Goal: Task Accomplishment & Management: Manage account settings

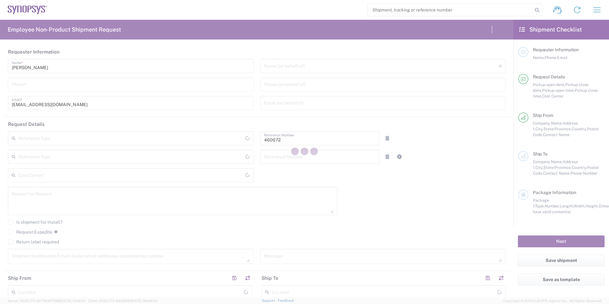
type input "Department"
type input "US01, FIN, Distri 460672"
type input "[US_STATE]"
type input "[GEOGRAPHIC_DATA]"
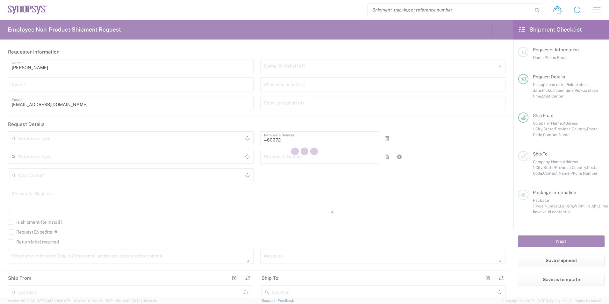
type input "Delivered at Place"
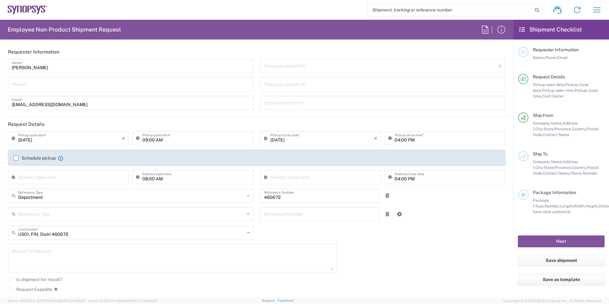
type input "Headquarters USSV"
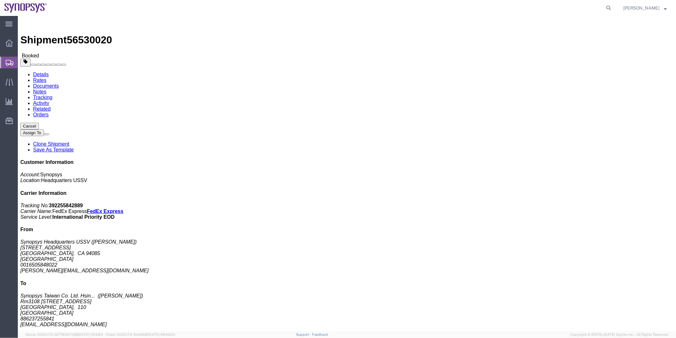
click at [0, 0] on span "Shipment Manager" at bounding box center [0, 0] width 0 height 0
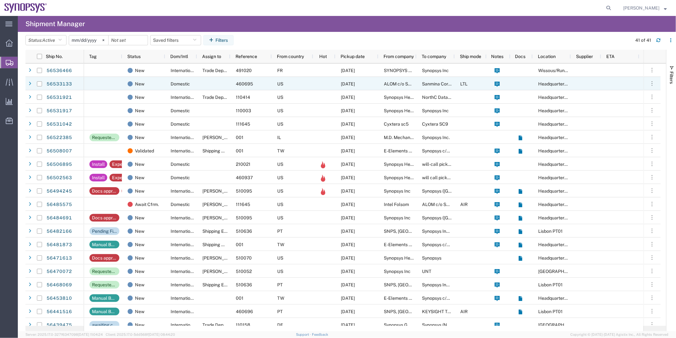
click at [205, 84] on div at bounding box center [213, 83] width 33 height 13
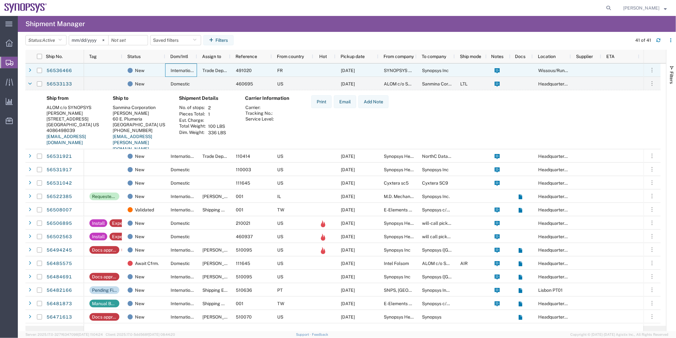
click at [173, 72] on span "International" at bounding box center [184, 70] width 26 height 5
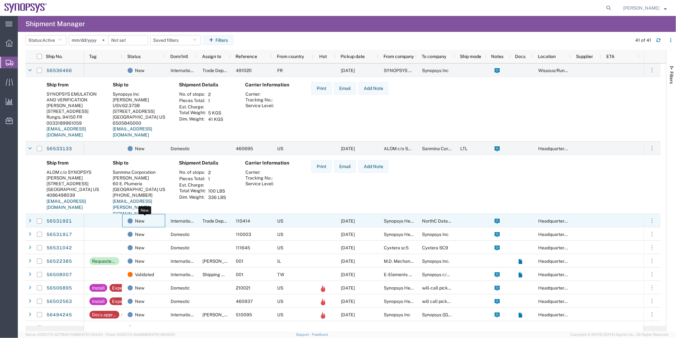
click at [156, 220] on div "New" at bounding box center [145, 220] width 35 height 13
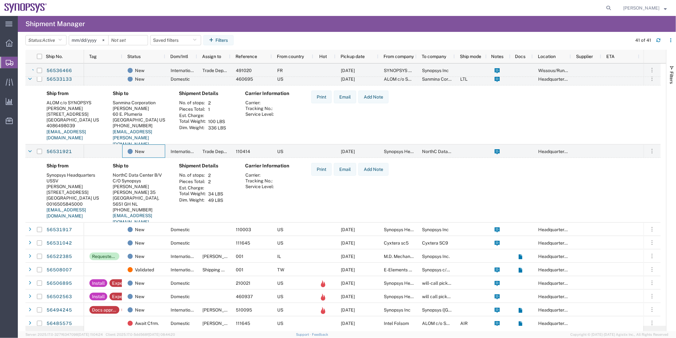
scroll to position [71, 0]
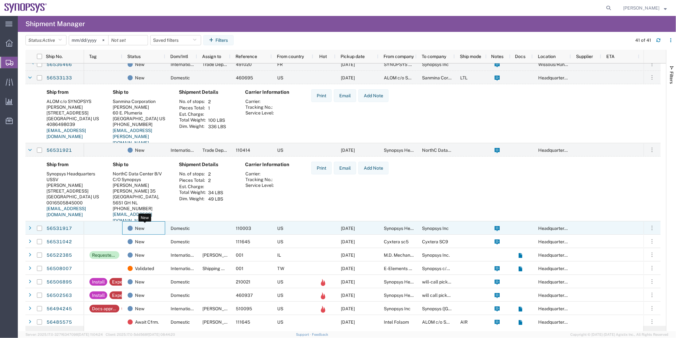
click at [157, 230] on div "New" at bounding box center [145, 227] width 35 height 13
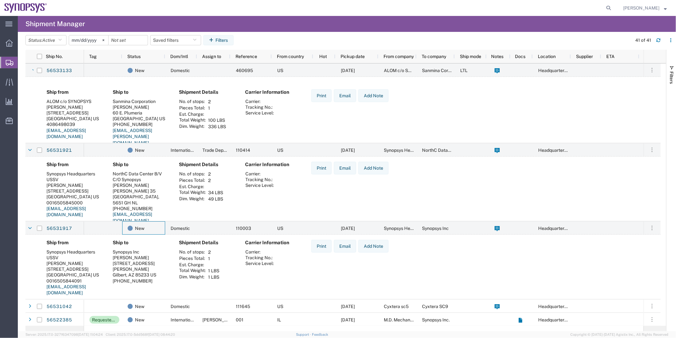
scroll to position [141, 0]
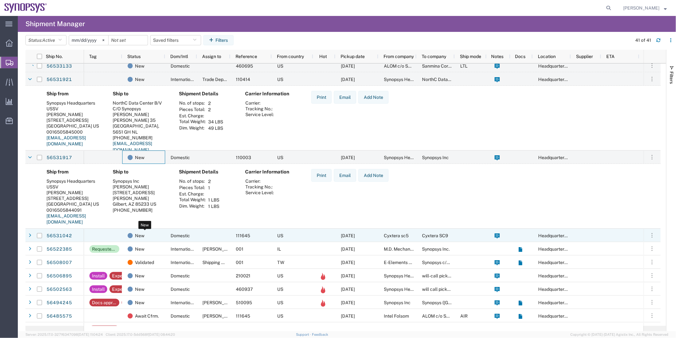
click at [155, 236] on div "New" at bounding box center [145, 235] width 35 height 13
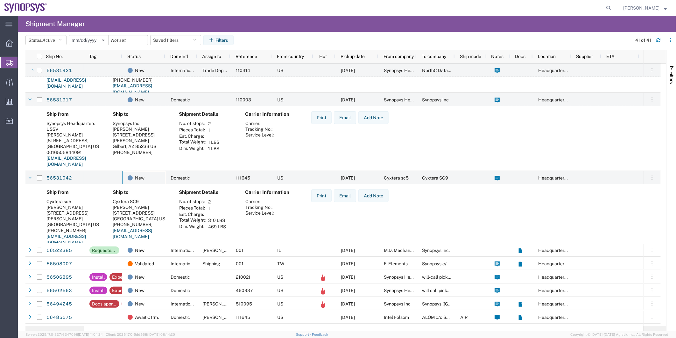
scroll to position [212, 0]
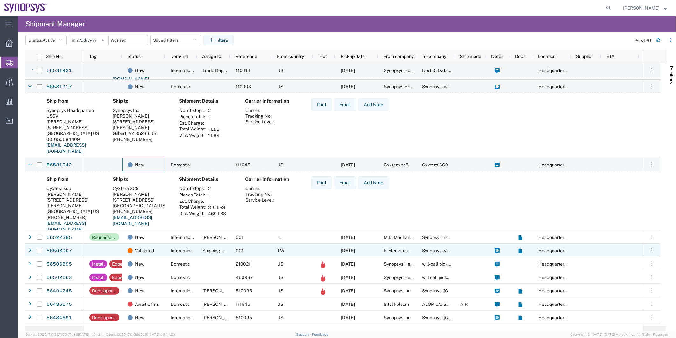
click at [167, 248] on div "International" at bounding box center [181, 249] width 32 height 13
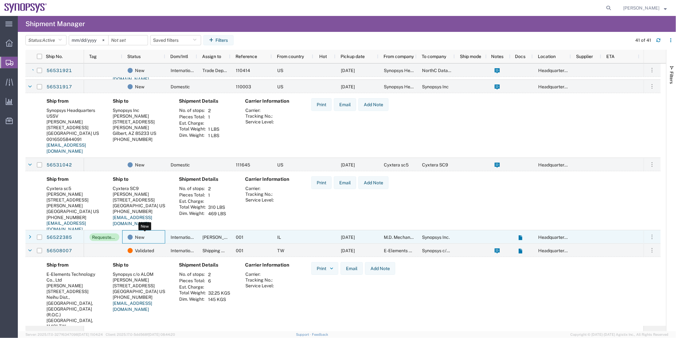
click at [155, 235] on div "New" at bounding box center [145, 236] width 35 height 13
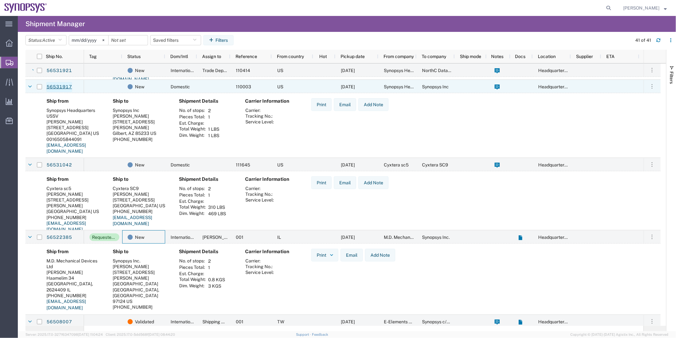
click at [64, 84] on link "56531917" at bounding box center [59, 87] width 26 height 10
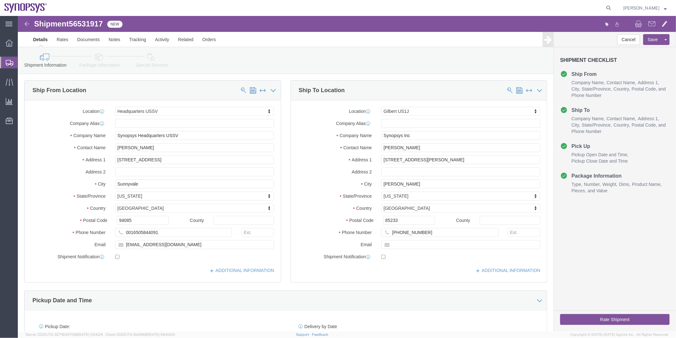
select select "63204"
select select "63188"
click icon
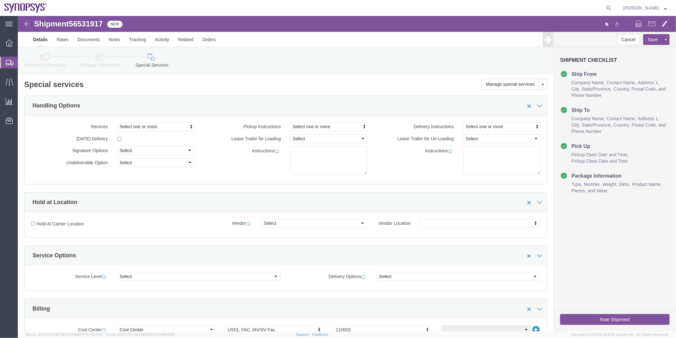
click link "Package Information"
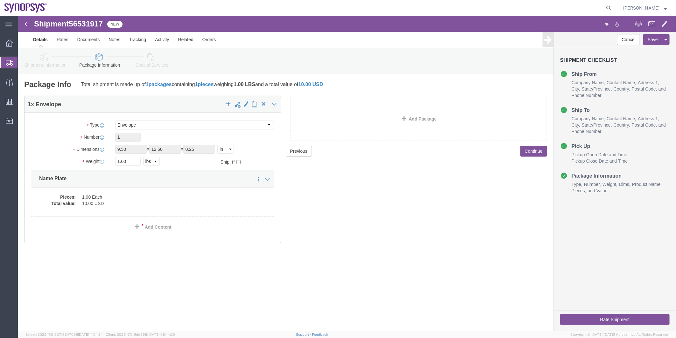
click link "Special Services"
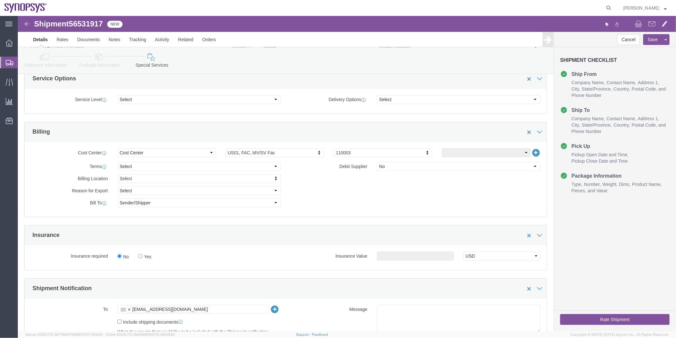
scroll to position [318, 0]
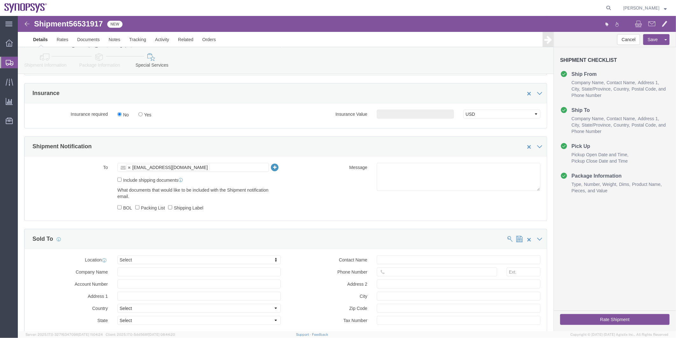
click div "To kstocker@synopsys.com kstocker@synopsys.com Include shipping documents What …"
click icon
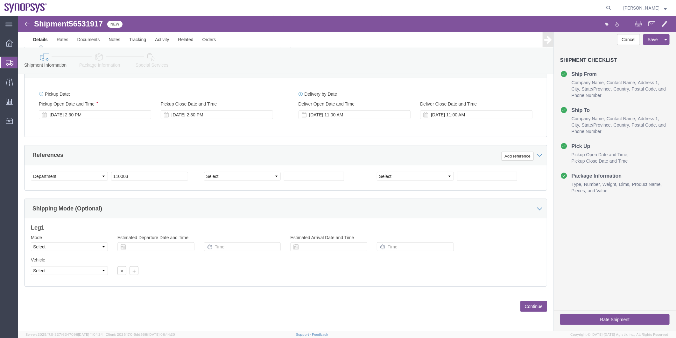
click icon
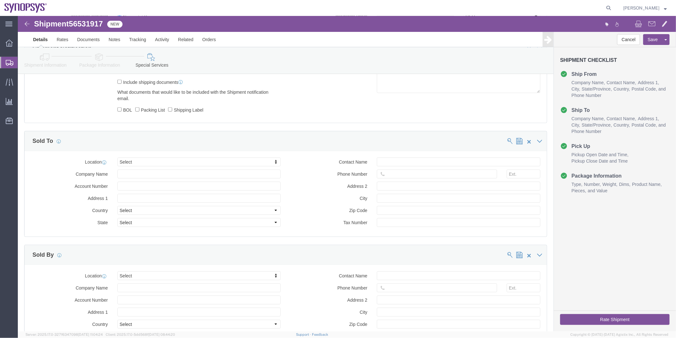
scroll to position [310, 0]
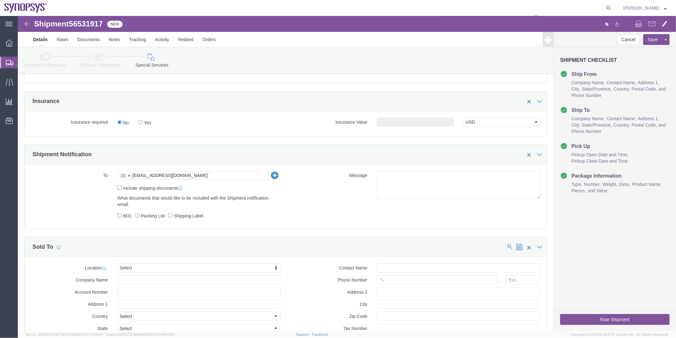
click label "Include shipping documents"
click input "Include shipping documents"
checkbox input "true"
click label "Shipping Label"
click input "Shipping Label"
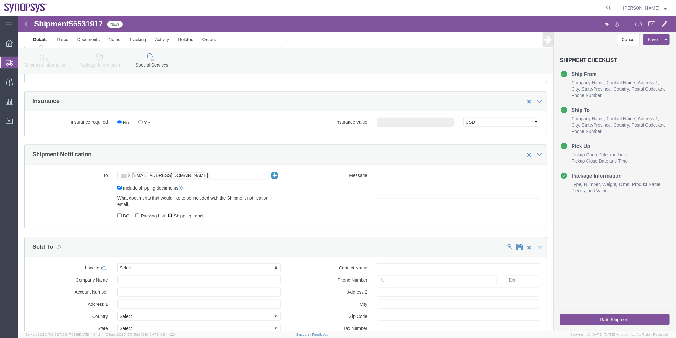
checkbox input "true"
click label "BOL"
click input "BOL"
checkbox input "true"
click input "Packing List"
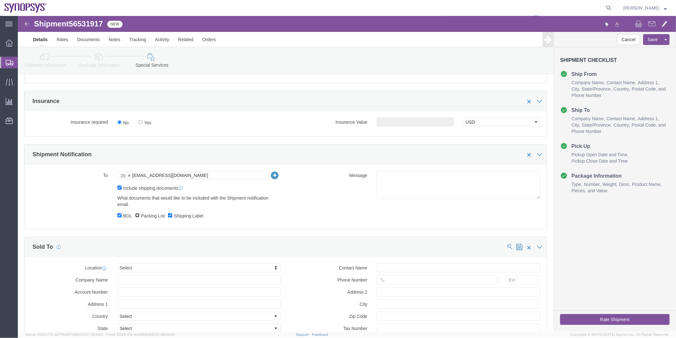
checkbox input "true"
click textarea
type textarea "Please see attached. -Kaelen"
click button "Rate Shipment"
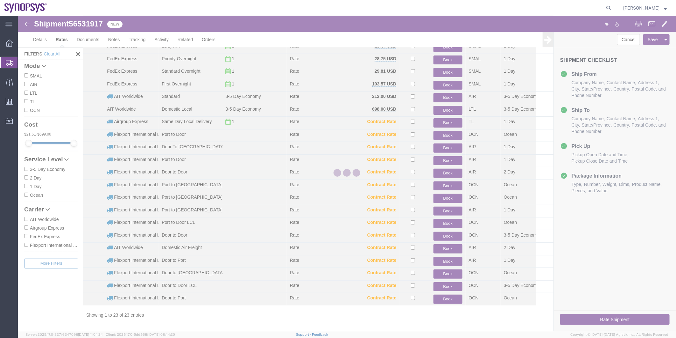
scroll to position [57, 0]
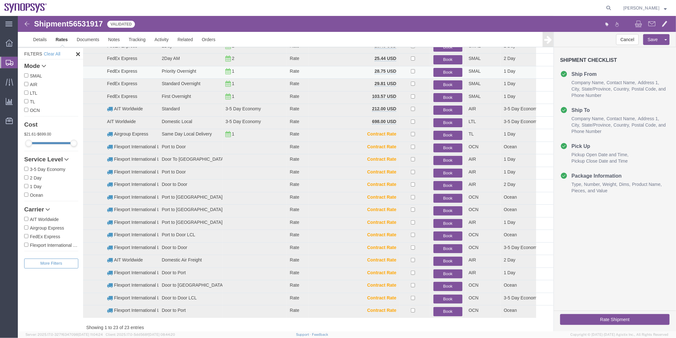
click at [450, 71] on button "Book" at bounding box center [447, 72] width 29 height 9
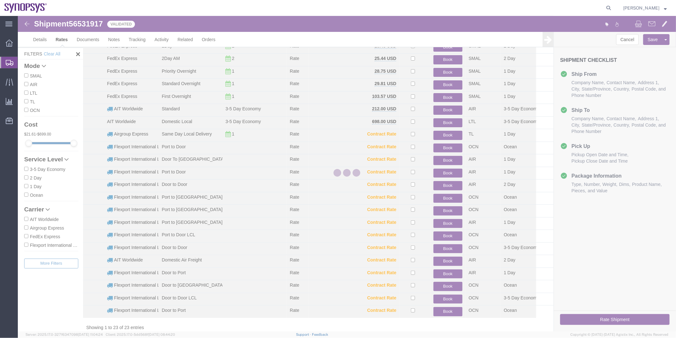
scroll to position [0, 0]
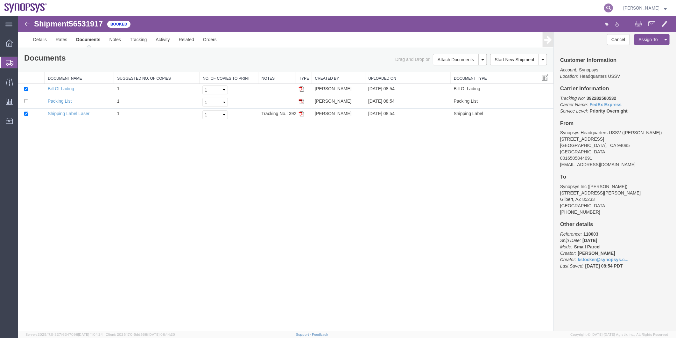
click at [613, 8] on icon at bounding box center [608, 8] width 9 height 9
click at [506, 7] on input "search" at bounding box center [508, 7] width 194 height 15
paste input "56537992"
type input "56537992"
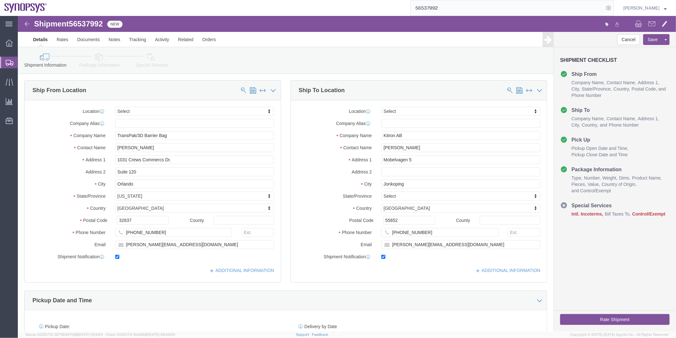
click icon
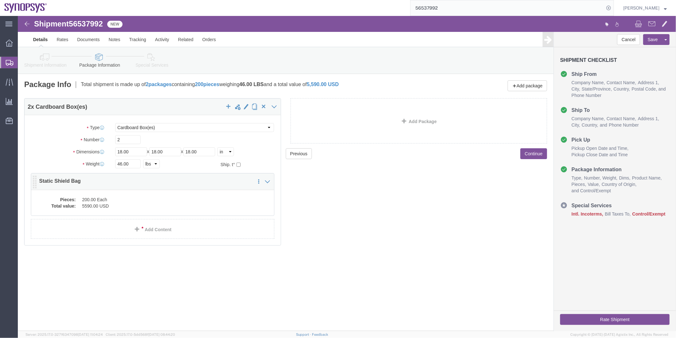
click dd "200.00 Each"
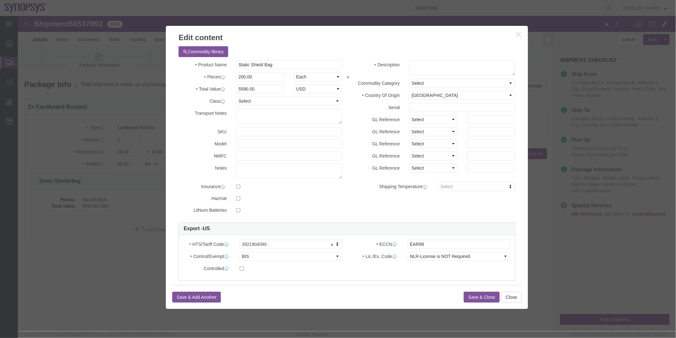
click div "Commodity library"
click div "Commodity library Product Name Static Shield Bag Pieces 200.00 Select Bag Barre…"
click input "Static Shield Bag"
drag, startPoint x: 173, startPoint y: 51, endPoint x: 152, endPoint y: 52, distance: 21.0
click div "Commodity library Product Name Static Shield Bag Pieces 200.00 Select Bag Barre…"
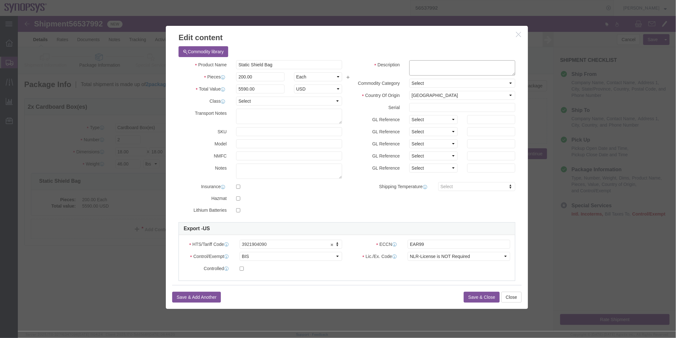
click textarea
paste textarea "Static Shield Bag"
type textarea "Static Shield Bag"
click textarea
paste textarea "3921.90.4090"
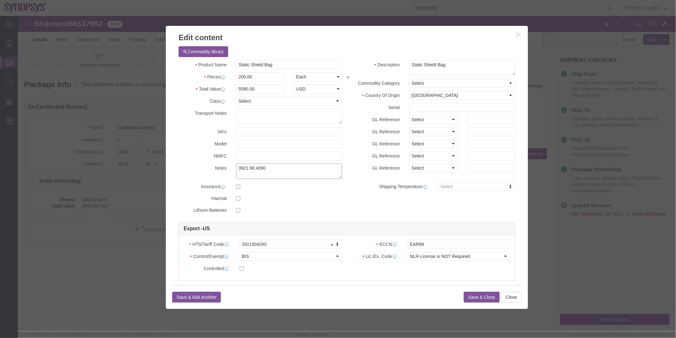
drag, startPoint x: 257, startPoint y: 154, endPoint x: 186, endPoint y: 158, distance: 71.1
click div "Notes 3921.90.4090"
type textarea "3921.90.4090"
click div "HTS/Tariff Code 3921904090 3921904090 ECCN EAR99 Control/Exempt Select ATF BIS …"
type input "3921.90.4090"
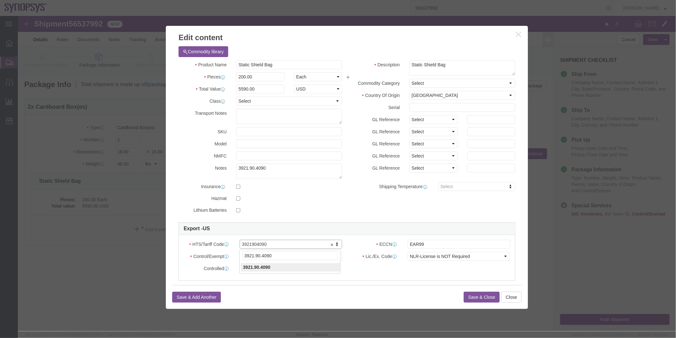
type input "3921.90.4090"
click button "Save & Close"
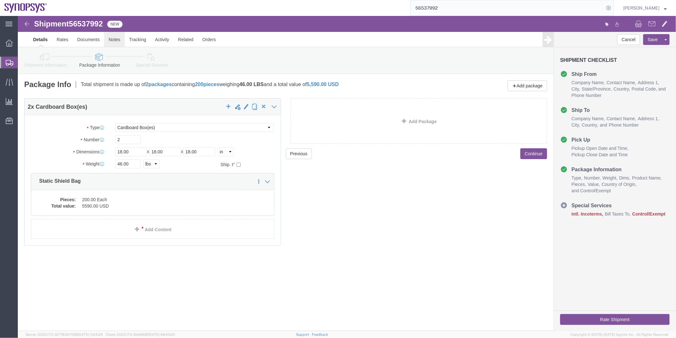
click link "Notes"
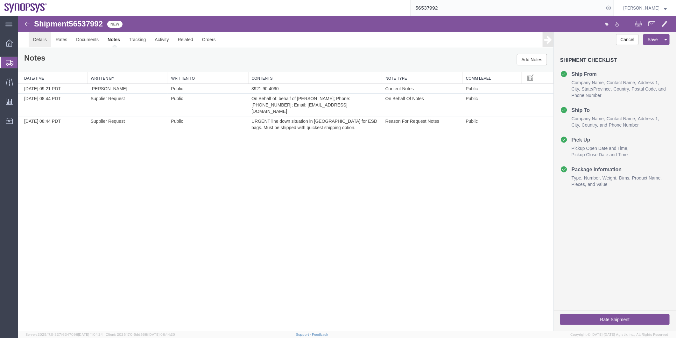
click at [38, 38] on link "Details" at bounding box center [39, 39] width 23 height 15
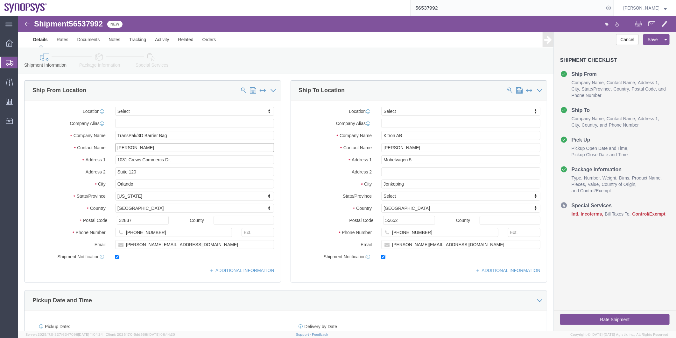
drag, startPoint x: 139, startPoint y: 132, endPoint x: 82, endPoint y: 132, distance: 57.0
click div "Contact Name Daniel Kennedy"
drag, startPoint x: 406, startPoint y: 132, endPoint x: 356, endPoint y: 141, distance: 51.4
click div "Location Select Select My Profile Location Aachen DE04 Agrate Brianza IT01 Asch…"
click link "Notes"
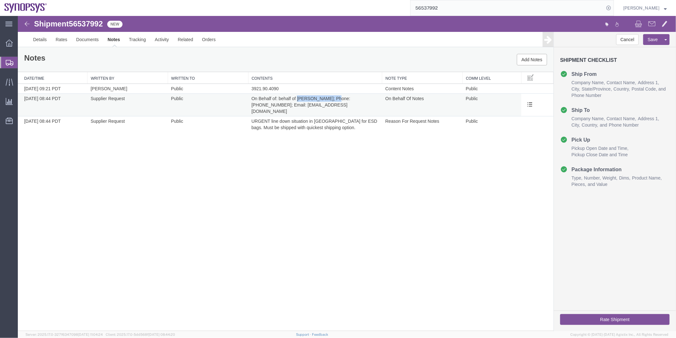
drag, startPoint x: 336, startPoint y: 98, endPoint x: 297, endPoint y: 97, distance: 38.5
click at [297, 97] on span "On Behalf of: behalf of [PERSON_NAME]; Phone: [PHONE_NUMBER]; Email: [EMAIL_ADD…" at bounding box center [301, 105] width 100 height 18
copy span "Sudesh Sreedharan"
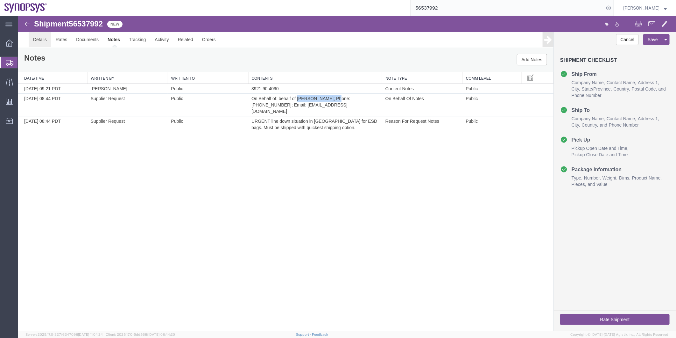
click at [39, 35] on link "Details" at bounding box center [39, 39] width 23 height 15
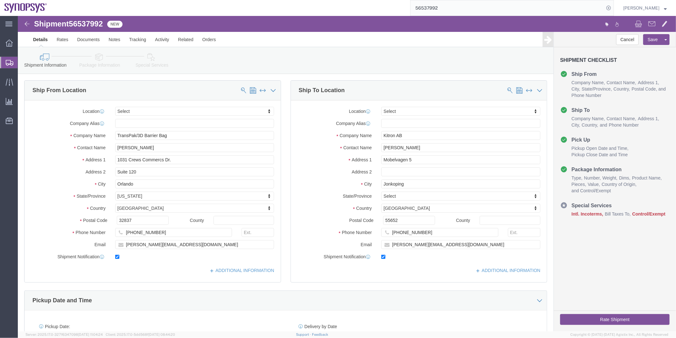
click link "Package Information"
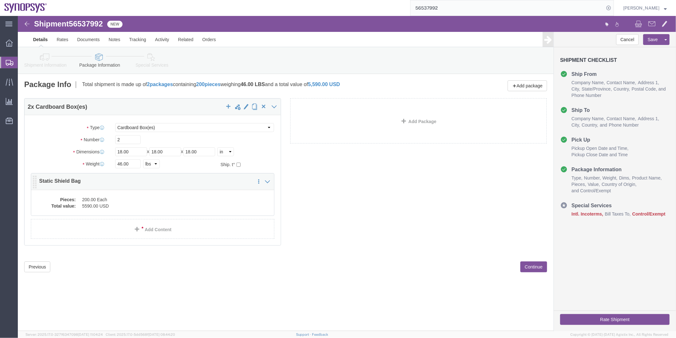
click dd "5590.00 USD"
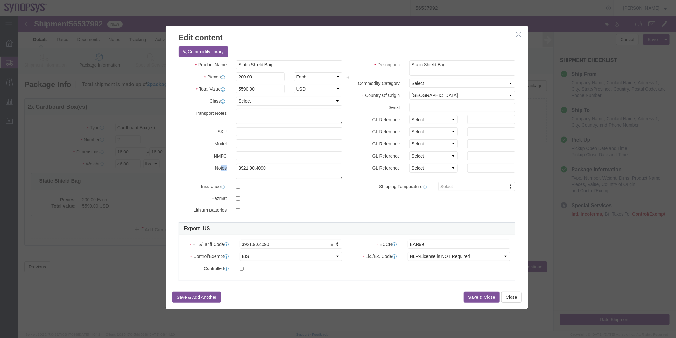
drag, startPoint x: 257, startPoint y: 147, endPoint x: 201, endPoint y: 150, distance: 55.8
click div "Product Name Static Shield Bag Pieces 200.00 Select Bag Barrels 100Board Feet B…"
drag, startPoint x: 201, startPoint y: 150, endPoint x: 258, endPoint y: 149, distance: 57.0
click textarea "3921.90.4090"
drag, startPoint x: 263, startPoint y: 154, endPoint x: 203, endPoint y: 153, distance: 59.9
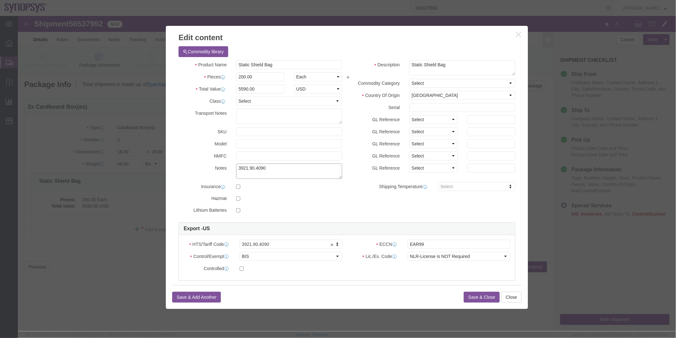
click div "Notes 3921.90.4090"
drag, startPoint x: -2, startPoint y: 240, endPoint x: 15, endPoint y: 225, distance: 22.8
click button "Save & Close"
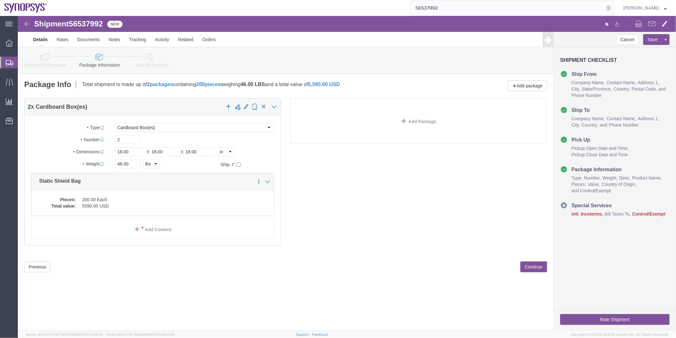
click icon
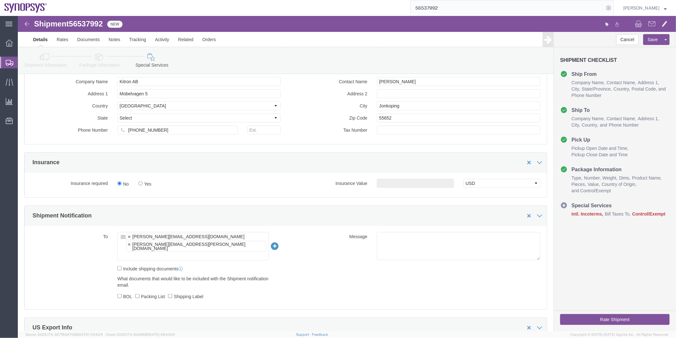
scroll to position [318, 0]
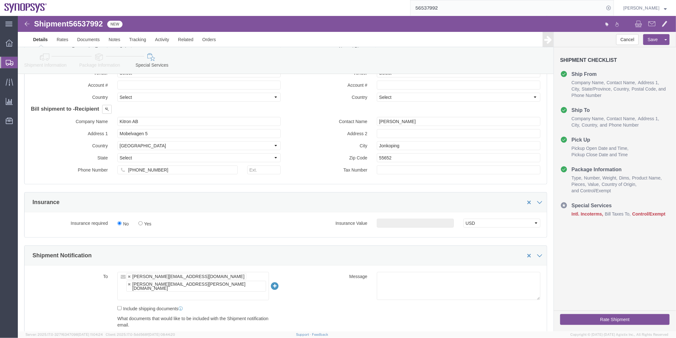
click ul "zachary.curliano@transpak.com sabreen.mahal@synopsys.com"
type input "S"
type input "shipping@synopsys.com"
type input "zachary.curliano@transpak.com,sabreen.mahal@synopsys.com,shipping@synopsys.com"
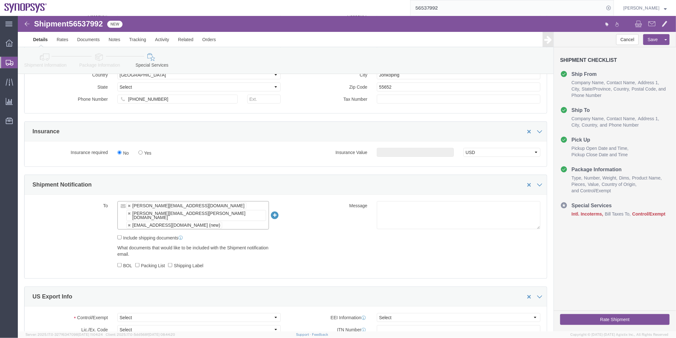
scroll to position [531, 0]
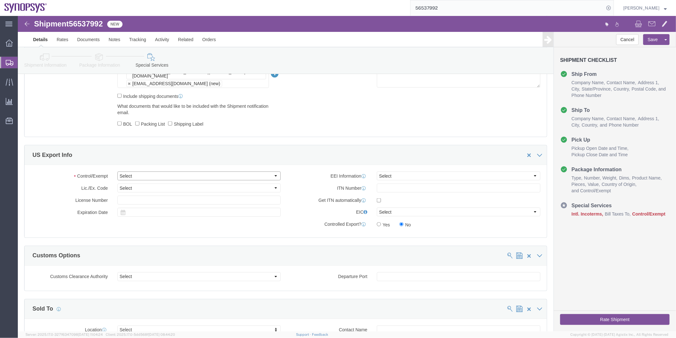
click select "Select ATF BIS DEA EPA FDA FTR ITAR OFAC Other (OPA)"
select select "BIS"
click select "Select ATF BIS DEA EPA FDA FTR ITAR OFAC Other (OPA)"
click select "Select AGR-Agricultural APP-Computers APR-Additional Permissive Exports AVS-Air…"
select select "NLR"
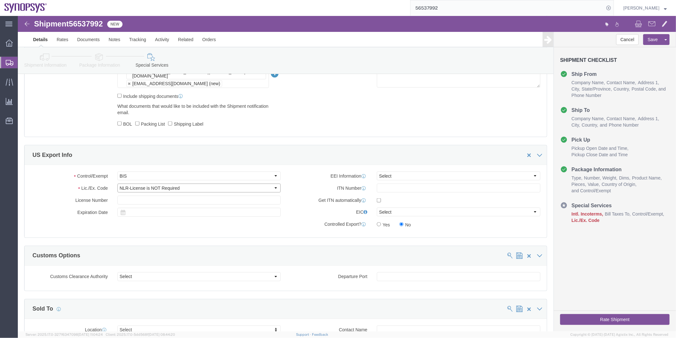
click select "Select AGR-Agricultural APP-Computers APR-Additional Permissive Exports AVS-Air…"
click select "Select AES-Direct EEI Carrier File EEI EEI Exempt"
select select "AESD"
click select "Select AES-Direct EEI Carrier File EEI EEI Exempt"
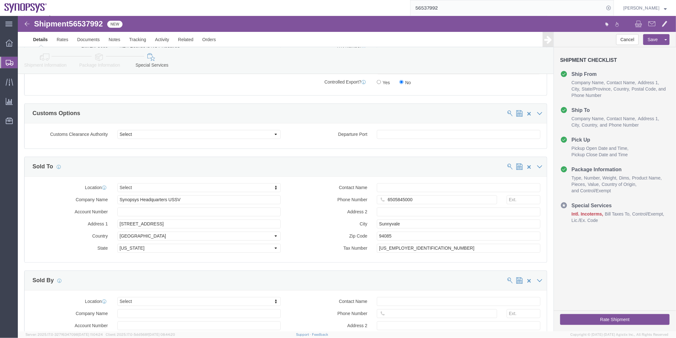
scroll to position [672, 0]
click div "Sold To"
click input "text"
type input "raf"
drag, startPoint x: 373, startPoint y: 174, endPoint x: 348, endPoint y: 176, distance: 24.9
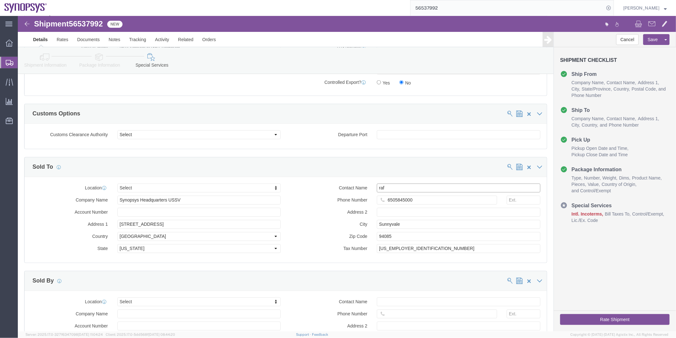
click div "Contact Name raf"
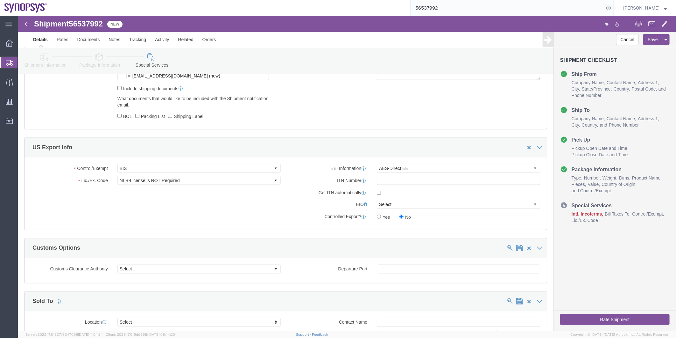
scroll to position [448, 0]
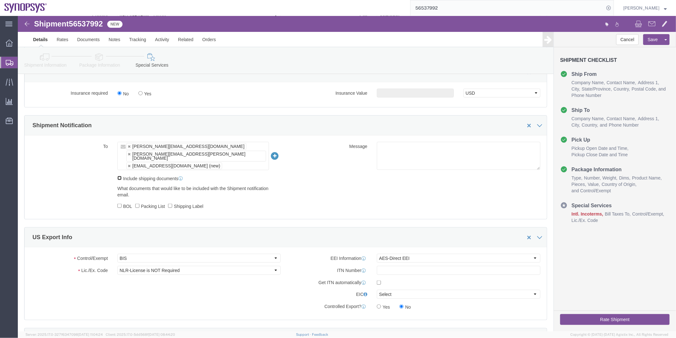
click input "Include shipping documents"
checkbox input "true"
click label "BOL"
click input "BOL"
checkbox input "true"
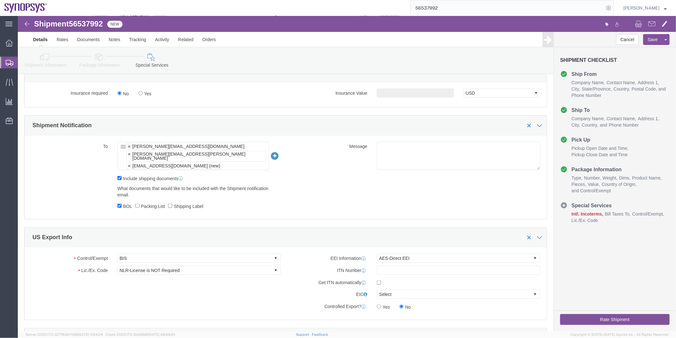
click label "Packing List"
click input "Packing List"
checkbox input "true"
click label "Shipping Label"
click input "Shipping Label"
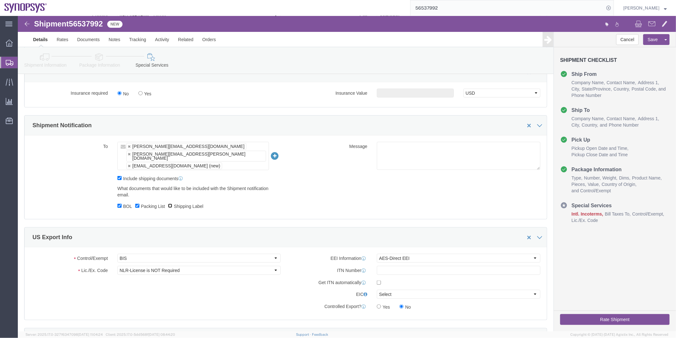
checkbox input "true"
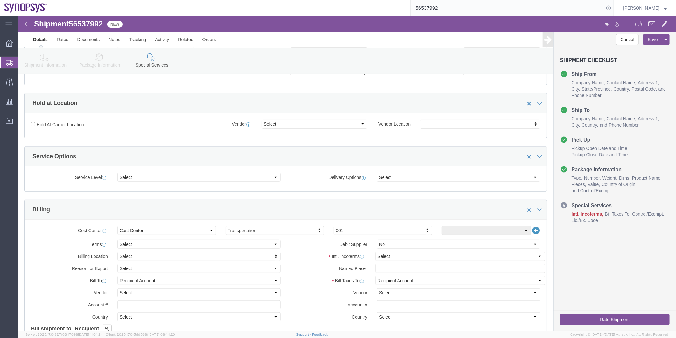
scroll to position [95, 0]
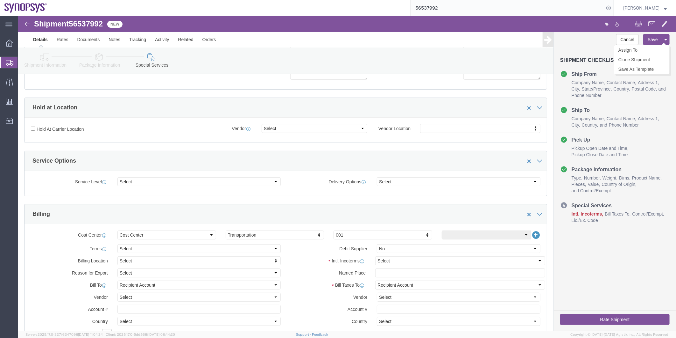
click button "Save"
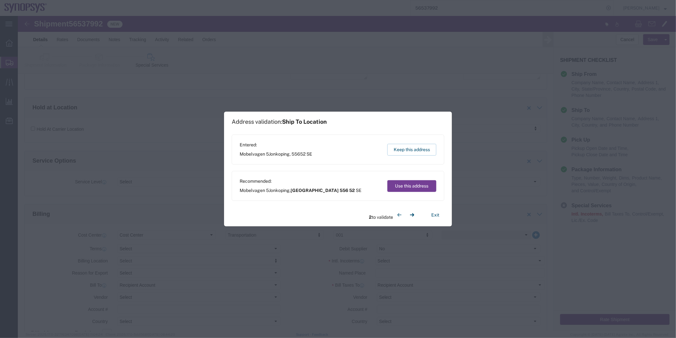
click at [415, 187] on button "Use this address" at bounding box center [412, 186] width 49 height 12
select select "08"
type input "556 52"
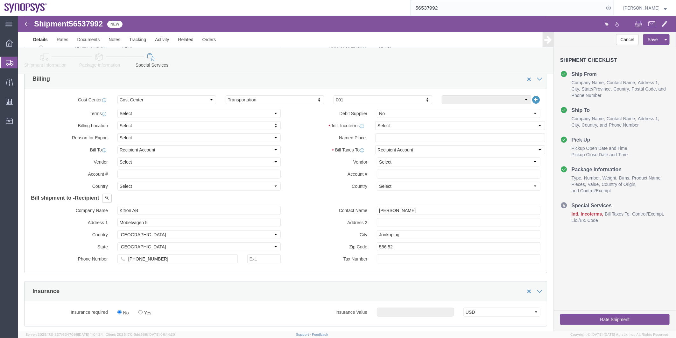
scroll to position [130, 0]
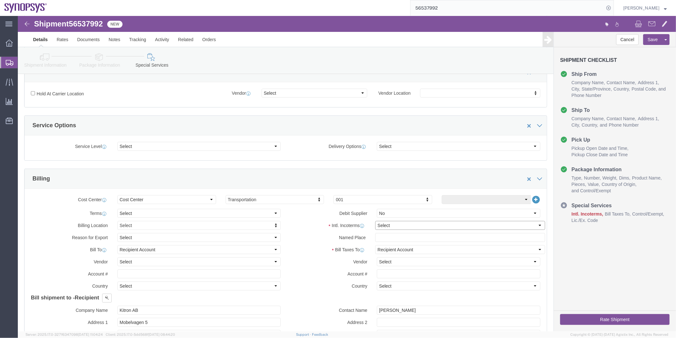
click select "Select Carriage Insurance Paid Carriage Paid To Cost and Freight Cost Insurance…"
select select "DAP"
click select "Select Carriage Insurance Paid Carriage Paid To Cost and Freight Cost Insurance…"
select select "SHIP"
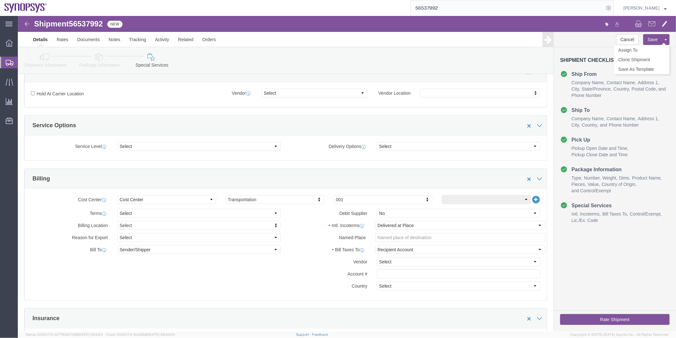
click button "Save"
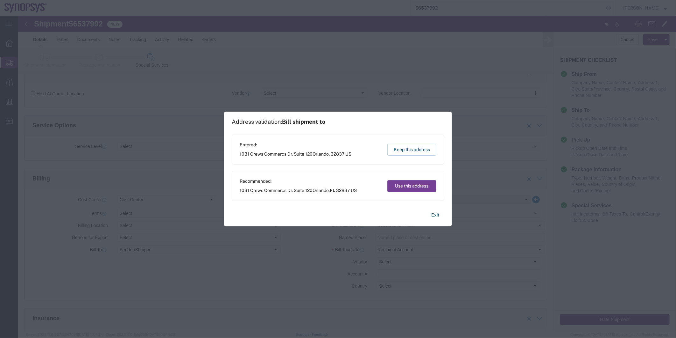
click at [409, 182] on button "Use this address" at bounding box center [412, 186] width 49 height 12
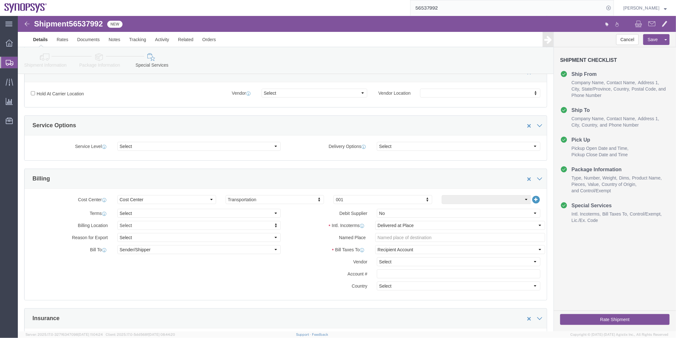
click icon
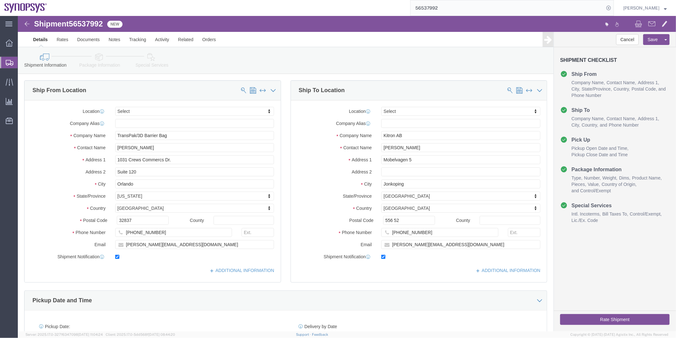
click span "56537992"
copy span "56537992"
drag, startPoint x: 393, startPoint y: 121, endPoint x: 346, endPoint y: 119, distance: 47.5
click div "Company Name Kitron AB"
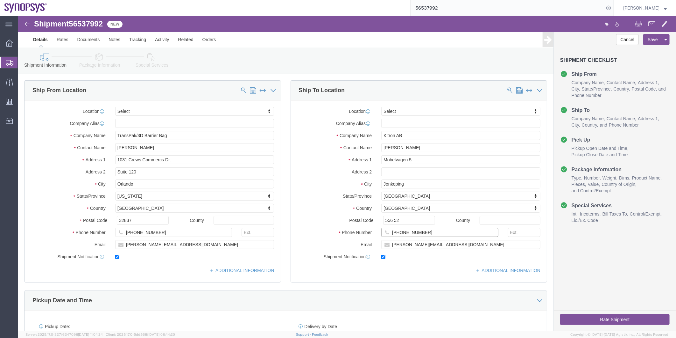
drag, startPoint x: 415, startPoint y: 218, endPoint x: 375, endPoint y: 219, distance: 40.8
click input "[PHONE_NUMBER]"
click icon
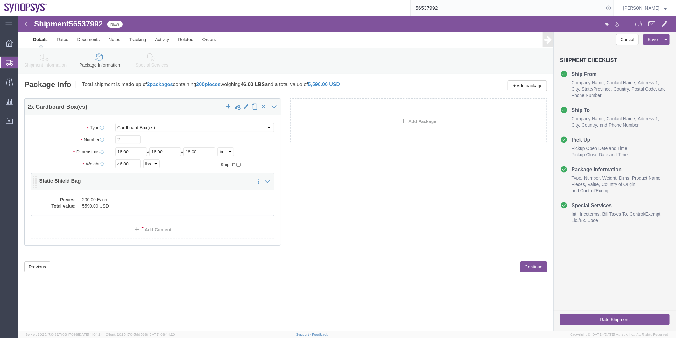
click dd "200.00 Each"
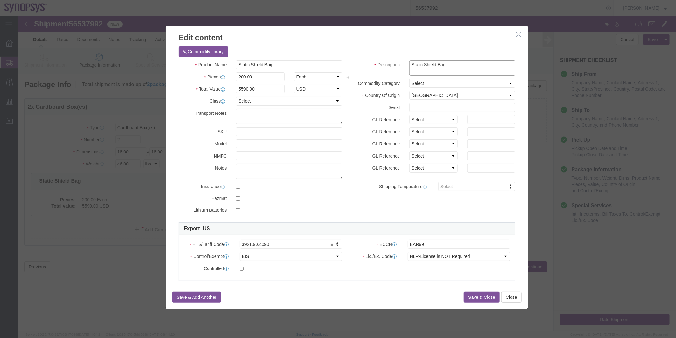
drag, startPoint x: 436, startPoint y: 49, endPoint x: 385, endPoint y: 53, distance: 50.8
click div "Static Shield Bag"
click button "Save & Close"
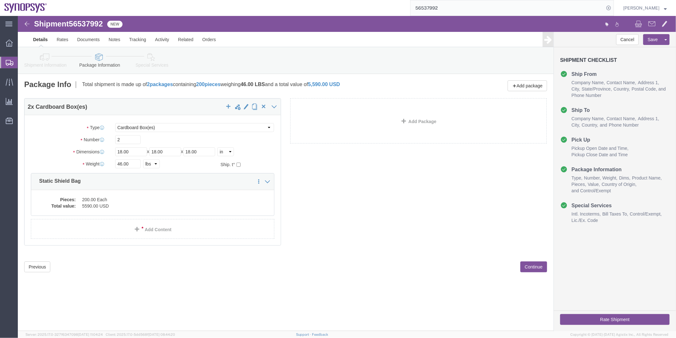
click icon
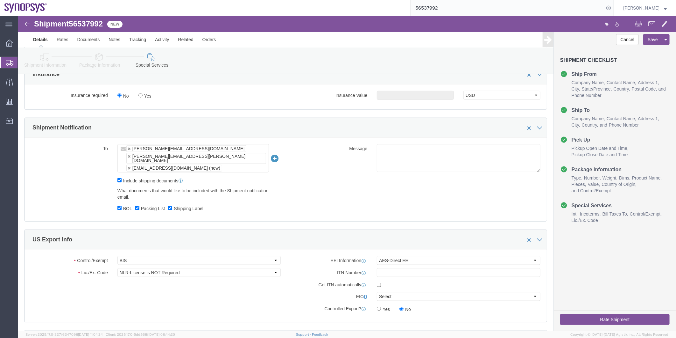
scroll to position [389, 0]
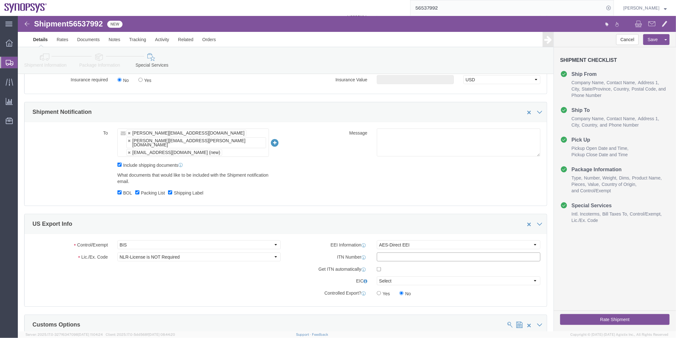
click input "text"
paste input "X20250819976383"
type input "X20250819976383"
click input "Packing List"
checkbox input "false"
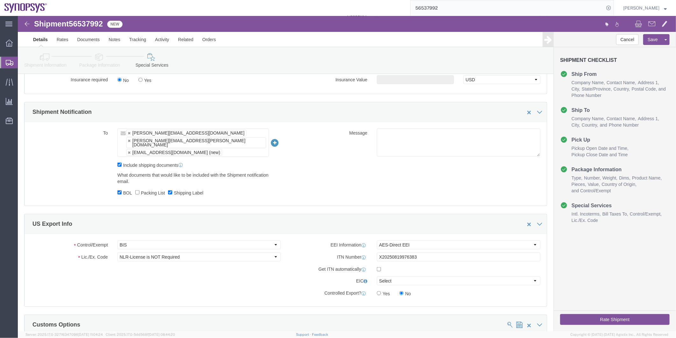
click label "BOL"
click input "BOL"
checkbox input "false"
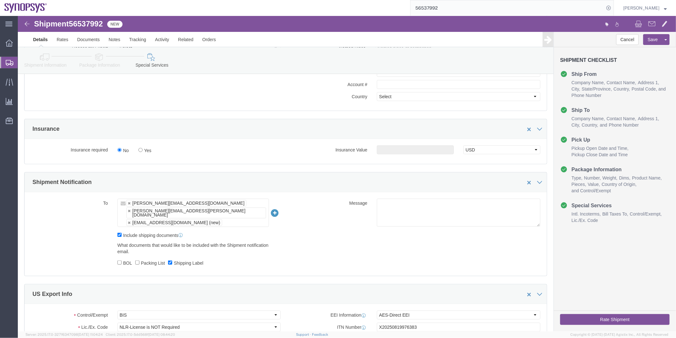
scroll to position [318, 0]
click link "Notes"
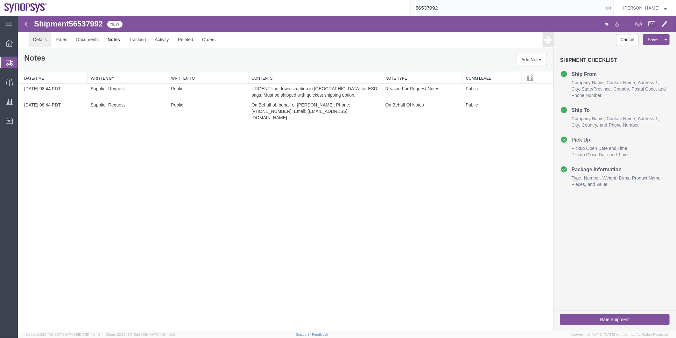
click at [39, 35] on link "Details" at bounding box center [39, 39] width 23 height 15
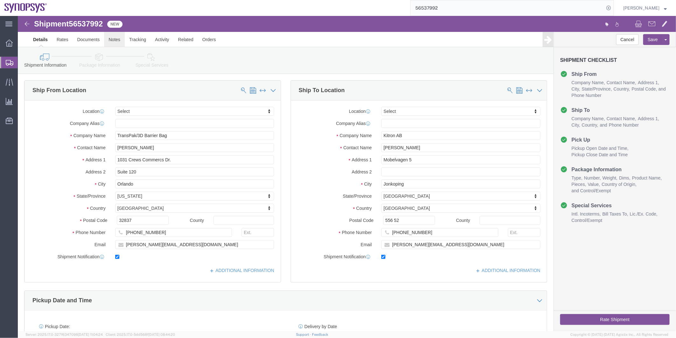
click link "Notes"
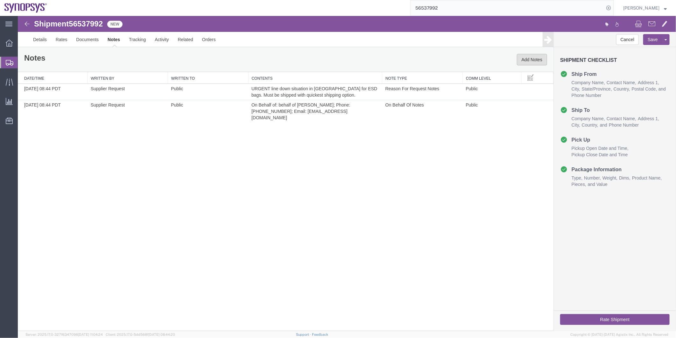
click at [526, 58] on button "Add Notes" at bounding box center [532, 59] width 30 height 11
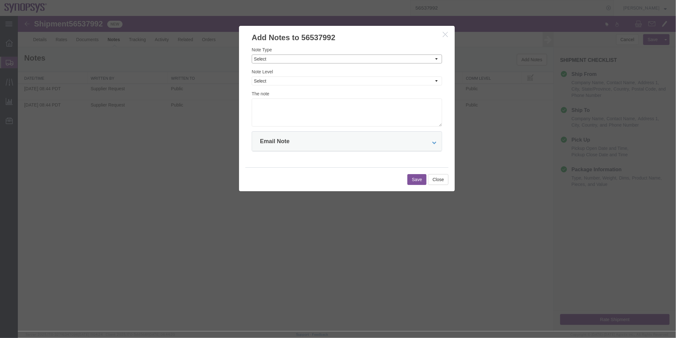
click at [317, 60] on select "Select Approval Bid Notes Carrier Change Notes Claim Notes Content Hazmat Notes…" at bounding box center [347, 58] width 190 height 9
select select "APPROVAL"
click at [252, 54] on select "Select Approval Bid Notes Carrier Change Notes Claim Notes Content Hazmat Notes…" at bounding box center [347, 58] width 190 height 9
click at [279, 85] on select "Select Private to Account Private to Vendor Public" at bounding box center [347, 80] width 190 height 9
click at [279, 82] on select "Select Private to Account Private to Vendor Public" at bounding box center [347, 80] width 190 height 9
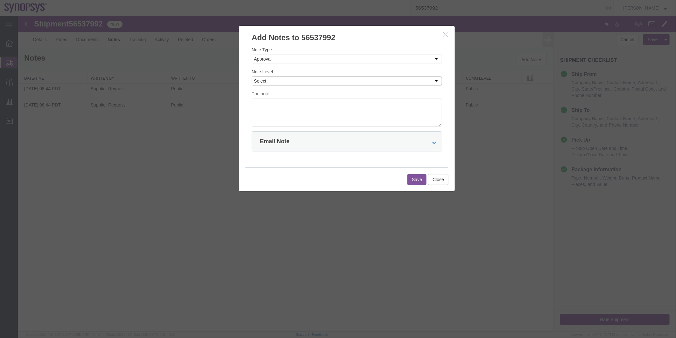
click at [280, 80] on select "Select Private to Account Private to Vendor Public" at bounding box center [347, 80] width 190 height 9
select select "PUBLIC"
click at [252, 76] on select "Select Private to Account Private to Vendor Public" at bounding box center [347, 80] width 190 height 9
click at [278, 96] on div "The note" at bounding box center [347, 108] width 190 height 36
click at [279, 101] on textarea at bounding box center [347, 112] width 190 height 28
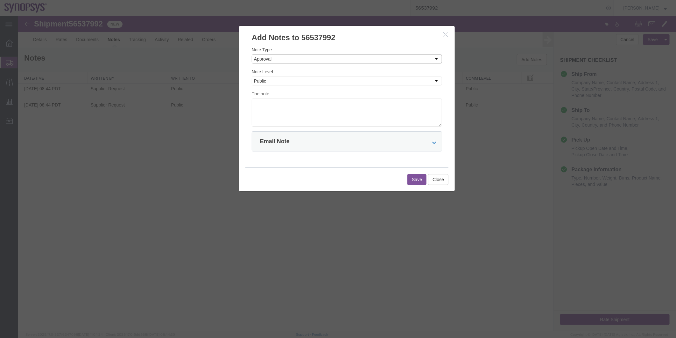
click at [308, 60] on select "Select Approval Bid Notes Carrier Change Notes Claim Notes Content Hazmat Notes…" at bounding box center [347, 58] width 190 height 9
select select "ON_BEHALF_OF_NOTES"
click at [252, 54] on select "Select Approval Bid Notes Carrier Change Notes Claim Notes Content Hazmat Notes…" at bounding box center [347, 58] width 190 height 9
click at [289, 115] on textarea at bounding box center [347, 112] width 190 height 28
paste textarea "[PERSON_NAME]"
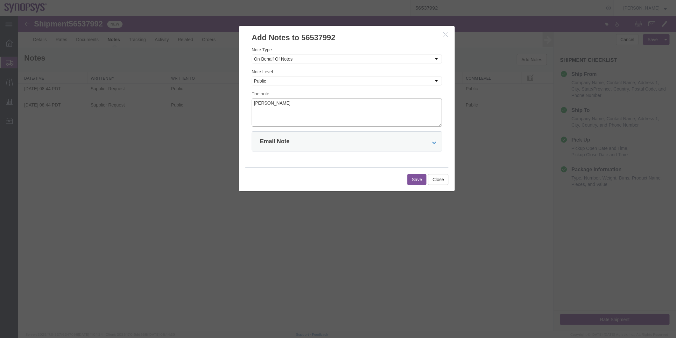
click at [252, 101] on textarea "[PERSON_NAME]" at bounding box center [347, 112] width 190 height 28
type textarea "On behalf of [PERSON_NAME]"
click at [433, 140] on icon at bounding box center [434, 142] width 4 height 4
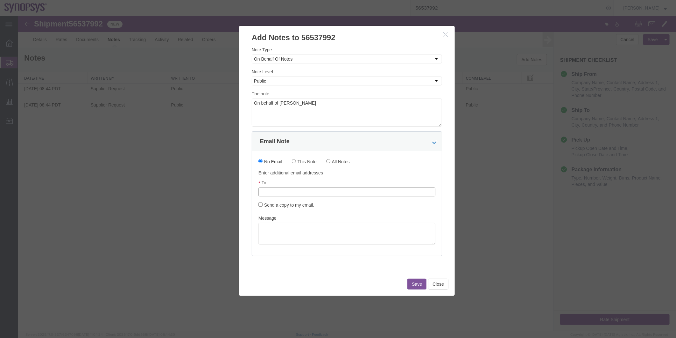
click at [298, 194] on input "text" at bounding box center [304, 191] width 75 height 8
type input "k"
paste input "chappron@synopsys.com"
type input "chappron@synopsys.com"
type input "Enter Email Address"
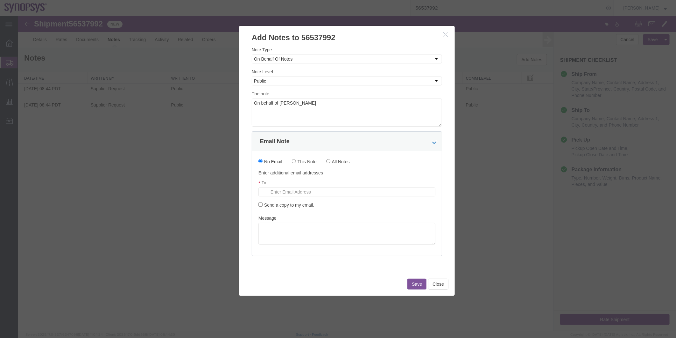
click at [444, 34] on icon "button" at bounding box center [445, 33] width 5 height 5
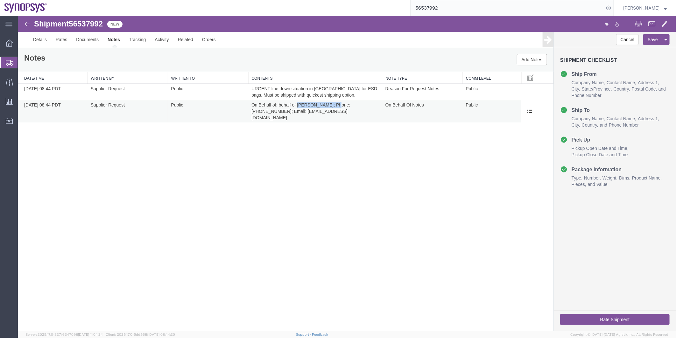
drag, startPoint x: 335, startPoint y: 103, endPoint x: 297, endPoint y: 104, distance: 38.2
click at [297, 104] on span "On Behalf of: behalf of [PERSON_NAME]; Phone: [PHONE_NUMBER]; Email: [EMAIL_ADD…" at bounding box center [301, 111] width 100 height 18
copy span "Sudesh Sreedharan"
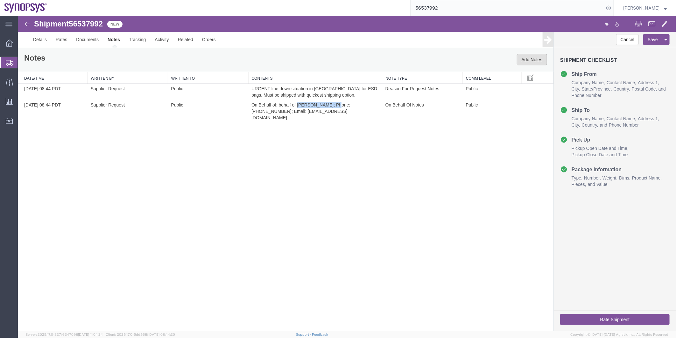
click at [535, 54] on button "Add Notes" at bounding box center [532, 59] width 30 height 11
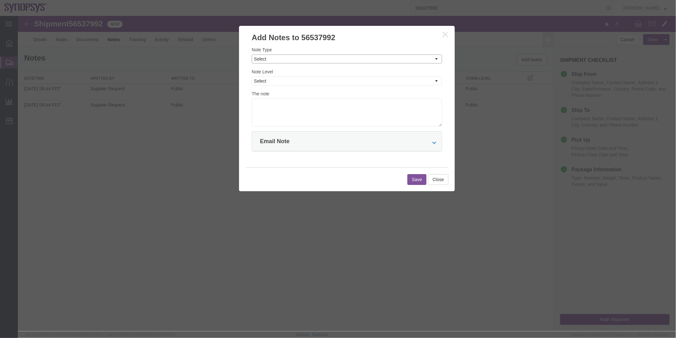
click at [285, 58] on select "Select Approval Bid Notes Carrier Change Notes Claim Notes Content Hazmat Notes…" at bounding box center [347, 58] width 190 height 9
select select "ON_BEHALF_OF_NOTES"
click at [252, 54] on select "Select Approval Bid Notes Carrier Change Notes Claim Notes Content Hazmat Notes…" at bounding box center [347, 58] width 190 height 9
click at [302, 80] on select "Select Private to Account Private to Vendor Public" at bounding box center [347, 80] width 190 height 9
select select "PUBLIC"
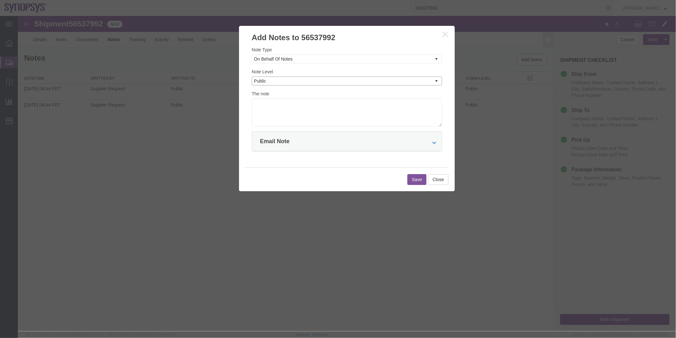
click at [252, 76] on select "Select Private to Account Private to Vendor Public" at bounding box center [347, 80] width 190 height 9
click at [321, 121] on textarea at bounding box center [347, 112] width 190 height 28
type textarea "On behalf of [PERSON_NAME]"
click at [431, 145] on div at bounding box center [433, 140] width 7 height 13
click at [435, 140] on icon at bounding box center [434, 142] width 4 height 4
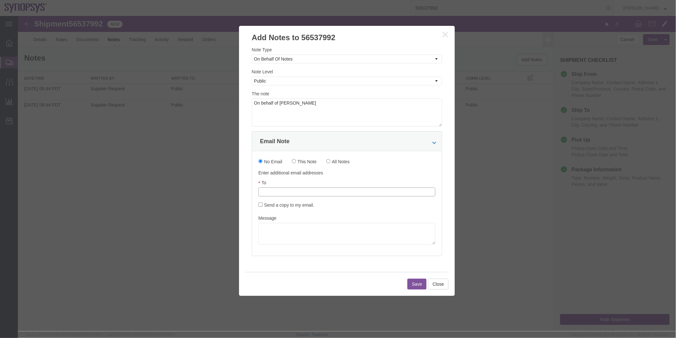
click at [316, 191] on input "text" at bounding box center [304, 191] width 75 height 8
paste input "chappron@synopsys.com"
type input "chappron@synopsys.com"
click at [261, 207] on label "Send a copy to my email." at bounding box center [286, 204] width 56 height 7
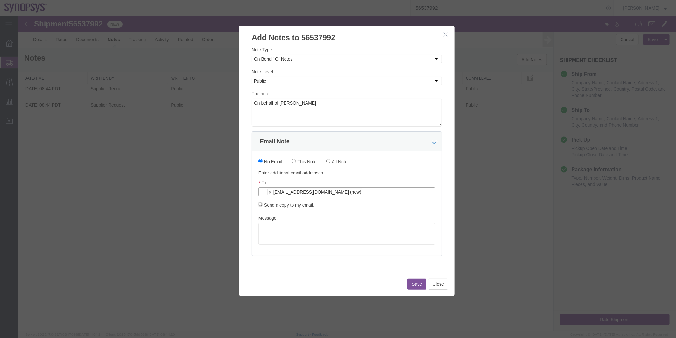
click at [261, 206] on input "Send a copy to my email." at bounding box center [260, 204] width 4 height 4
checkbox input "true"
click at [312, 236] on textarea at bounding box center [346, 233] width 177 height 22
drag, startPoint x: 329, startPoint y: 109, endPoint x: 252, endPoint y: 115, distance: 77.3
click at [252, 115] on textarea "On behalf of [PERSON_NAME]" at bounding box center [347, 112] width 190 height 28
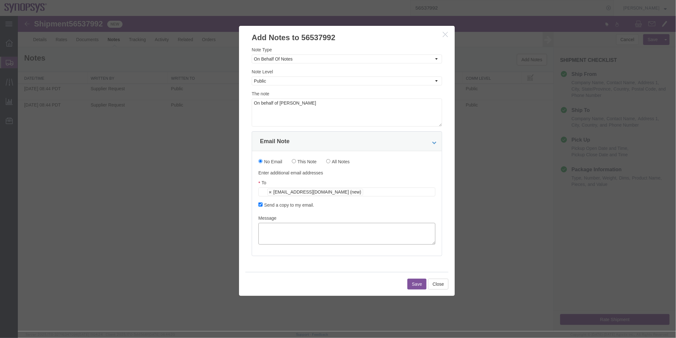
click at [290, 232] on textarea at bounding box center [346, 233] width 177 height 22
paste textarea "On behalf of [PERSON_NAME]"
type textarea "On behalf of [PERSON_NAME]"
click at [418, 284] on button "Save" at bounding box center [416, 283] width 19 height 11
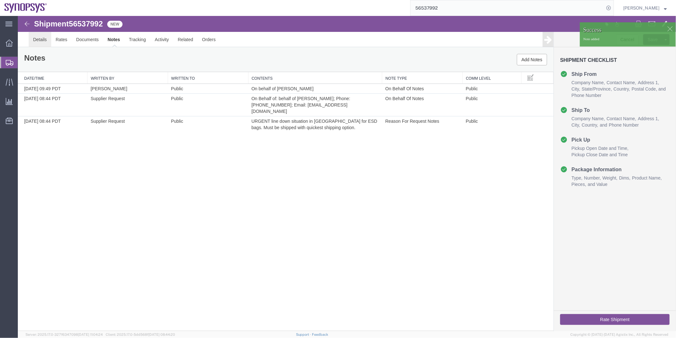
click at [40, 44] on link "Details" at bounding box center [39, 39] width 23 height 15
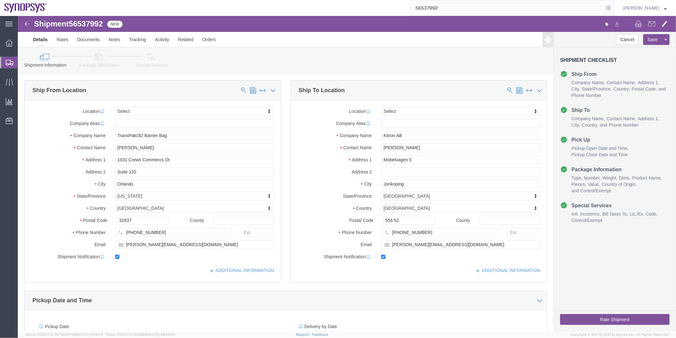
click icon
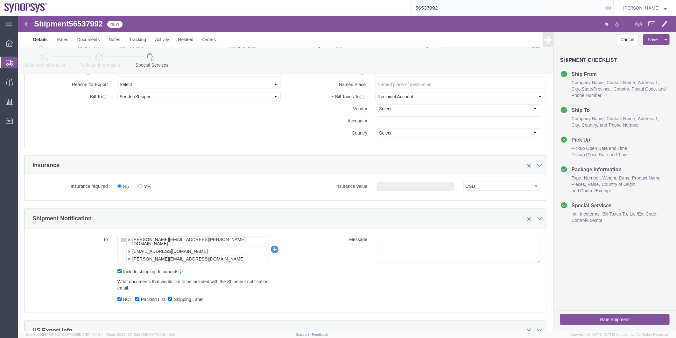
scroll to position [354, 0]
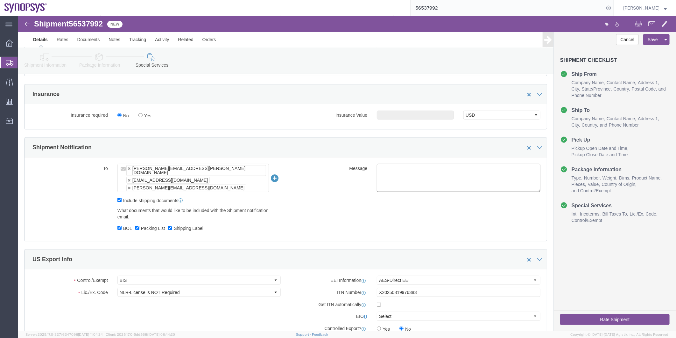
click textarea
click label "Shipping Label"
click input "Shipping Label"
checkbox input "false"
click input "Packing List"
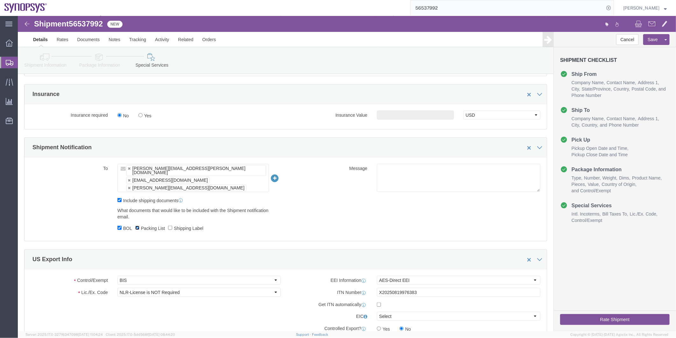
checkbox input "false"
click input "Include shipping documents"
checkbox input "false"
click label "BOL"
click input "BOL"
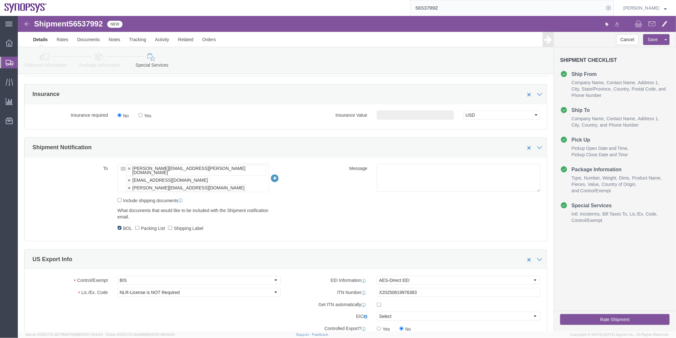
checkbox input "false"
click textarea
type textarea "P"
type textarea "Shipping documents will be provided shortly. Thank you -[PERSON_NAME]"
click span "56537992"
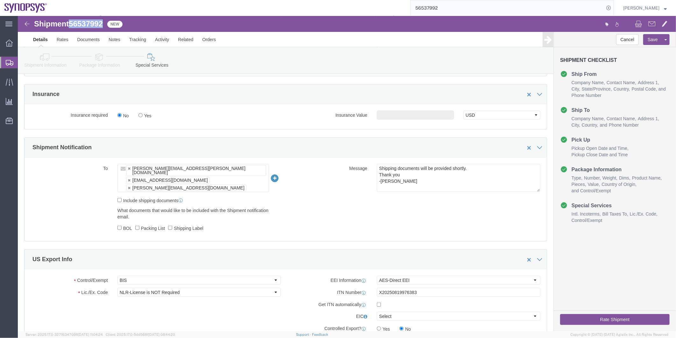
click span "56537992"
copy span "56537992"
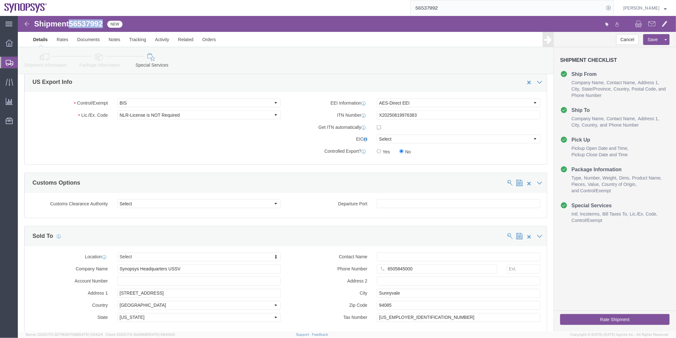
scroll to position [601, 0]
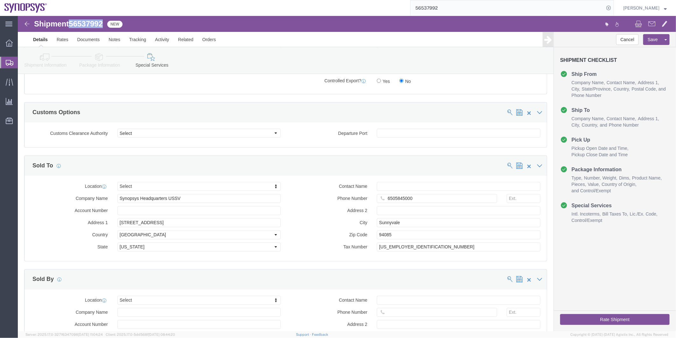
click button "Rate Shipment"
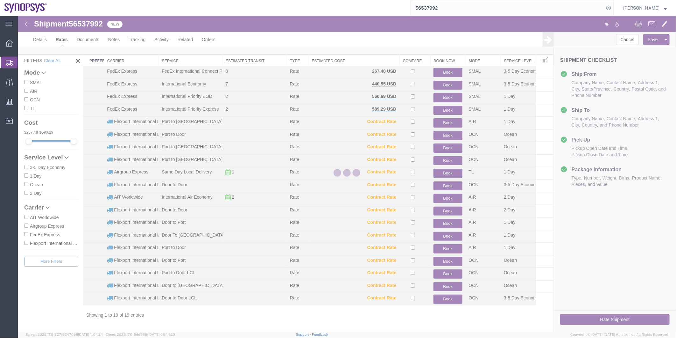
scroll to position [7, 0]
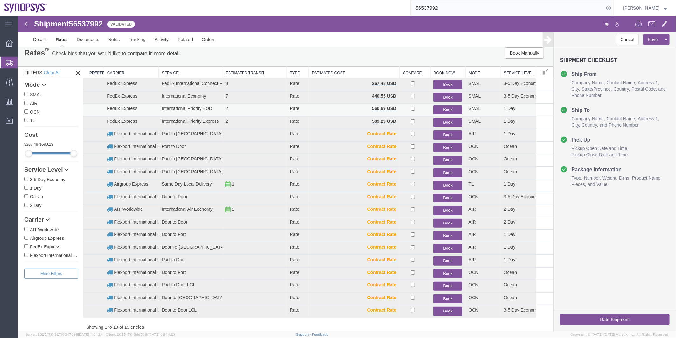
click at [449, 109] on button "Book" at bounding box center [447, 109] width 29 height 9
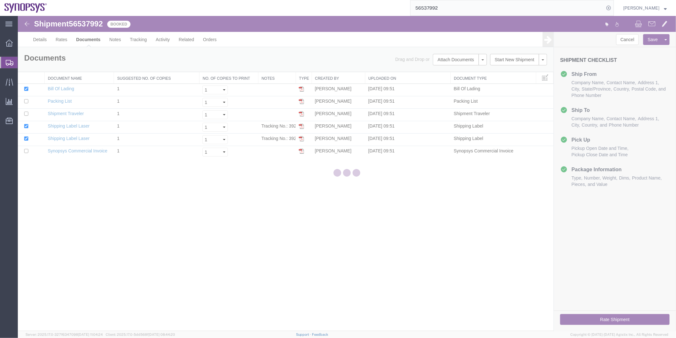
scroll to position [0, 0]
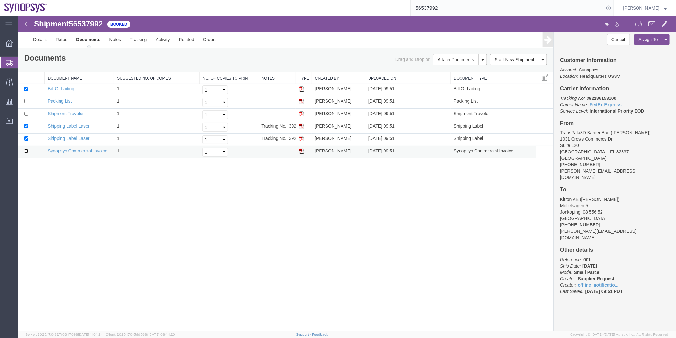
click at [24, 151] on input "checkbox" at bounding box center [26, 150] width 4 height 4
checkbox input "true"
click at [25, 100] on input "checkbox" at bounding box center [26, 101] width 4 height 4
checkbox input "true"
click at [90, 20] on span "56537992" at bounding box center [85, 23] width 34 height 9
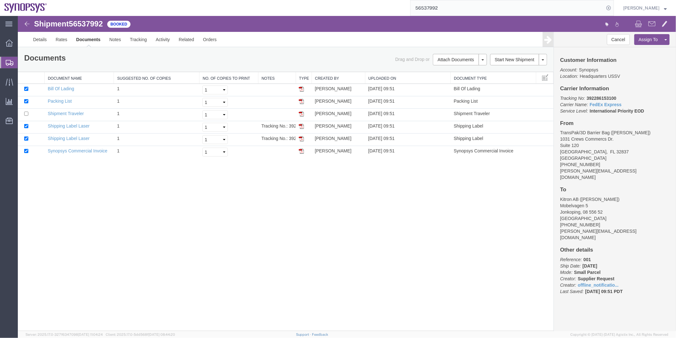
click at [89, 24] on span "56537992" at bounding box center [85, 23] width 34 height 9
copy span "56537992"
click at [65, 123] on link "Shipping Label Laser" at bounding box center [68, 125] width 42 height 5
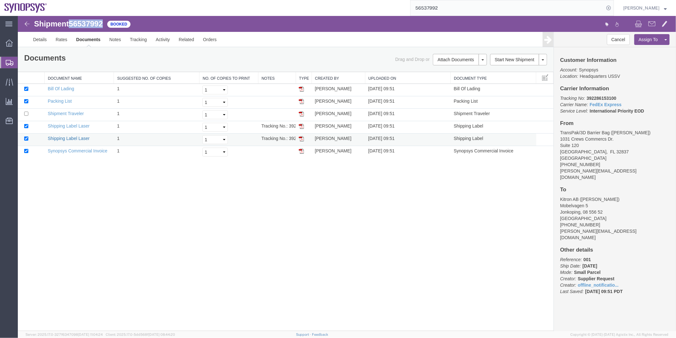
click at [71, 138] on link "Shipping Label Laser" at bounding box center [68, 137] width 42 height 5
click at [78, 150] on link "Synopsys Commercial Invoice" at bounding box center [77, 150] width 60 height 5
click at [63, 100] on link "Packing List" at bounding box center [59, 100] width 24 height 5
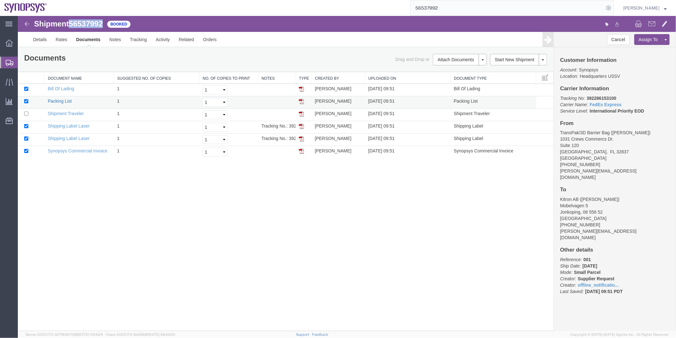
click at [63, 100] on link "Packing List" at bounding box center [59, 100] width 24 height 5
click at [0, 0] on span "Shipment Manager" at bounding box center [0, 0] width 0 height 0
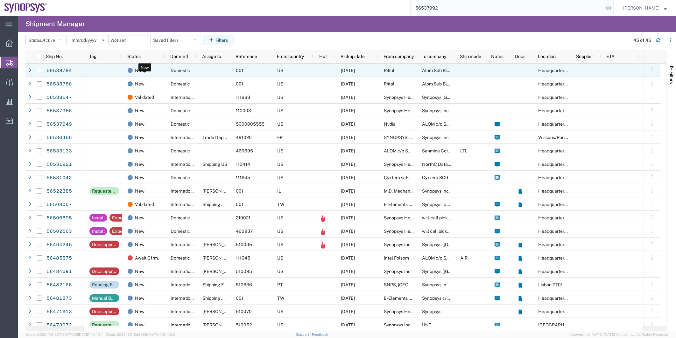
click at [147, 70] on div "New" at bounding box center [145, 70] width 35 height 13
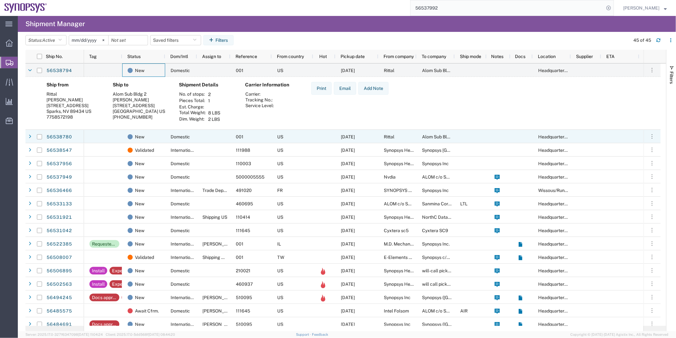
click at [109, 135] on div at bounding box center [103, 136] width 38 height 13
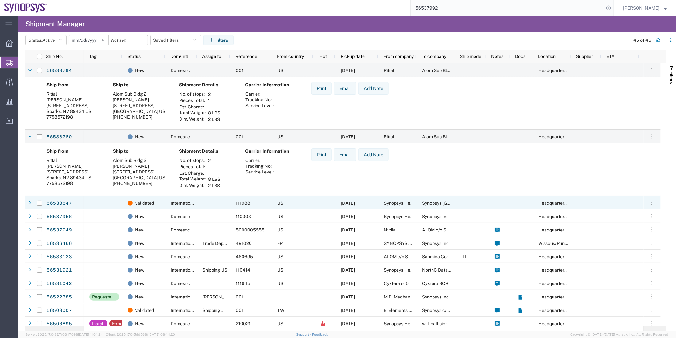
click at [110, 205] on div at bounding box center [103, 202] width 38 height 13
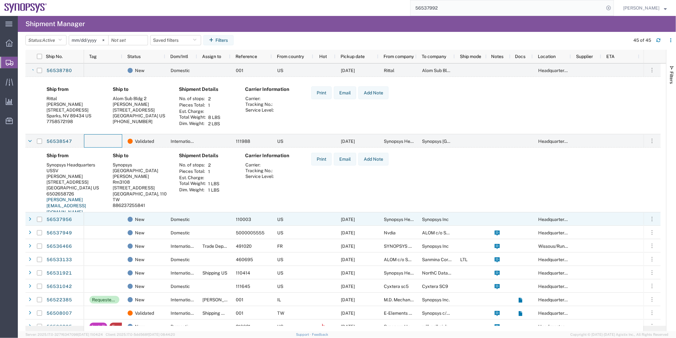
scroll to position [71, 0]
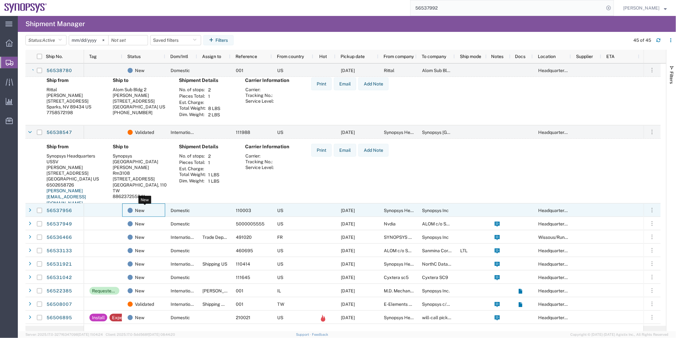
click at [151, 210] on div "New" at bounding box center [145, 209] width 35 height 13
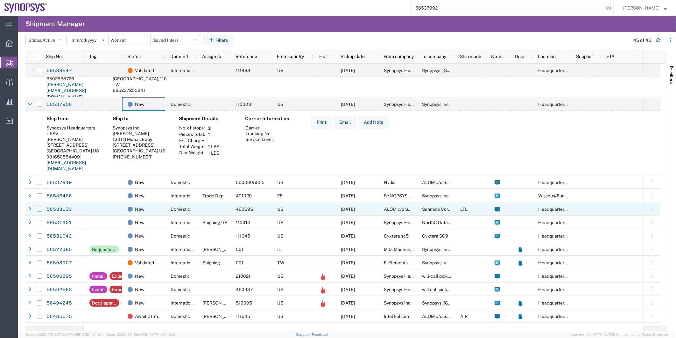
scroll to position [177, 0]
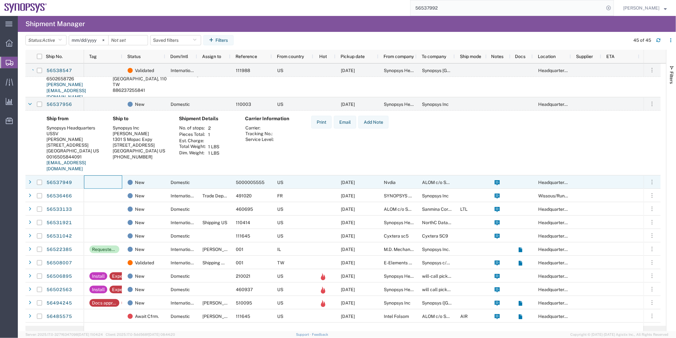
click at [116, 184] on div at bounding box center [103, 181] width 38 height 13
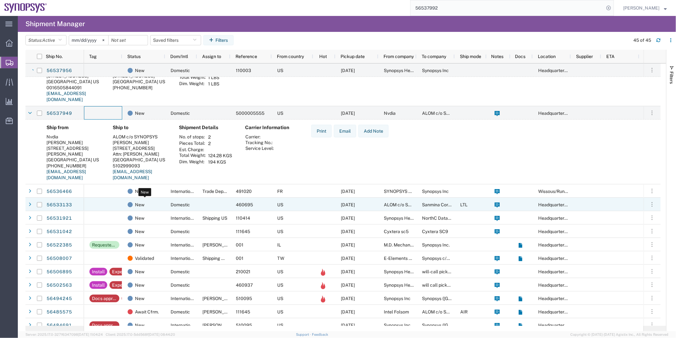
scroll to position [247, 0]
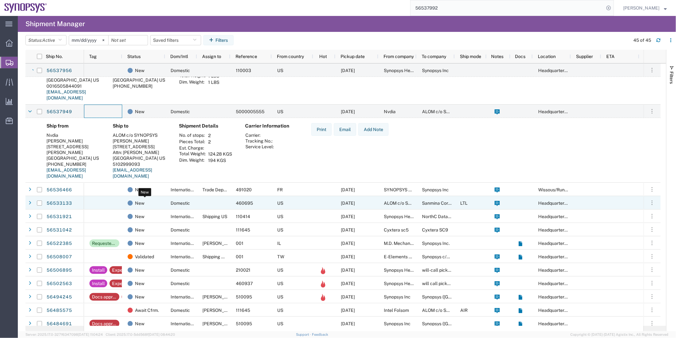
click at [155, 204] on div "New" at bounding box center [145, 202] width 35 height 13
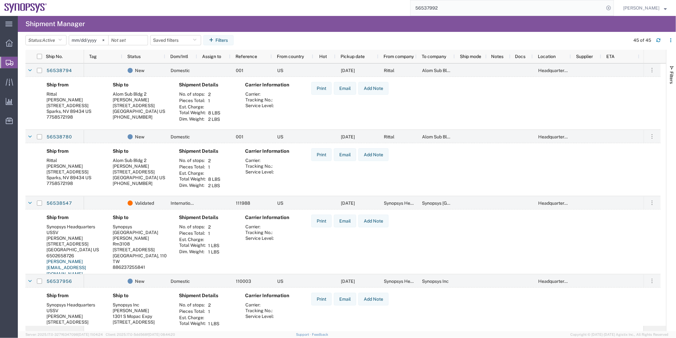
scroll to position [0, 0]
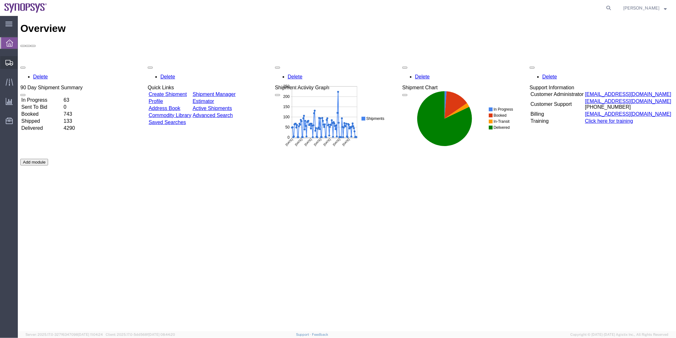
click at [0, 0] on span "Shipment Manager" at bounding box center [0, 0] width 0 height 0
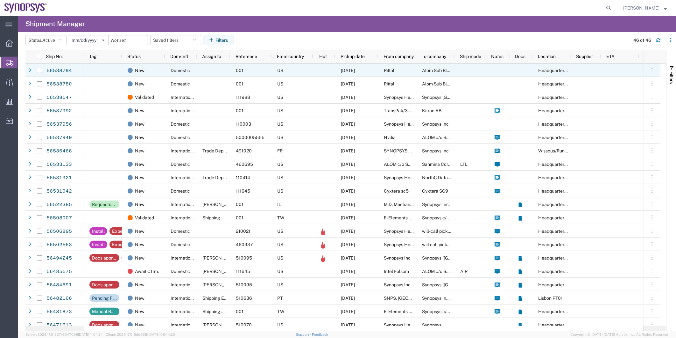
click at [225, 71] on div at bounding box center [213, 69] width 33 height 13
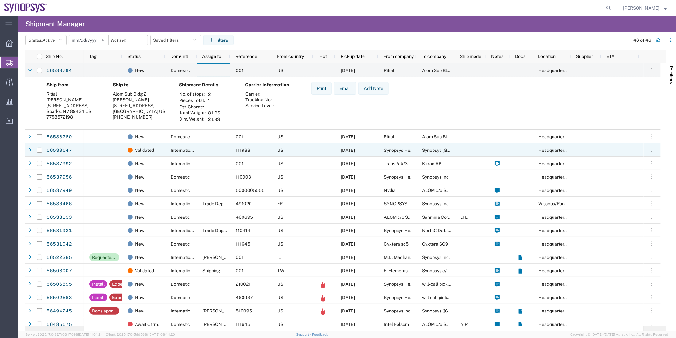
click at [168, 151] on div "International" at bounding box center [181, 149] width 32 height 13
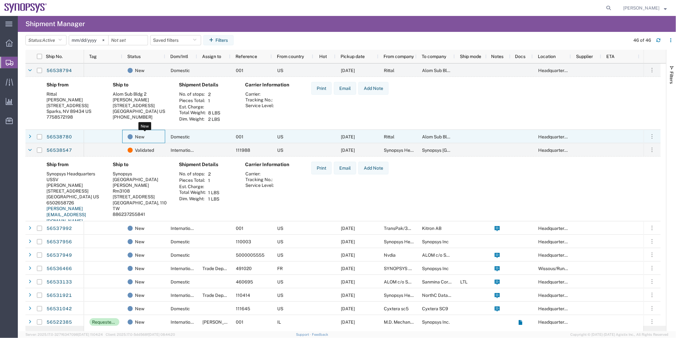
click at [156, 134] on div "New" at bounding box center [145, 136] width 35 height 13
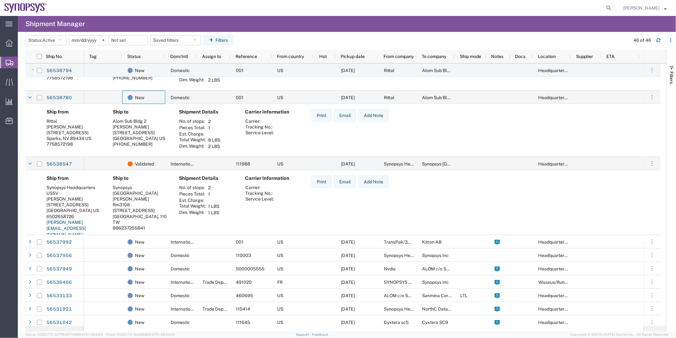
scroll to position [106, 0]
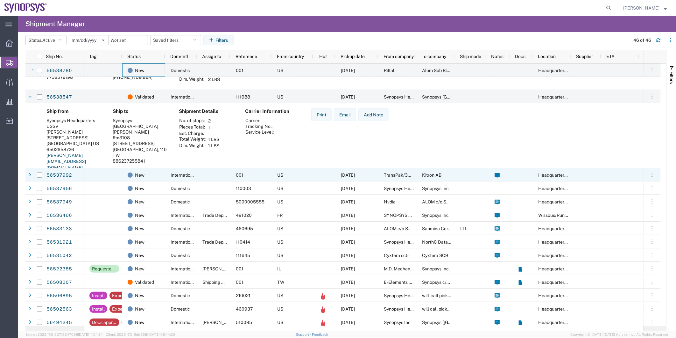
click at [113, 174] on div at bounding box center [103, 174] width 38 height 13
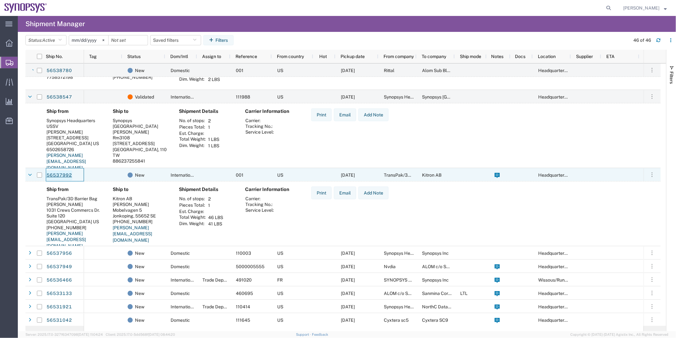
click at [61, 172] on link "56537992" at bounding box center [59, 175] width 26 height 10
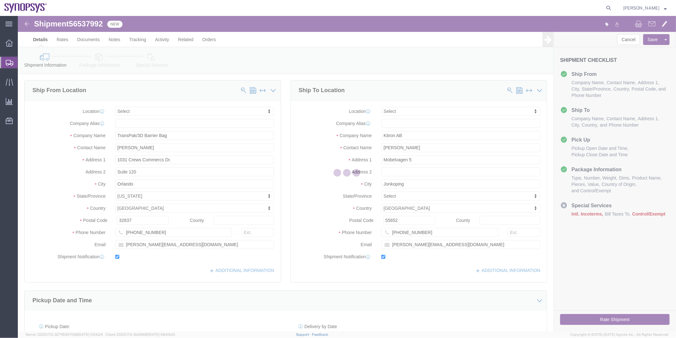
select select
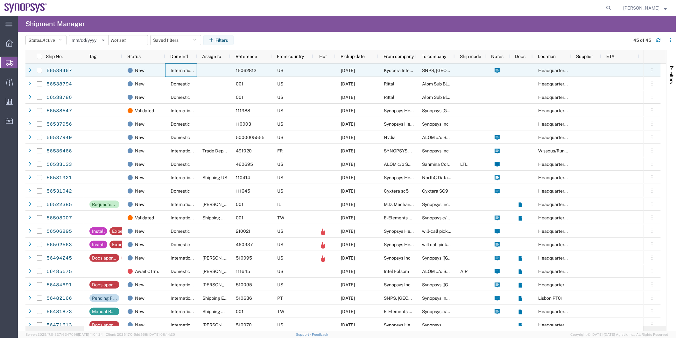
drag, startPoint x: 167, startPoint y: 65, endPoint x: 160, endPoint y: 68, distance: 8.0
click at [164, 66] on div "New International 15062812 US 08/19/2025 Kyocera International, Inc. SNPS, Port…" at bounding box center [438, 69] width 709 height 13
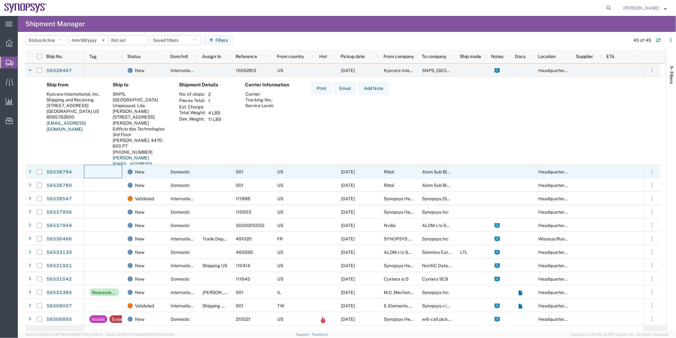
click at [98, 168] on div at bounding box center [103, 171] width 38 height 13
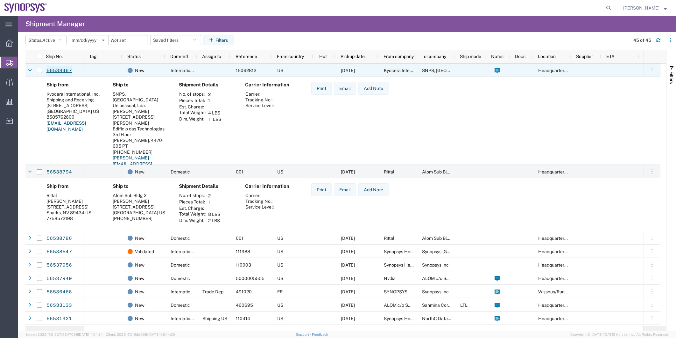
click at [62, 74] on link "56539467" at bounding box center [59, 71] width 26 height 10
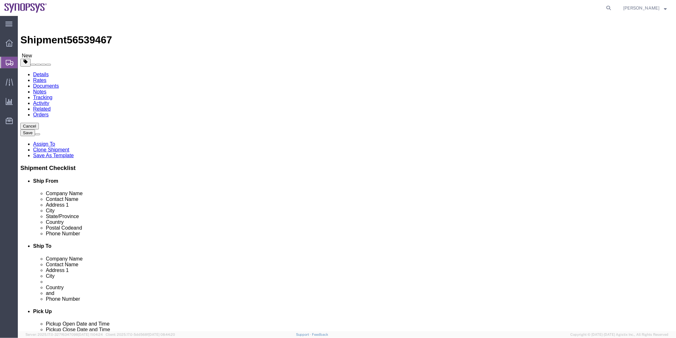
select select
click icon
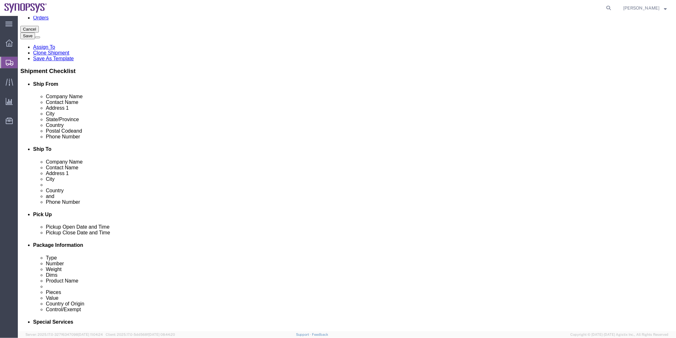
scroll to position [93, 0]
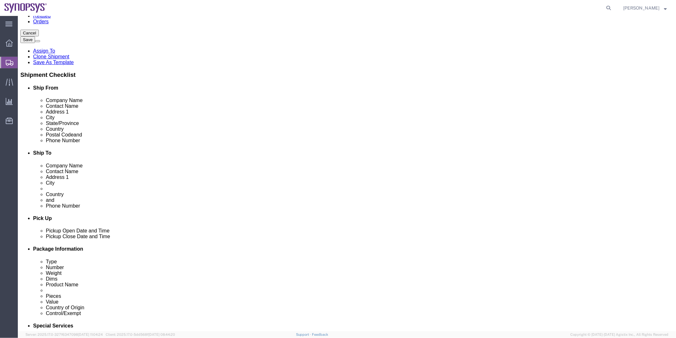
click icon
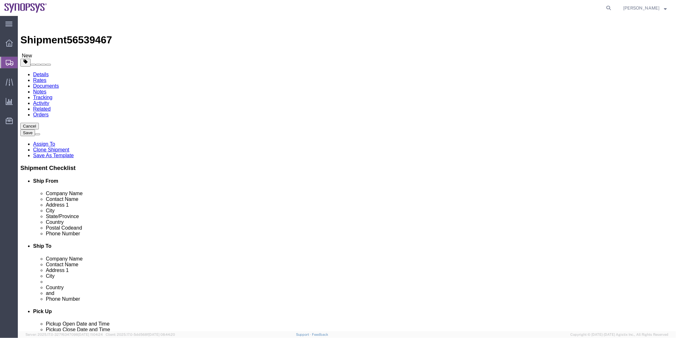
click dd "71576.00 USD"
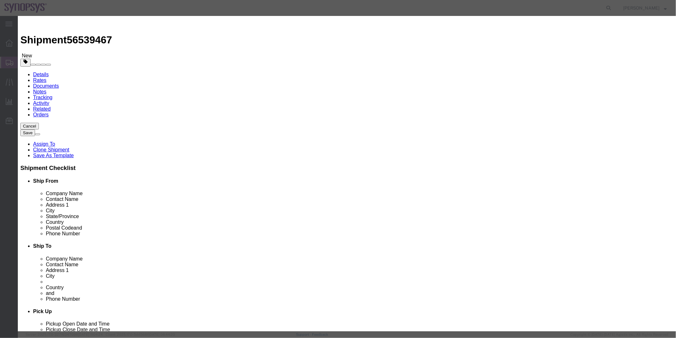
drag, startPoint x: 413, startPoint y: 231, endPoint x: 435, endPoint y: 230, distance: 22.0
click input "3a991.F.1"
type input "3a991"
click div "Product Name Electronic Integrated Circuit Pieces 46.00 Select Bag Barrels 100B…"
click button "Save & Close"
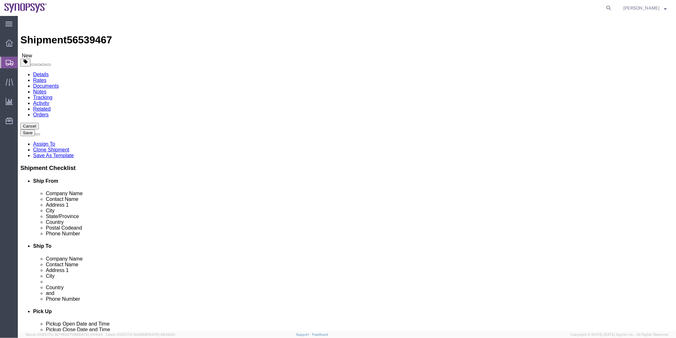
click icon
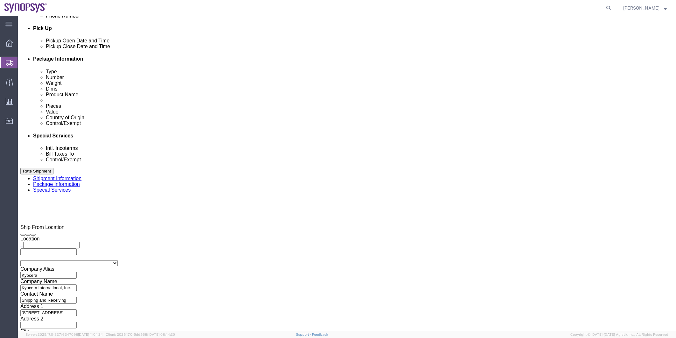
scroll to position [212, 0]
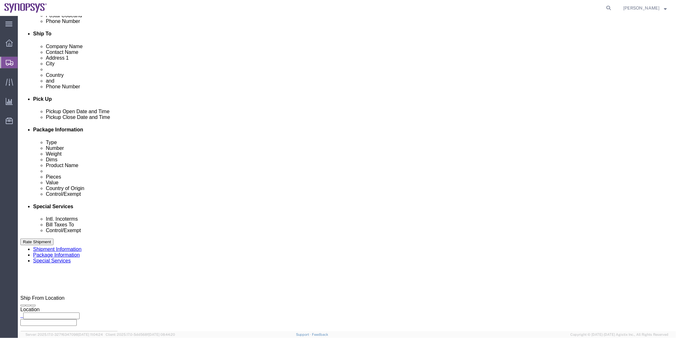
click select "Select Carriage Insurance Paid Carriage Paid To Cost and Freight Cost Insurance…"
select select "DAP"
click select "Select Carriage Insurance Paid Carriage Paid To Cost and Freight Cost Insurance…"
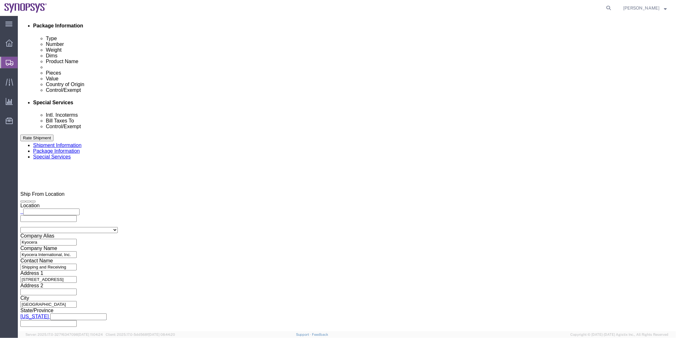
scroll to position [318, 0]
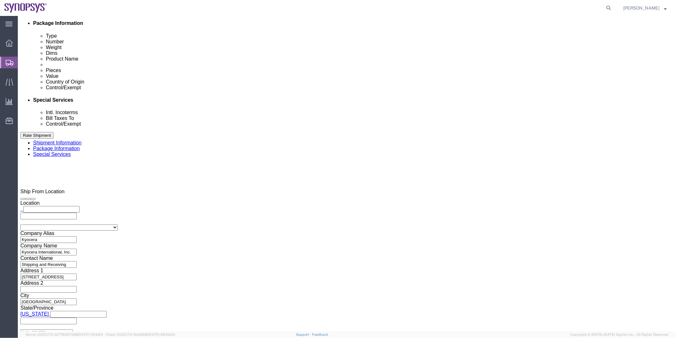
drag, startPoint x: 413, startPoint y: 193, endPoint x: 371, endPoint y: 191, distance: 41.7
click textarea "ITN# X20250819978993"
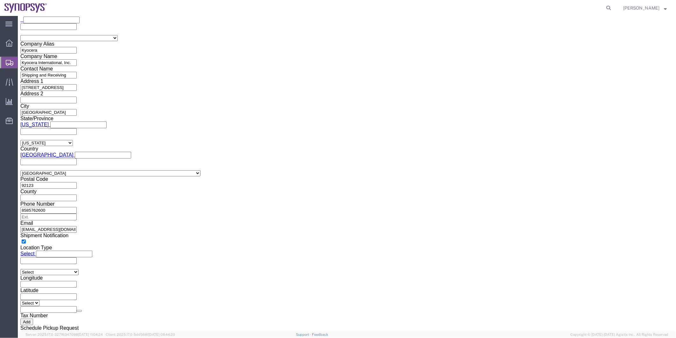
scroll to position [495, 0]
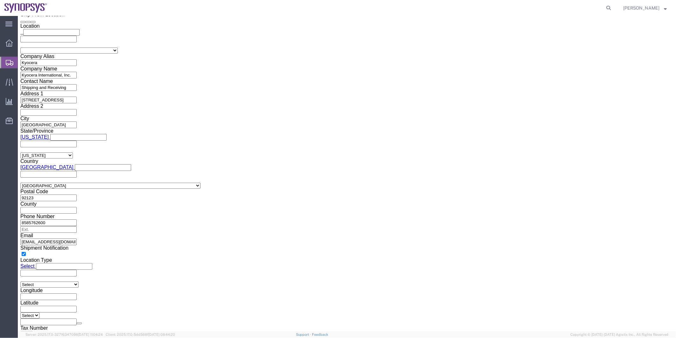
click select "Select ATF BIS DEA EPA FDA FTR ITAR OFAC Other (OPA)"
select select "BIS"
click select "Select ATF BIS DEA EPA FDA FTR ITAR OFAC Other (OPA)"
click select "Select AGR-Agricultural APP-Computers APR-Additional Permissive Exports AVS-Air…"
select select "NLR"
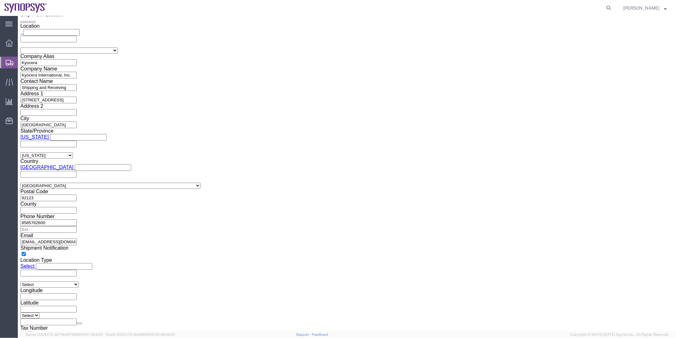
click select "Select AGR-Agricultural APP-Computers APR-Additional Permissive Exports AVS-Air…"
click select "Select AES-Direct EEI Carrier File EEI EEI Exempt"
select select "AESD"
click select "Select AES-Direct EEI Carrier File EEI EEI Exempt"
click input "text"
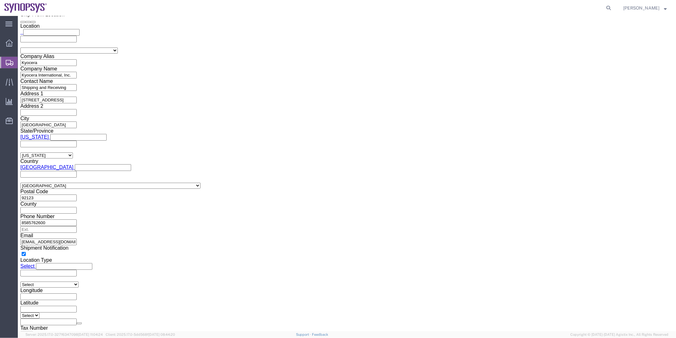
paste input "X20250819978993"
type input "X20250819978993"
click button "Save"
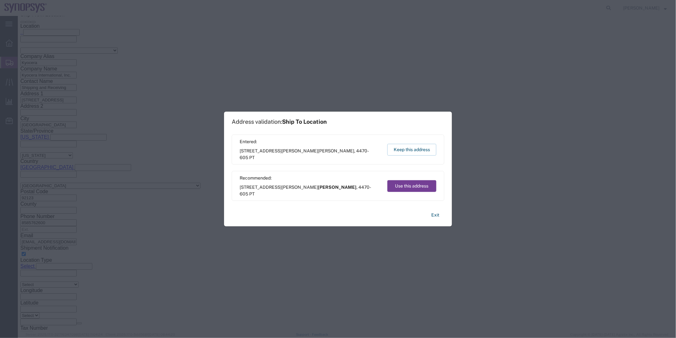
click at [419, 185] on button "Use this address" at bounding box center [412, 186] width 49 height 12
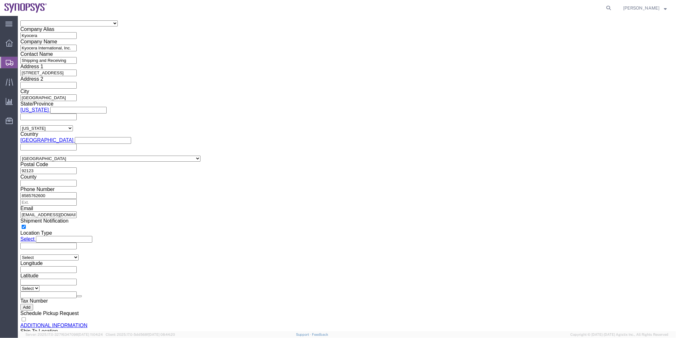
scroll to position [566, 0]
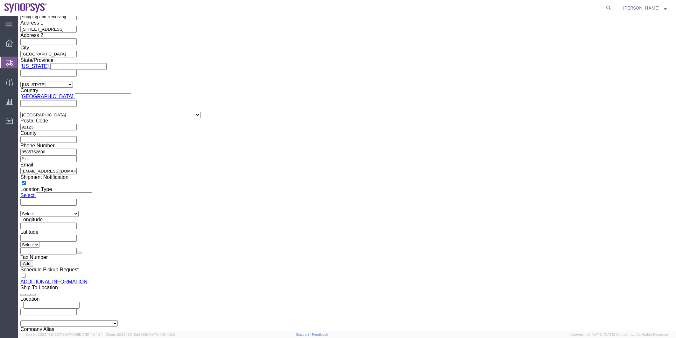
type input "pt01"
click input "text"
paste input "Tiago Inocencio"
type input "Tiago Inocencio"
click input "text"
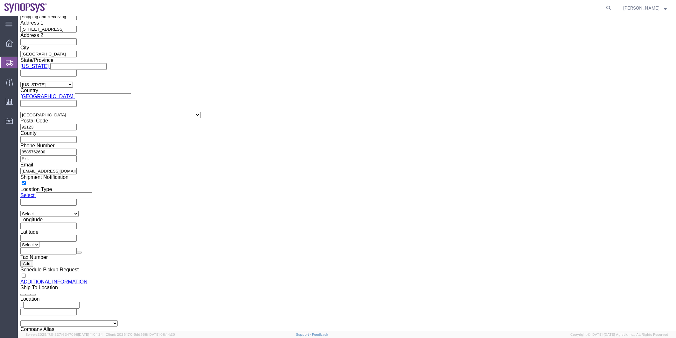
paste input "351.915.185.726"
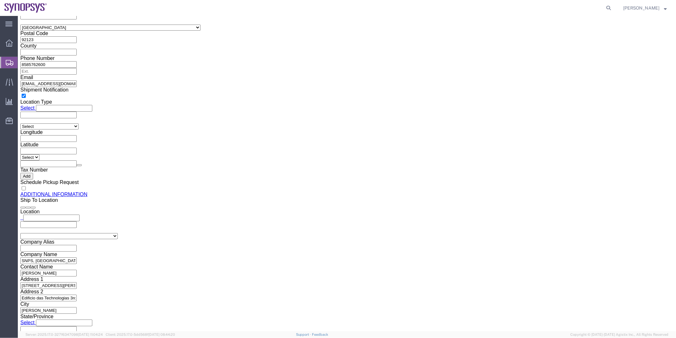
scroll to position [708, 0]
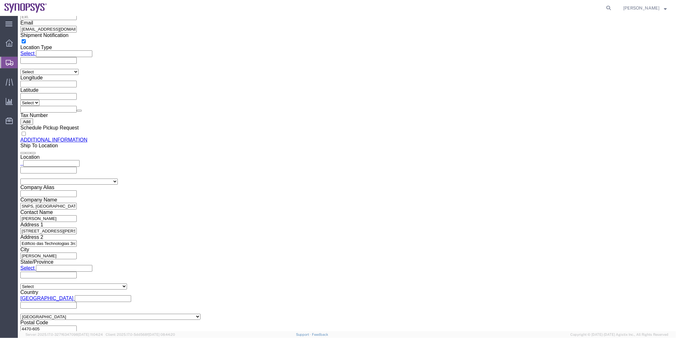
type input "351915185726"
click div "Location Select Select My Profile Location Aachen DE04 Agrate Brianza IT01 Asch…"
type input "ussv"
select select "CA"
click input "Contact Name"
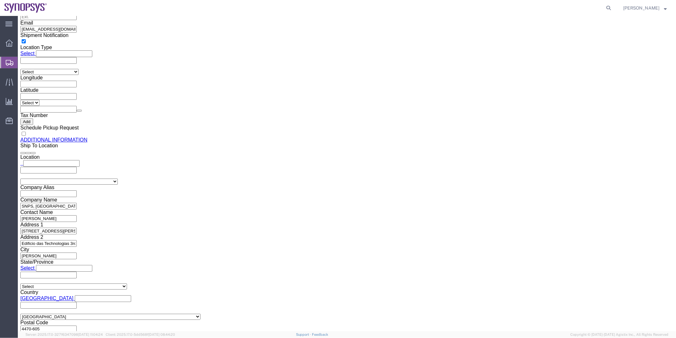
click input "Contact Name"
paste input "Rafael Chacon"
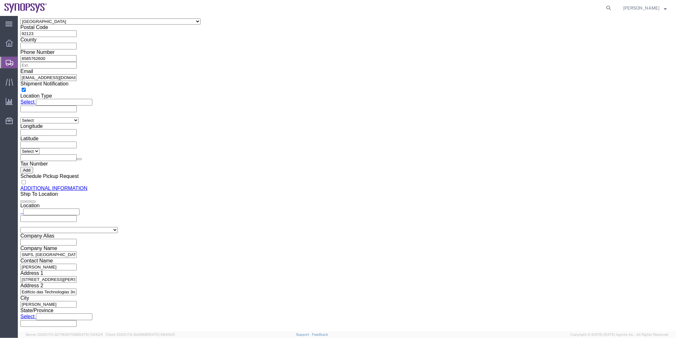
scroll to position [601, 0]
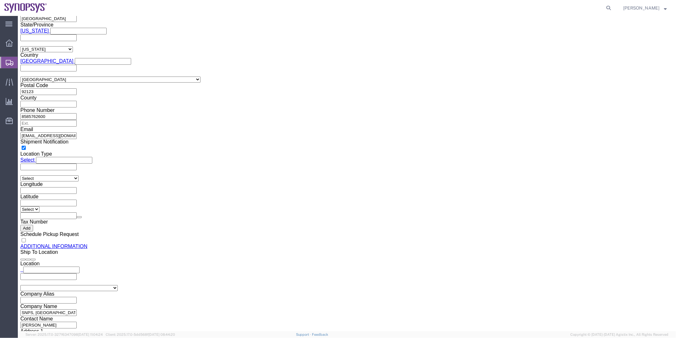
type input "Rafael Chacon"
click button "Save"
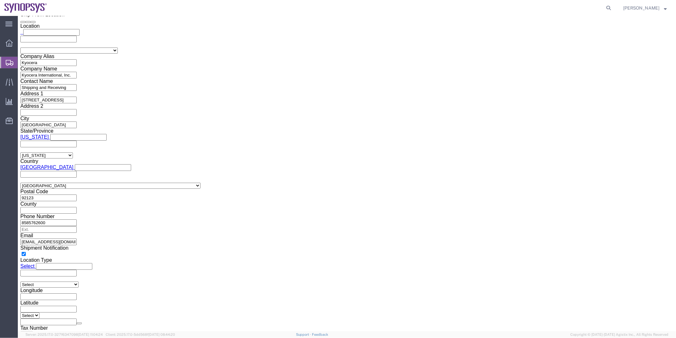
scroll to position [425, 0]
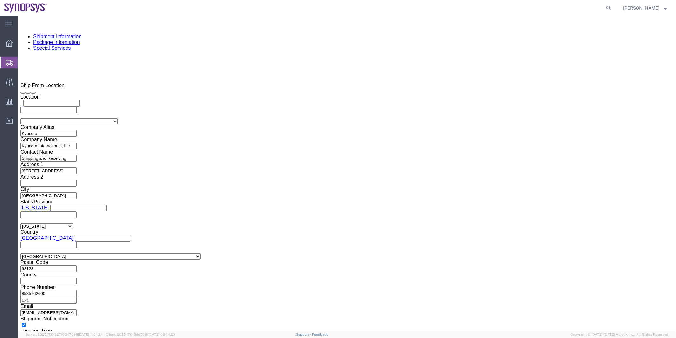
click icon
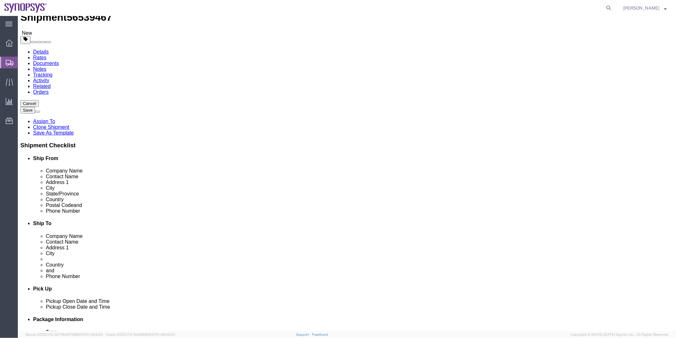
scroll to position [22, 0]
click input "+351 220 415 900"
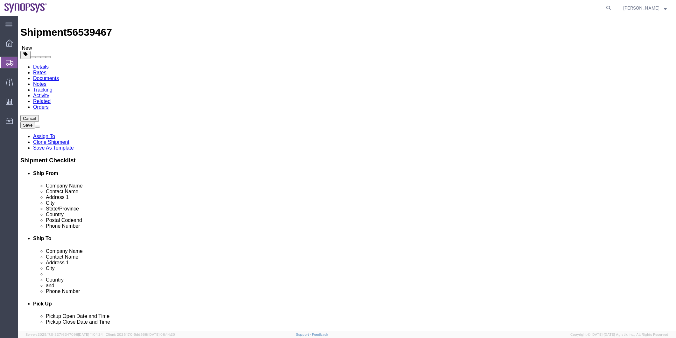
scroll to position [0, 0]
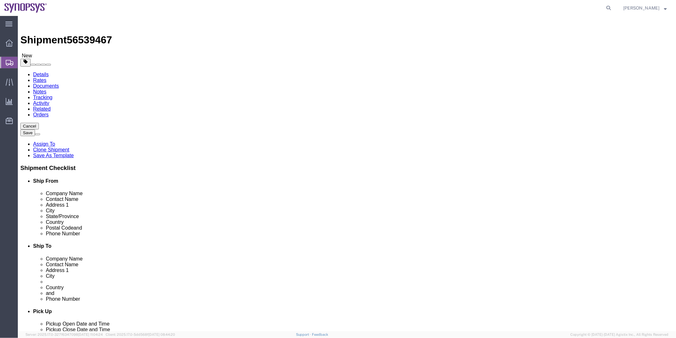
type input "351220415900"
click icon
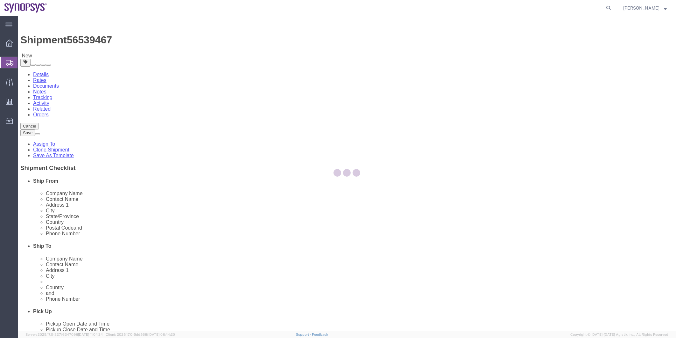
select select
select select "COSTCENTER"
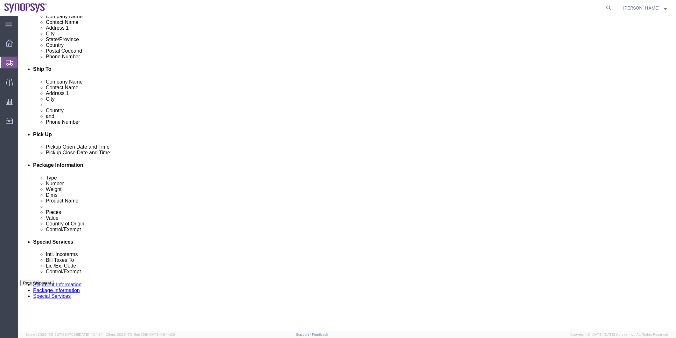
scroll to position [354, 0]
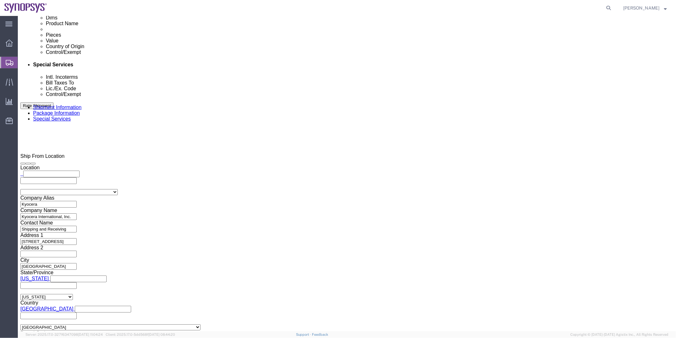
click ul "diego.lugo@kyocera.com"
type input "shipping@synopsys.com"
type input "diego.lugo@kyocera.com,shipping@synopsys.com"
drag, startPoint x: 430, startPoint y: 155, endPoint x: 345, endPoint y: 157, distance: 85.1
click div "Message ITN# X20250819978993"
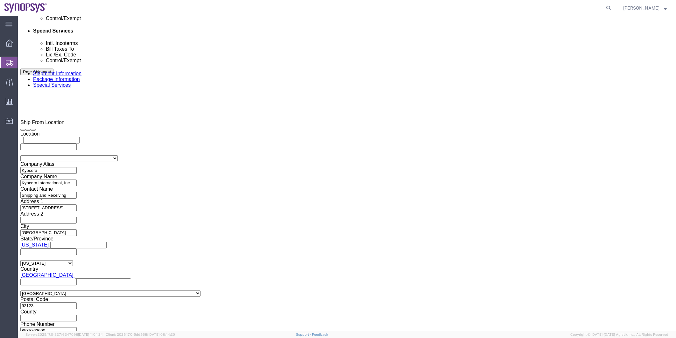
scroll to position [425, 0]
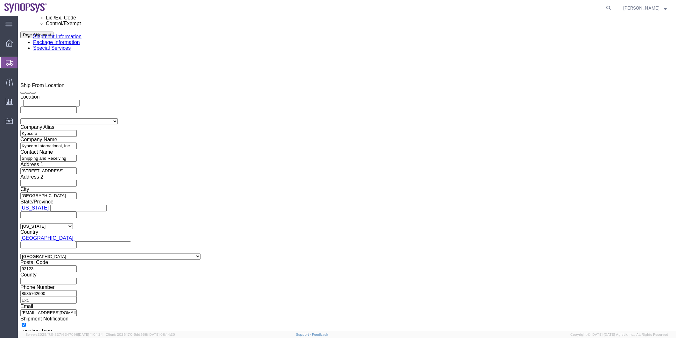
type textarea "P"
type textarea "Shipping document will be sent shortly. Thank you -Kaelen"
click button "Rate Shipment"
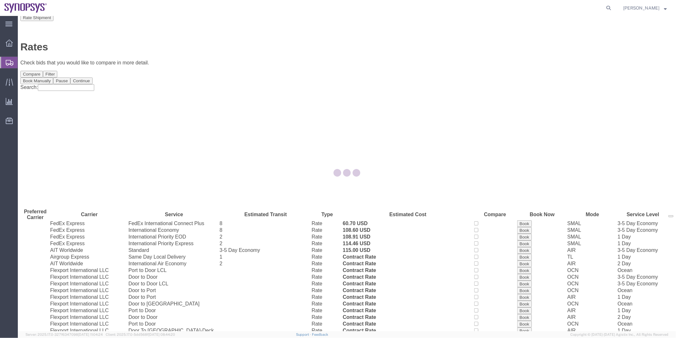
scroll to position [19, 0]
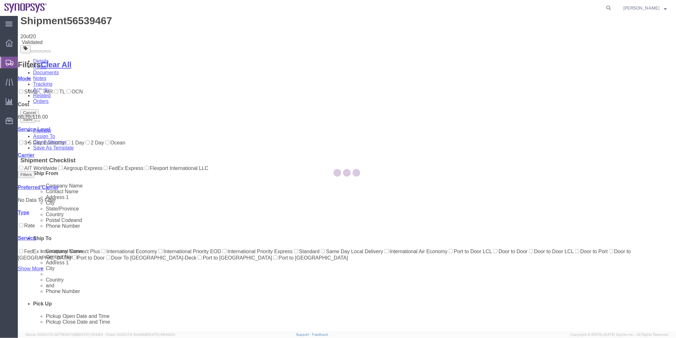
scroll to position [0, 0]
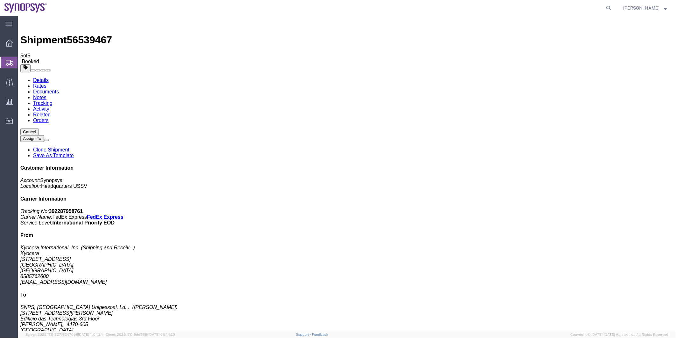
click at [80, 34] on span "56539467" at bounding box center [89, 39] width 45 height 11
copy span "56539467"
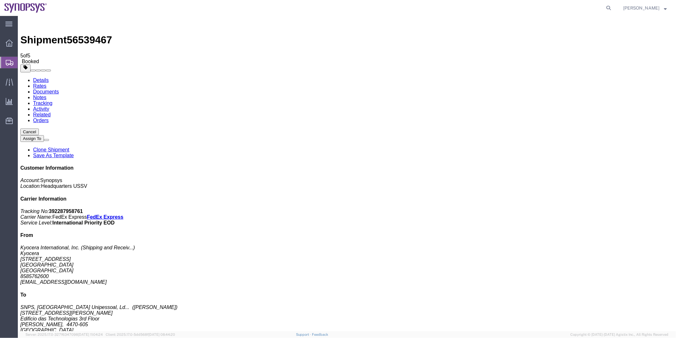
click at [0, 0] on span "Shipment Manager" at bounding box center [0, 0] width 0 height 0
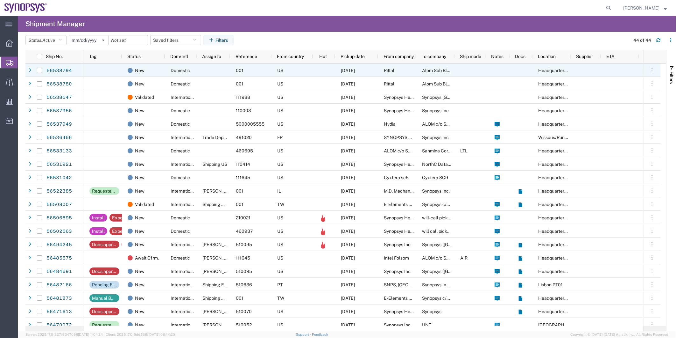
click at [218, 73] on div at bounding box center [213, 69] width 33 height 13
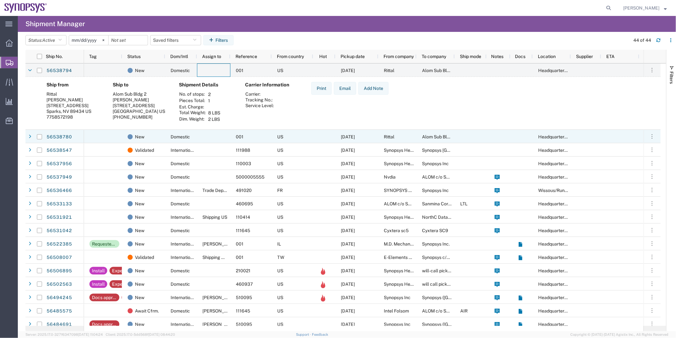
click at [209, 132] on div at bounding box center [213, 136] width 33 height 13
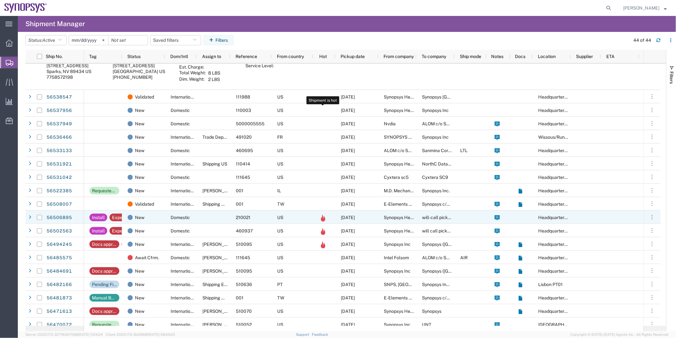
scroll to position [212, 0]
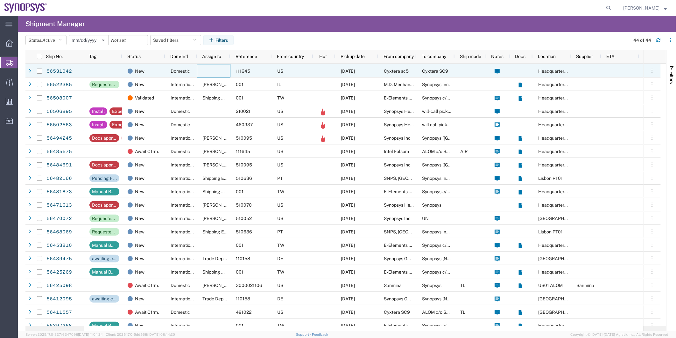
click at [202, 70] on div at bounding box center [213, 70] width 33 height 13
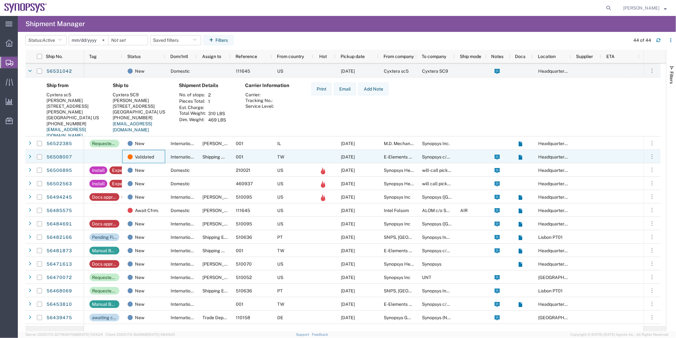
click at [165, 154] on div "Validated" at bounding box center [143, 156] width 43 height 13
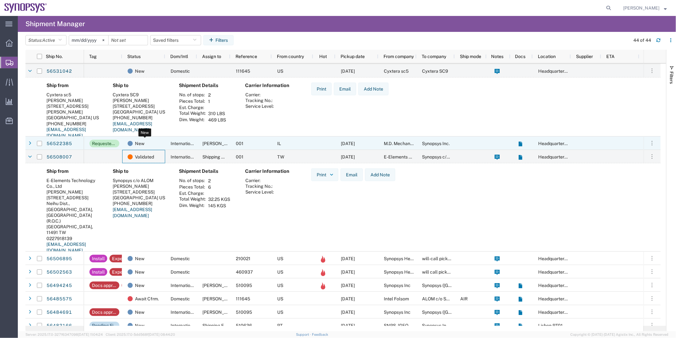
click at [158, 141] on div "New" at bounding box center [145, 143] width 35 height 13
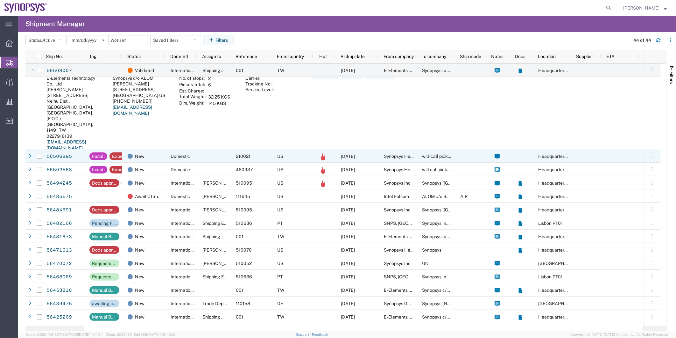
scroll to position [389, 0]
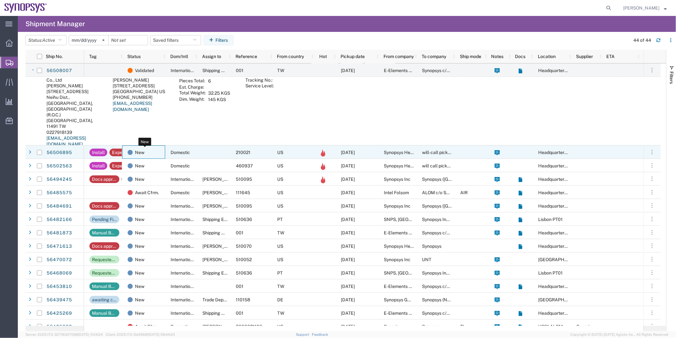
click at [160, 148] on div "New" at bounding box center [145, 152] width 35 height 13
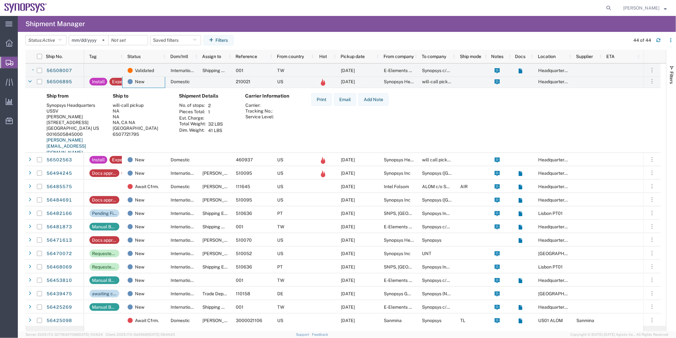
scroll to position [460, 0]
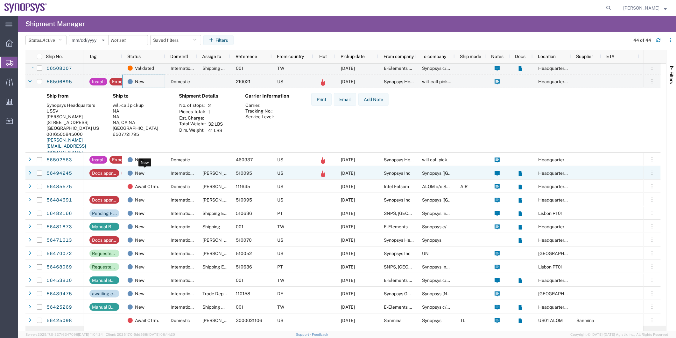
click at [161, 176] on div "New" at bounding box center [145, 172] width 35 height 13
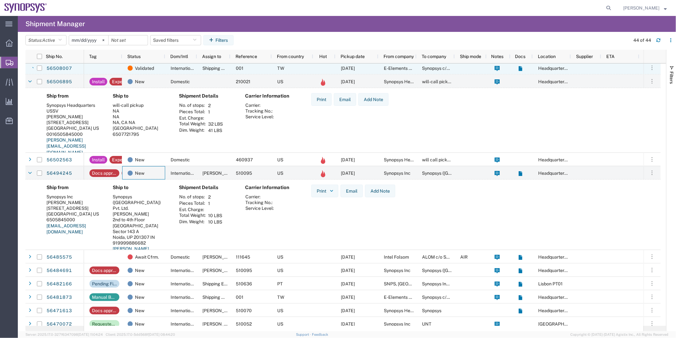
click at [262, 67] on div "001" at bounding box center [251, 67] width 41 height 13
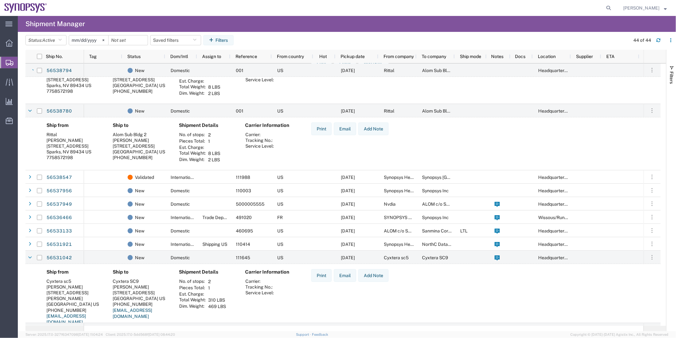
scroll to position [0, 0]
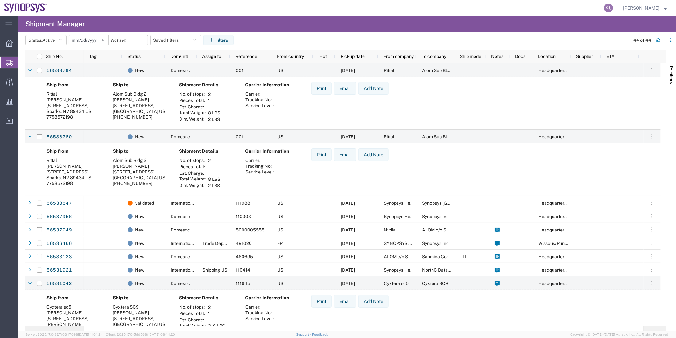
click at [610, 7] on icon at bounding box center [608, 8] width 9 height 9
click at [494, 10] on input "search" at bounding box center [508, 7] width 194 height 15
paste input "56537992"
type input "56537992"
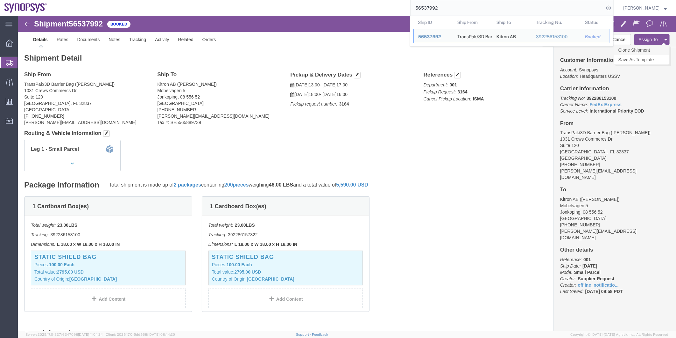
click link "Clone Shipment"
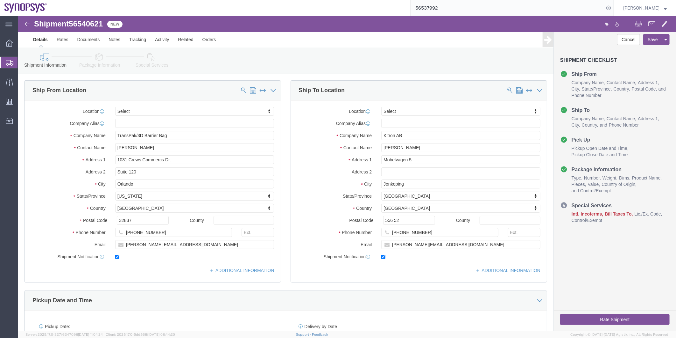
select select
click icon
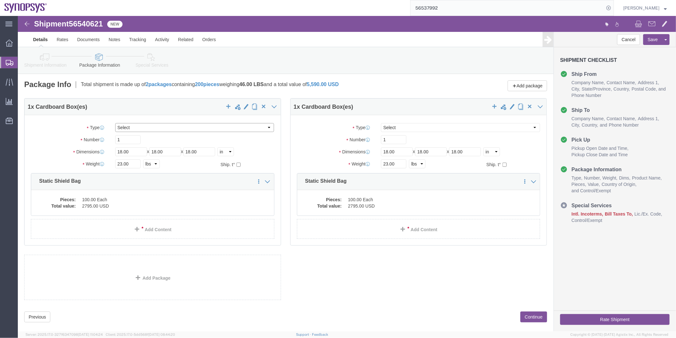
click select "Select Envelope Large Box Medium Box PAK Rack Small Box Tube Your Packaging"
select select "YRPK"
click select "Select Envelope Large Box Medium Box PAK Rack Small Box Tube Your Packaging"
select select "YRPK"
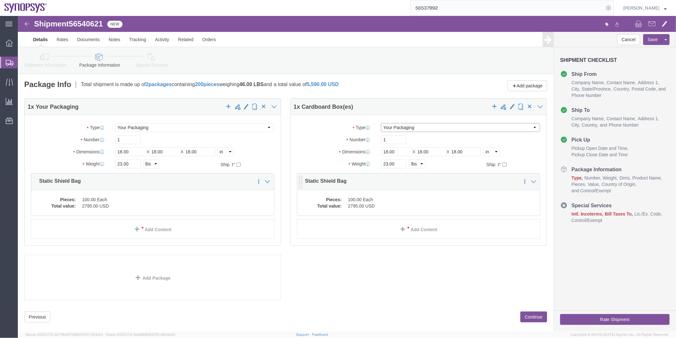
click select "Select Envelope Large Box Medium Box PAK Rack Small Box Tube Your Packaging"
click icon
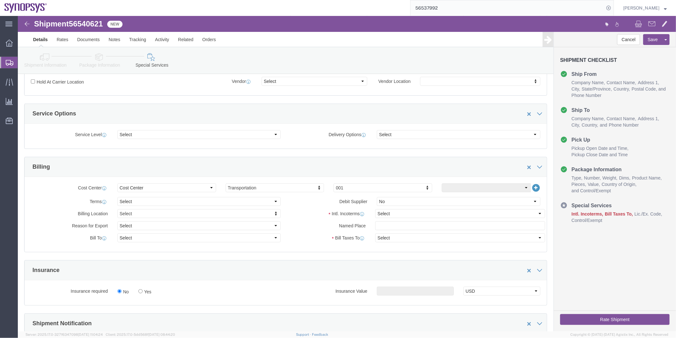
scroll to position [141, 0]
click select "Select Carriage Insurance Paid Carriage Paid To Cost and Freight Cost Insurance…"
select select "DDP"
click select "Select Carriage Insurance Paid Carriage Paid To Cost and Freight Cost Insurance…"
select select "SHIP"
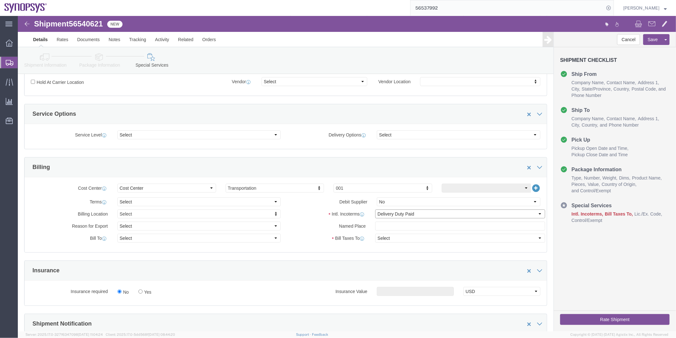
select select "SHIP"
click link "Notes"
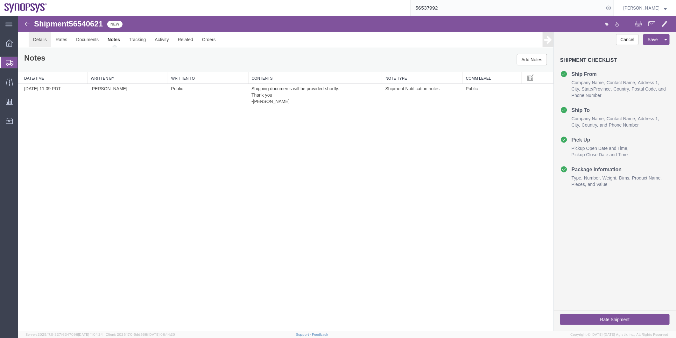
click at [38, 33] on link "Details" at bounding box center [39, 39] width 23 height 15
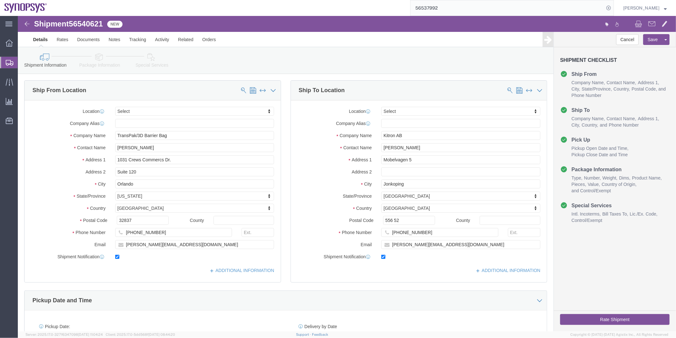
click icon
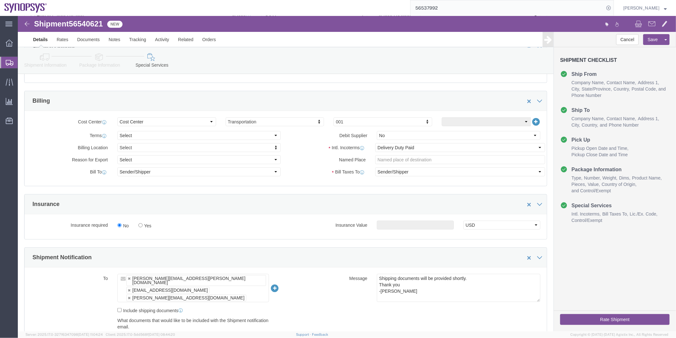
scroll to position [177, 0]
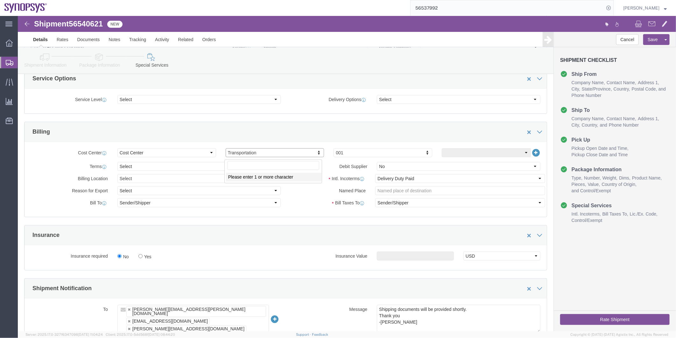
type input "460695"
drag, startPoint x: 334, startPoint y: 139, endPoint x: 331, endPoint y: 139, distance: 3.8
click input "460695"
type input "460695"
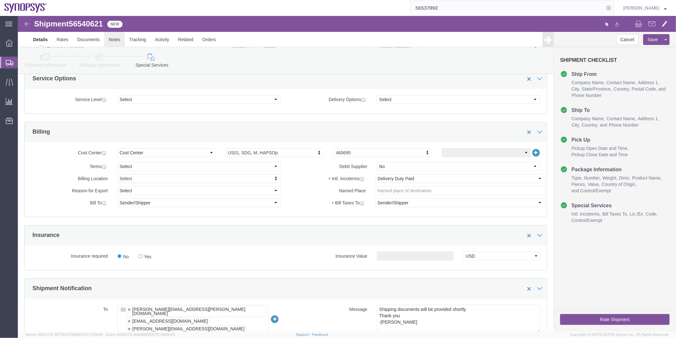
click link "Notes"
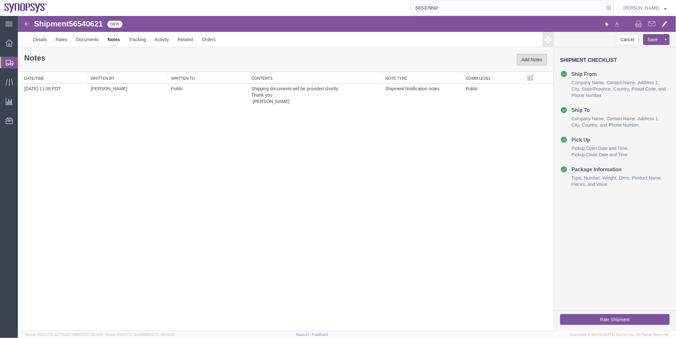
click at [538, 57] on button "Add Notes" at bounding box center [532, 59] width 30 height 11
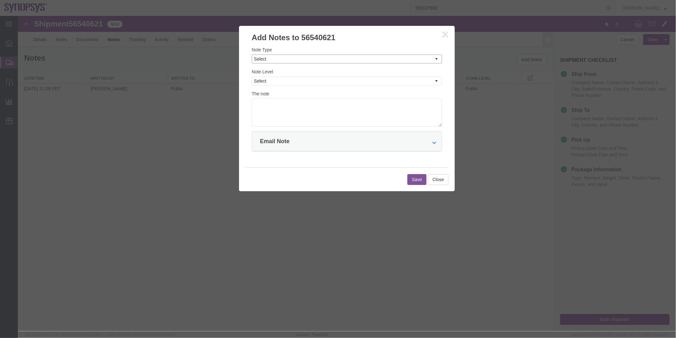
click at [326, 61] on select "Select Approval Bid Notes Carrier Change Notes Claim Notes Content Hazmat Notes…" at bounding box center [347, 58] width 190 height 9
select select "ON_BEHALF_OF_NOTES"
click at [252, 54] on select "Select Approval Bid Notes Carrier Change Notes Claim Notes Content Hazmat Notes…" at bounding box center [347, 58] width 190 height 9
click at [282, 76] on select "Select Private to Account Private to Vendor Public" at bounding box center [347, 80] width 190 height 9
select select "PUBLIC"
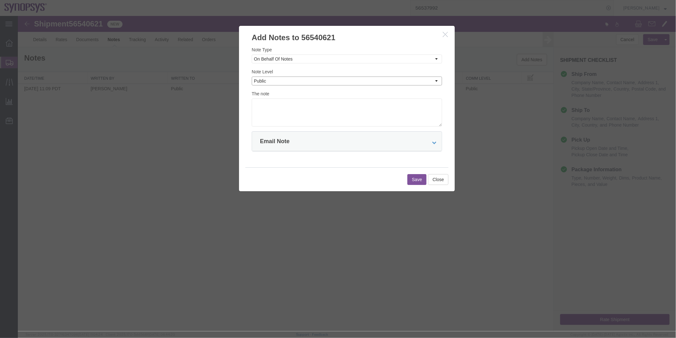
click at [252, 76] on select "Select Private to Account Private to Vendor Public" at bounding box center [347, 80] width 190 height 9
click at [269, 106] on textarea at bounding box center [347, 112] width 190 height 28
paste textarea "[PERSON_NAME]"
type textarea "On behalf of [PERSON_NAME]"
click at [432, 138] on link at bounding box center [435, 140] width 6 height 5
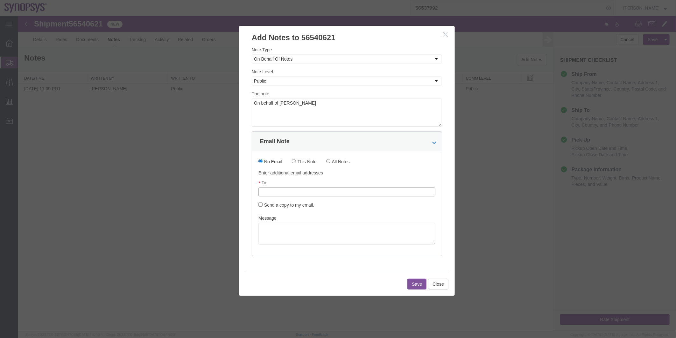
click at [287, 192] on input "text" at bounding box center [304, 191] width 75 height 8
type input "kaelen@synoposys.com"
click at [279, 234] on textarea at bounding box center [346, 233] width 177 height 22
type textarea "a"
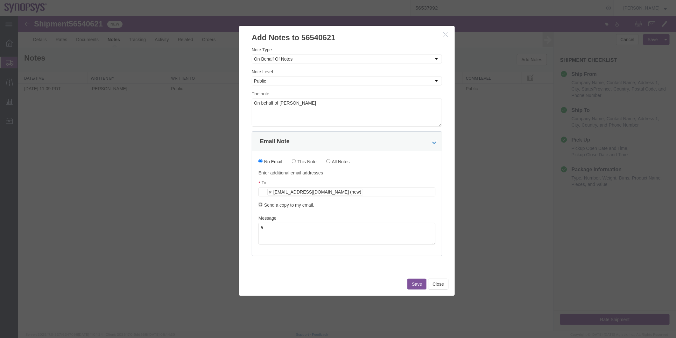
click at [260, 204] on input "Send a copy to my email." at bounding box center [260, 204] width 4 height 4
checkbox input "true"
click at [419, 288] on button "Save" at bounding box center [416, 283] width 19 height 11
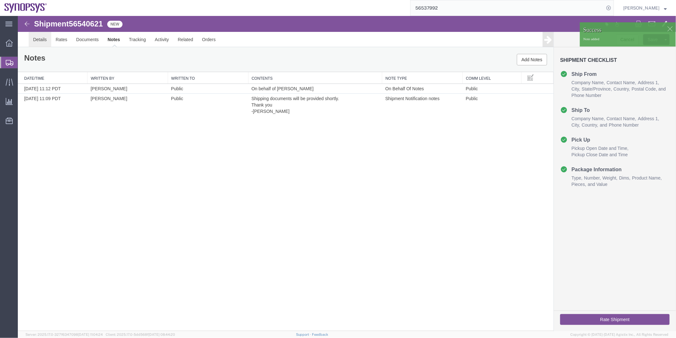
click at [42, 39] on link "Details" at bounding box center [39, 39] width 23 height 15
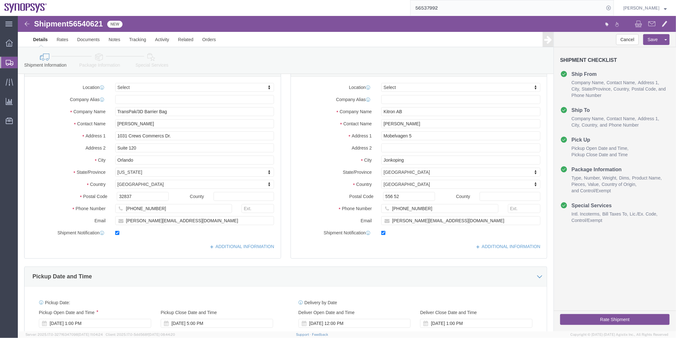
scroll to position [35, 0]
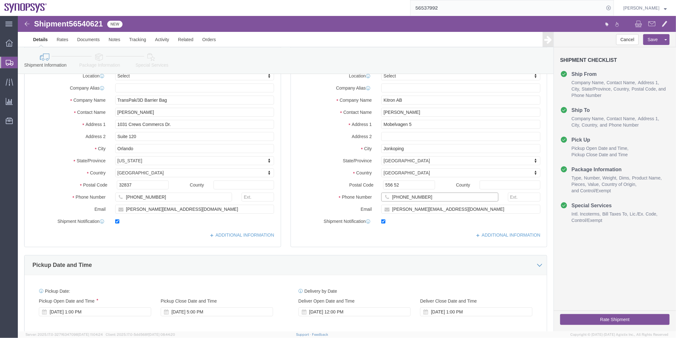
click input "[PHONE_NUMBER]"
type input "46362902166"
click input "[PHONE_NUMBER]"
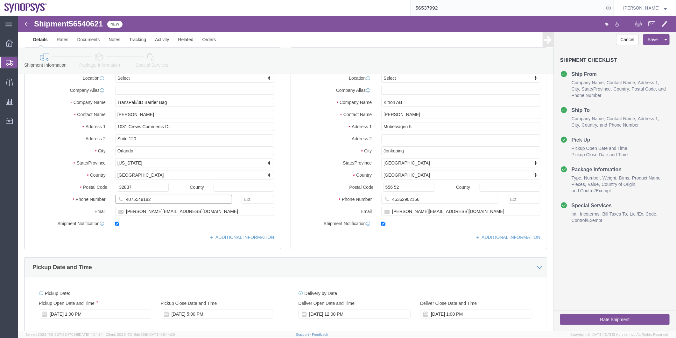
scroll to position [0, 0]
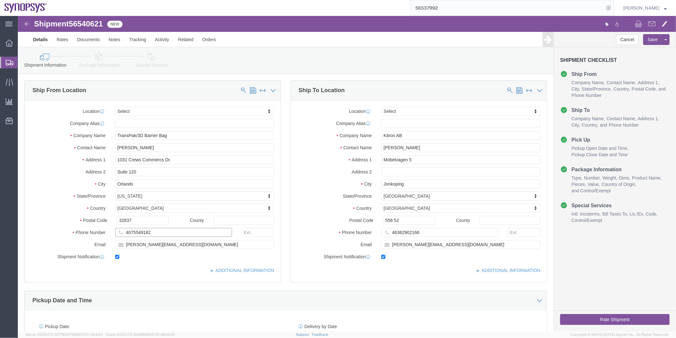
type input "4075549182"
click icon
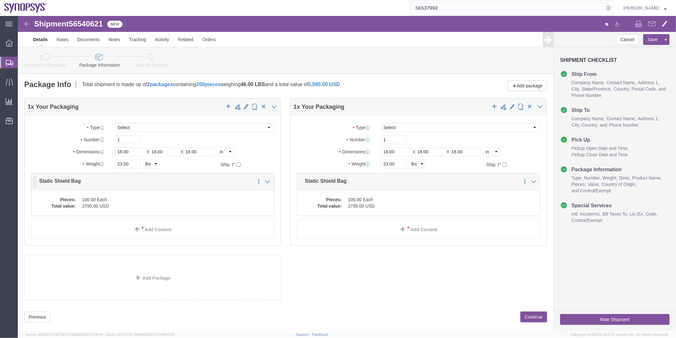
click dd "100.00 Each"
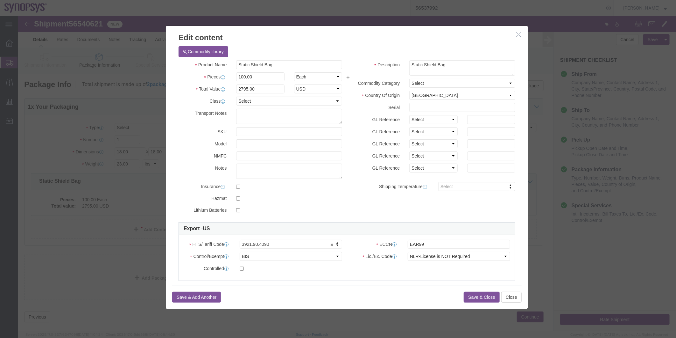
click button "Save & Close"
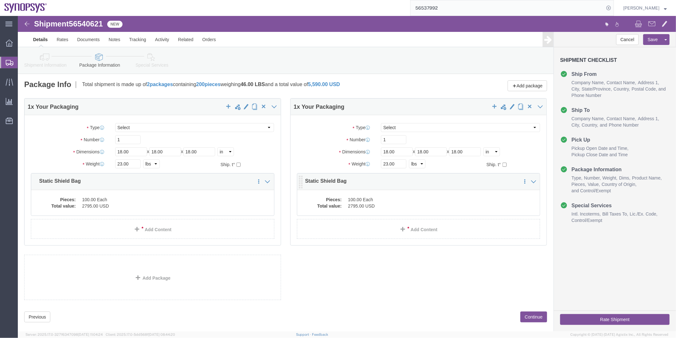
click div "Pieces: 100.00 Each Total value: 2795.00 USD"
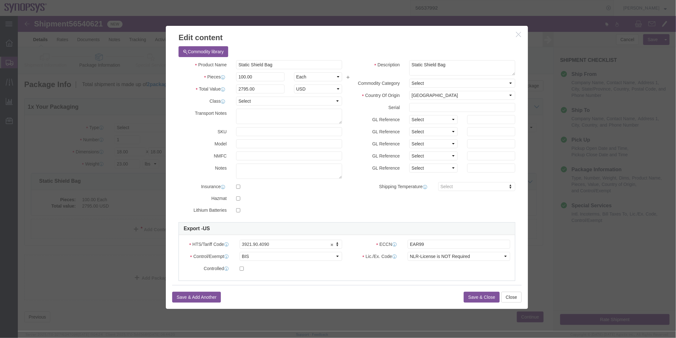
click button "Save & Close"
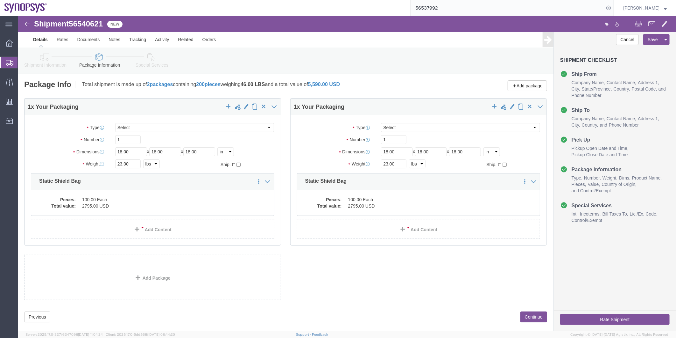
click icon
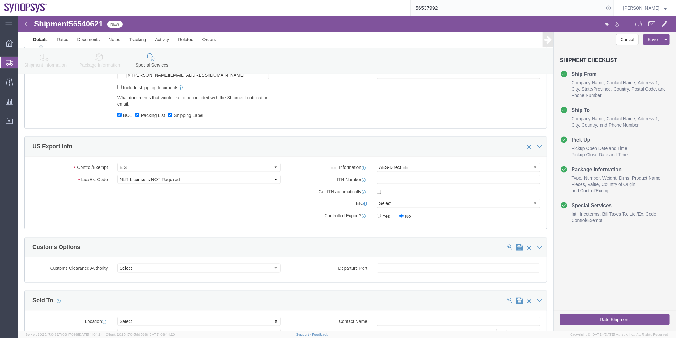
scroll to position [495, 0]
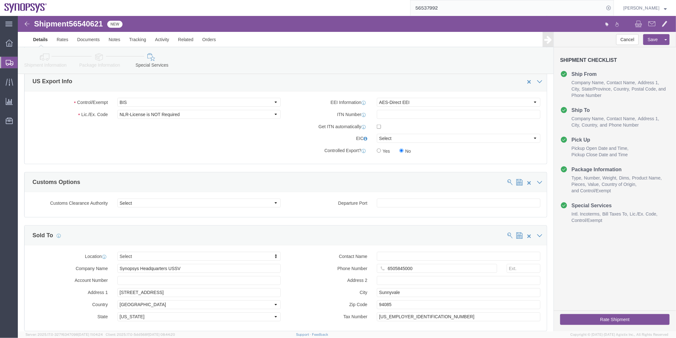
click icon
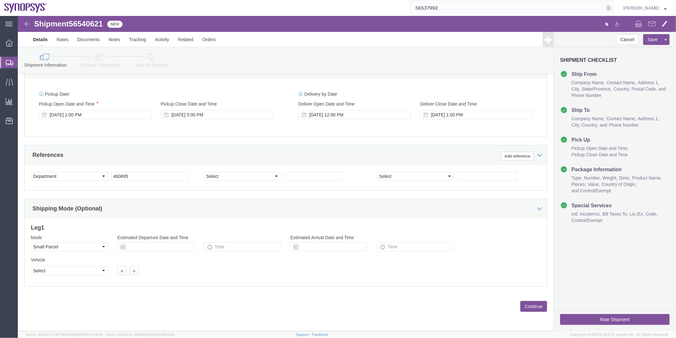
scroll to position [234, 0]
click span "56540621"
copy span "56540621"
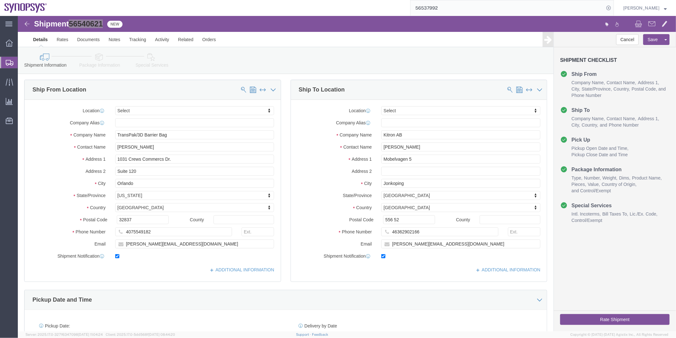
scroll to position [0, 0]
drag, startPoint x: 389, startPoint y: 124, endPoint x: 321, endPoint y: 125, distance: 67.5
click div "Location Select Select My Profile Location Aachen DE04 Agrate Brianza IT01 Asch…"
drag, startPoint x: 408, startPoint y: 218, endPoint x: 325, endPoint y: 214, distance: 83.2
click div "Phone Number 46362902166"
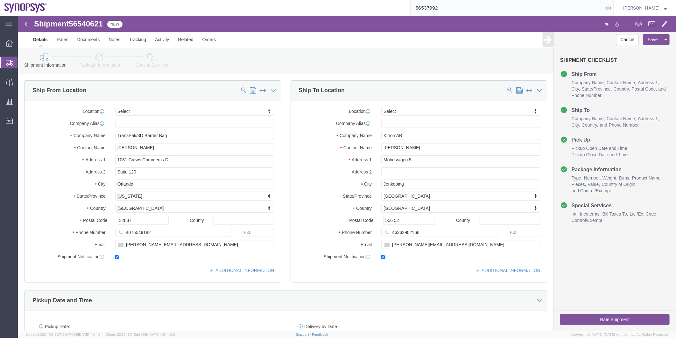
click icon
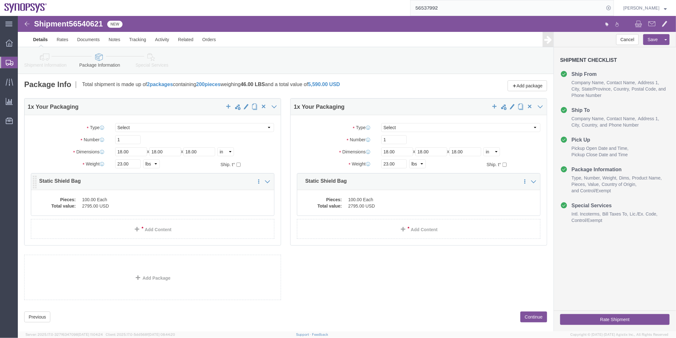
click div "Pieces: 100.00 Each Total value: 2795.00 USD"
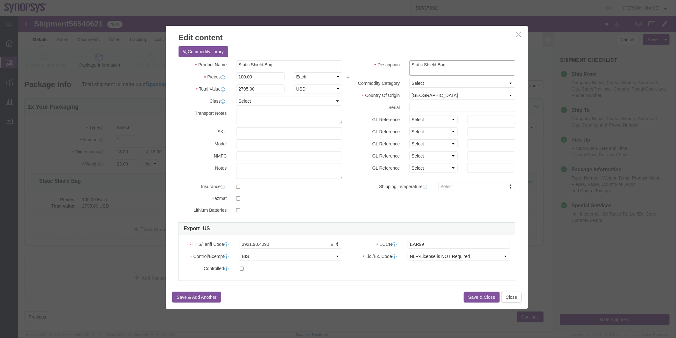
drag, startPoint x: 424, startPoint y: 51, endPoint x: 336, endPoint y: 54, distance: 88.3
click div "Description Static Shield Bag"
click button "Save & Close"
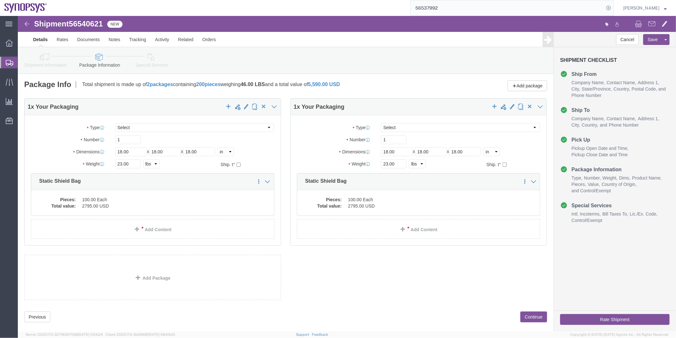
click icon
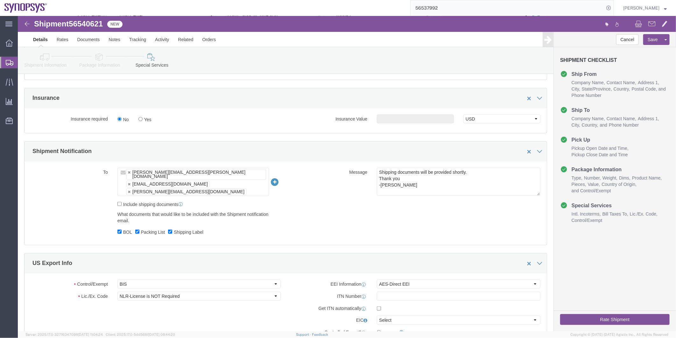
scroll to position [389, 0]
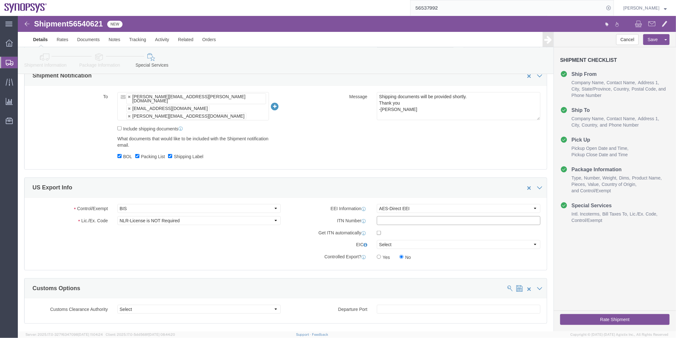
click input "text"
paste input "X20250819987794"
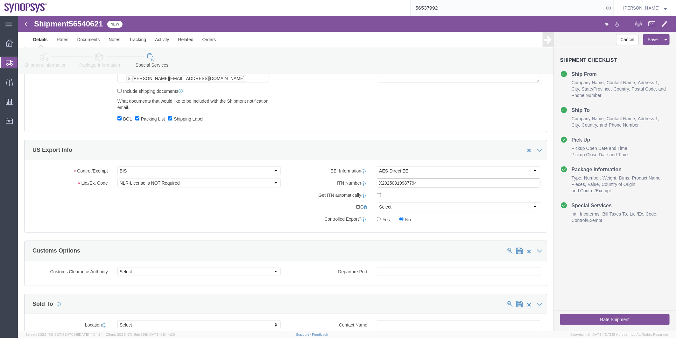
scroll to position [495, 0]
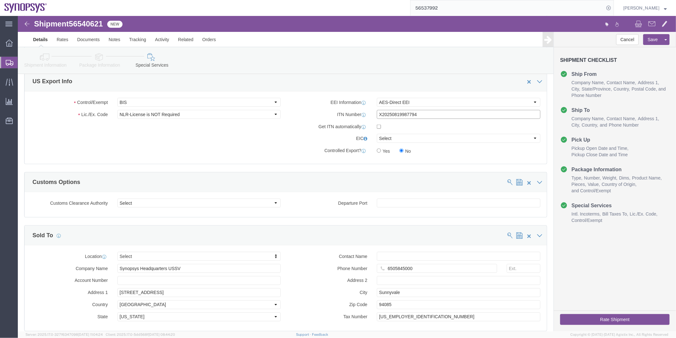
type input "X20250819987794"
click input "text"
paste input "Rafael Chacon"
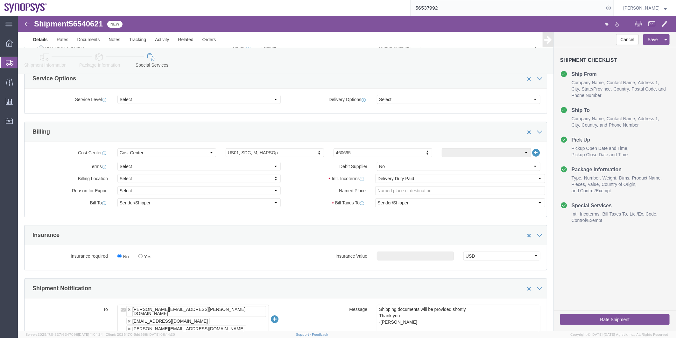
scroll to position [283, 0]
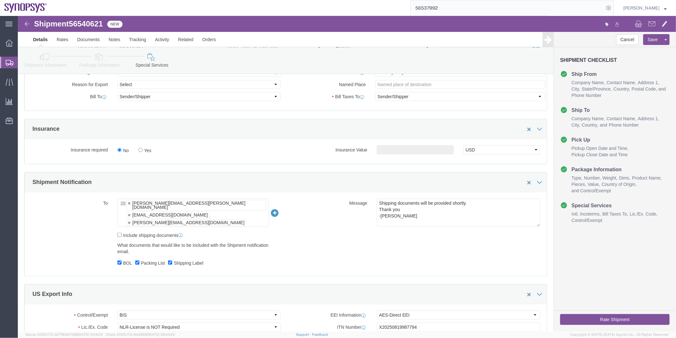
type input "Rafael Chacon"
click div "[PERSON_NAME][EMAIL_ADDRESS][DOMAIN_NAME]"
click link
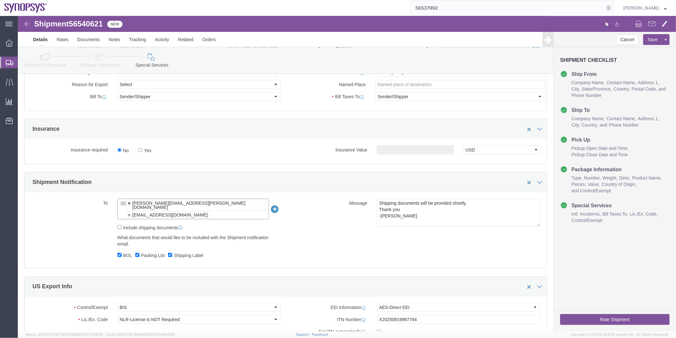
click link
type input "shipping@synopsys.com"
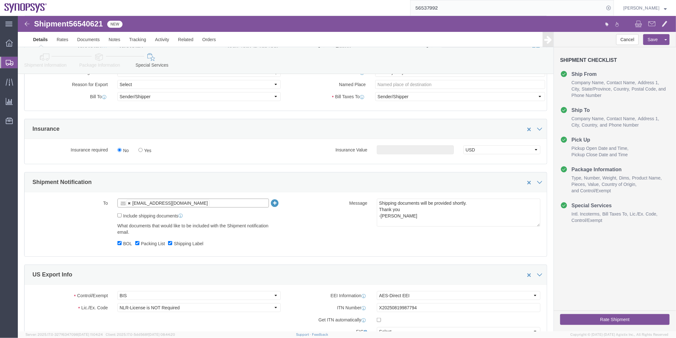
click link
type input "Enter Email Address"
drag, startPoint x: 26, startPoint y: 36, endPoint x: 28, endPoint y: 40, distance: 3.8
click div "Shipment Information Package Information Special Services"
click icon
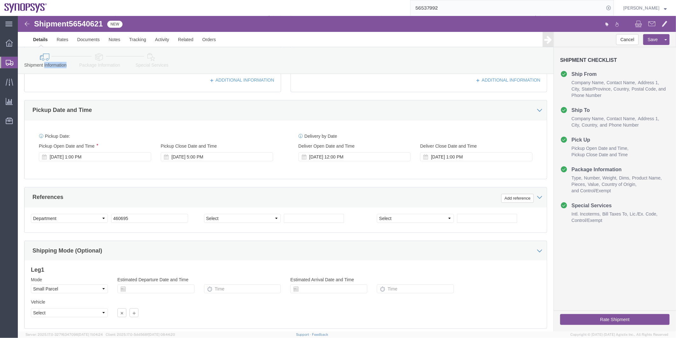
scroll to position [234, 0]
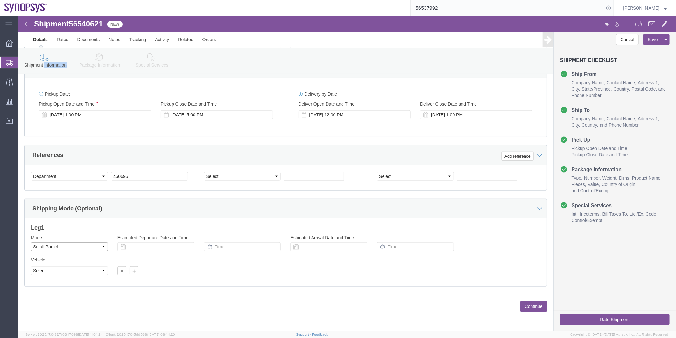
click select "Select Air Less than Truckload Multi-Leg Ocean Freight Rail Small Parcel Truckl…"
select select
click select "Select Air Less than Truckload Multi-Leg Ocean Freight Rail Small Parcel Truckl…"
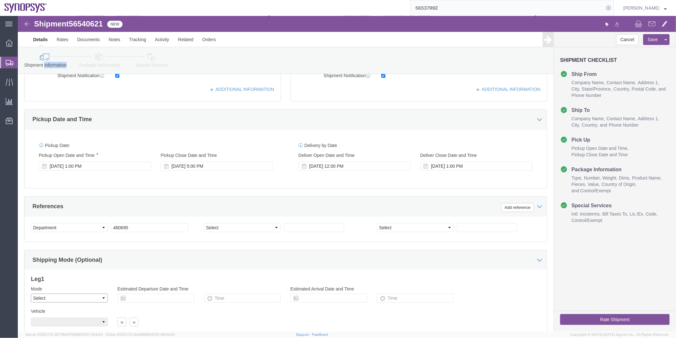
scroll to position [93, 0]
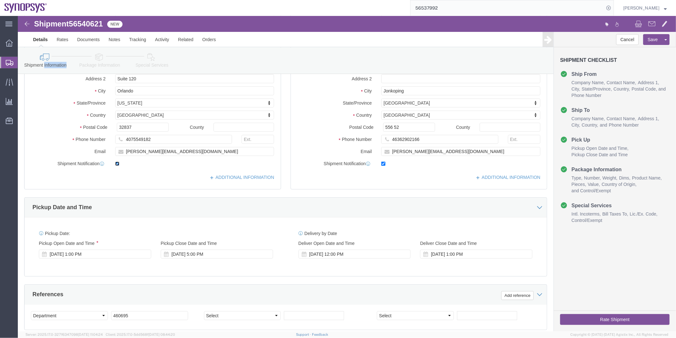
click input "checkbox"
checkbox input "false"
click input "checkbox"
checkbox input "false"
click icon
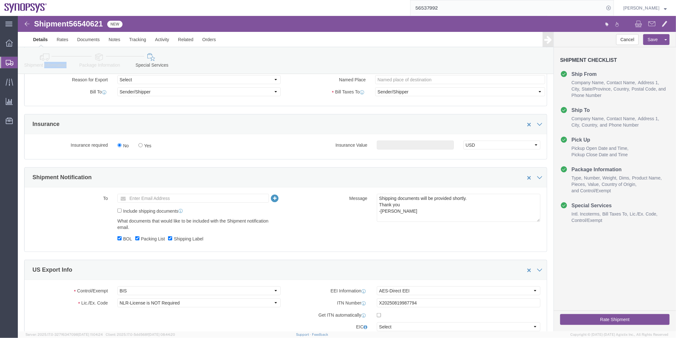
scroll to position [305, 0]
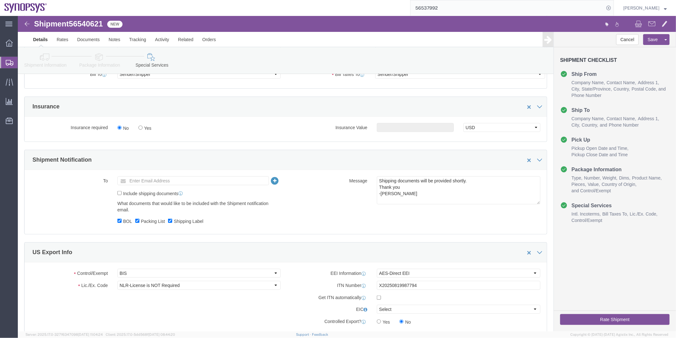
click span "56540621"
copy span "56540621"
click button "Rate Shipment"
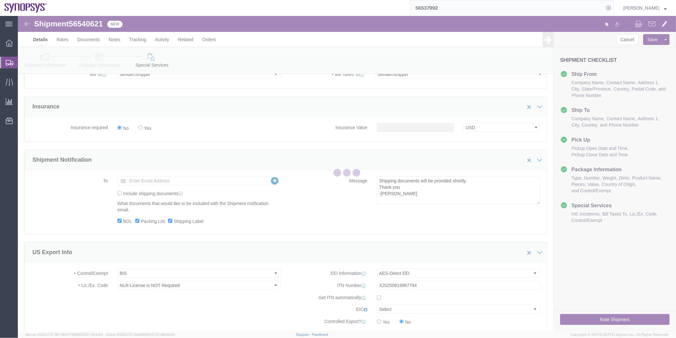
scroll to position [7, 0]
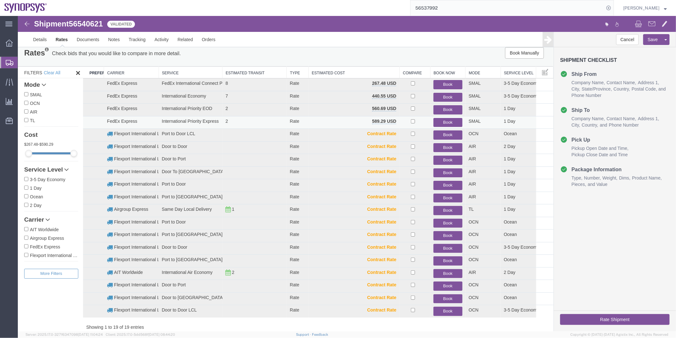
click at [442, 120] on button "Book" at bounding box center [447, 122] width 29 height 9
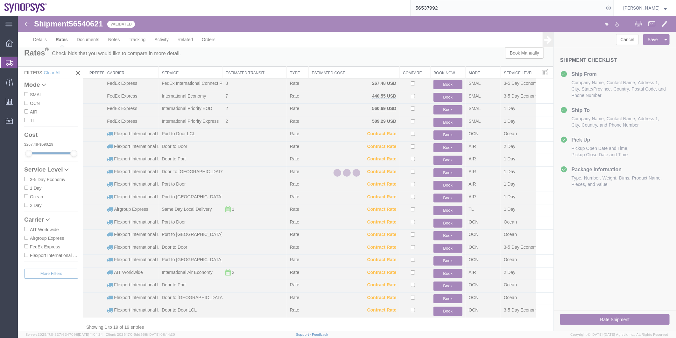
click at [447, 122] on div at bounding box center [347, 173] width 659 height 315
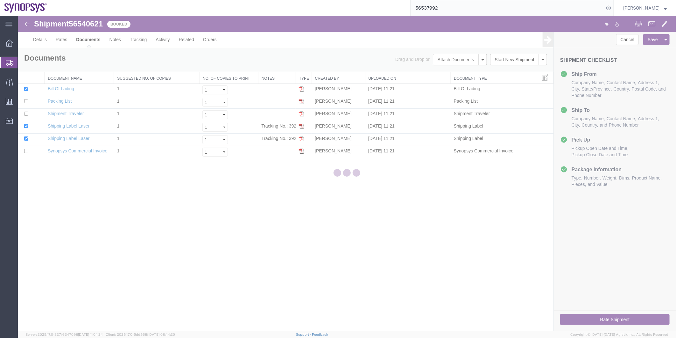
scroll to position [0, 0]
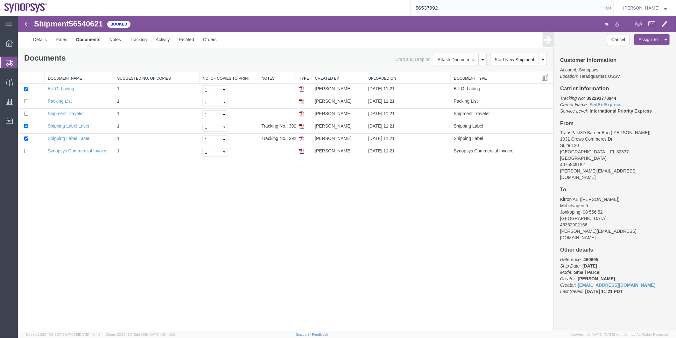
click at [82, 21] on span "56540621" at bounding box center [85, 23] width 34 height 9
copy span "56540621"
click at [80, 137] on link "Shipping Label Laser" at bounding box center [68, 137] width 42 height 5
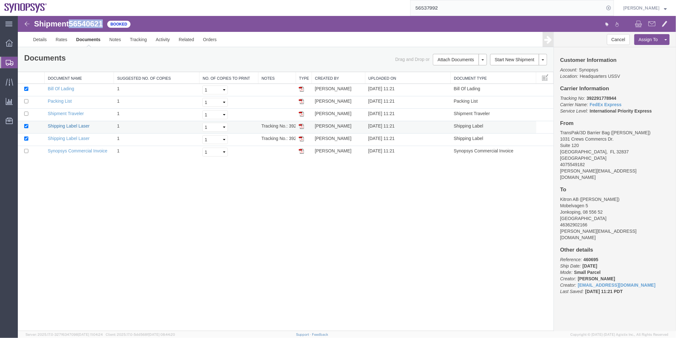
click at [63, 123] on link "Shipping Label Laser" at bounding box center [68, 125] width 42 height 5
drag, startPoint x: 74, startPoint y: 151, endPoint x: 314, endPoint y: 100, distance: 245.2
click at [74, 151] on link "Synopsys Commercial Invoice" at bounding box center [77, 150] width 60 height 5
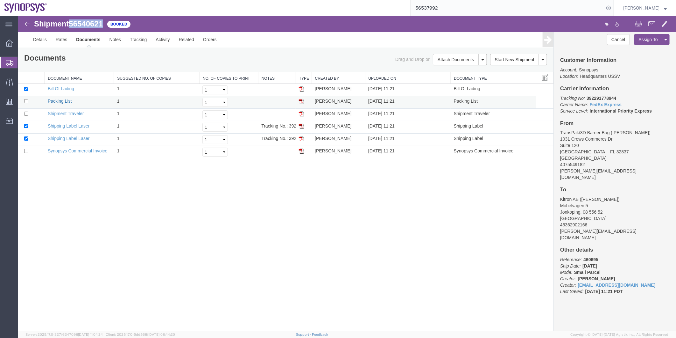
click at [61, 100] on link "Packing List" at bounding box center [59, 100] width 24 height 5
click at [0, 0] on span "Shipment Manager" at bounding box center [0, 0] width 0 height 0
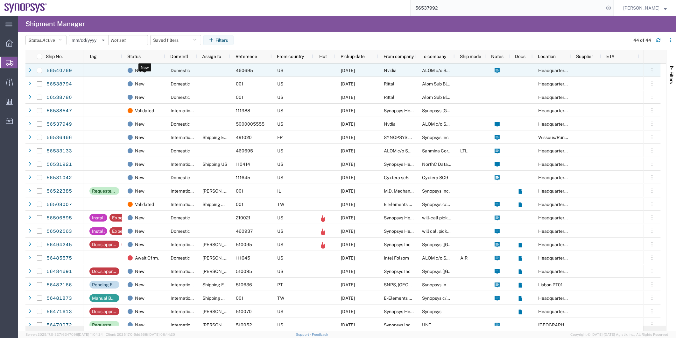
click at [161, 71] on div "New" at bounding box center [145, 70] width 35 height 13
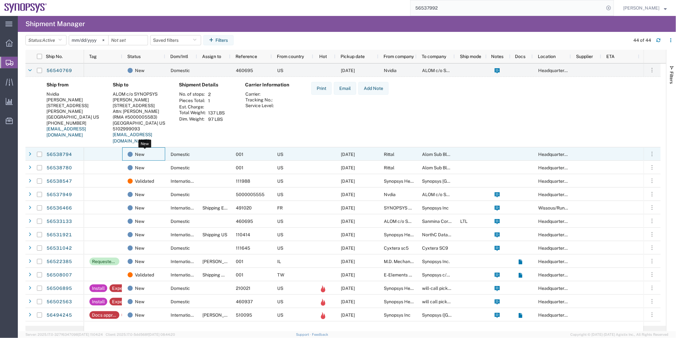
click at [155, 155] on div "New" at bounding box center [145, 153] width 35 height 13
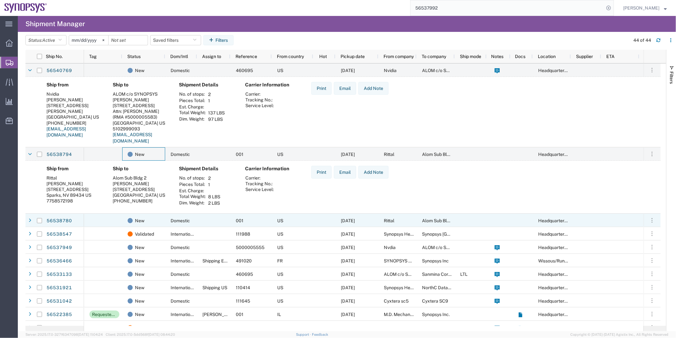
click at [104, 223] on div at bounding box center [103, 219] width 38 height 13
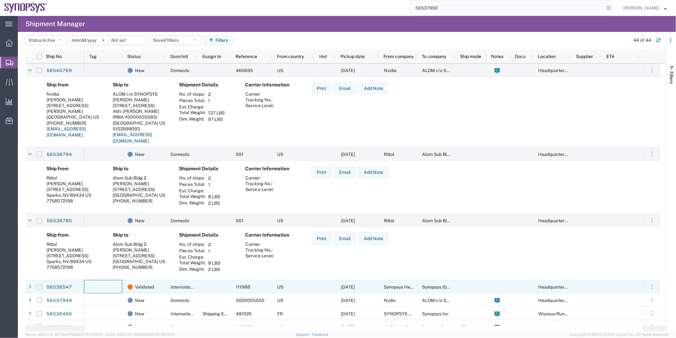
click at [118, 287] on div at bounding box center [103, 286] width 38 height 13
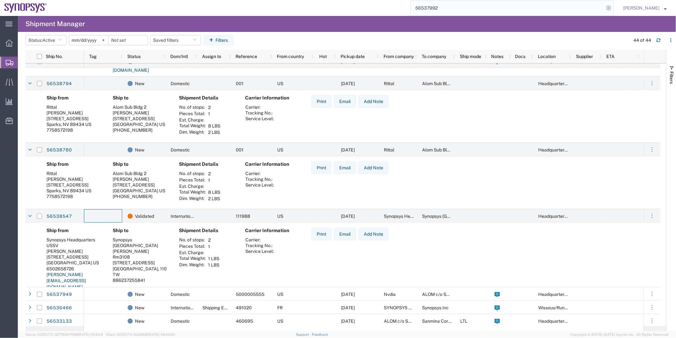
scroll to position [106, 0]
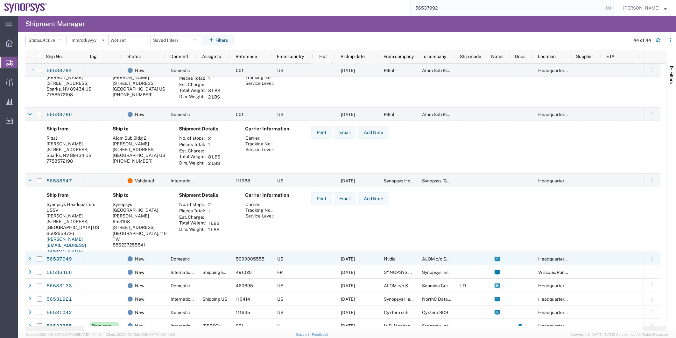
click at [104, 255] on div at bounding box center [103, 258] width 38 height 13
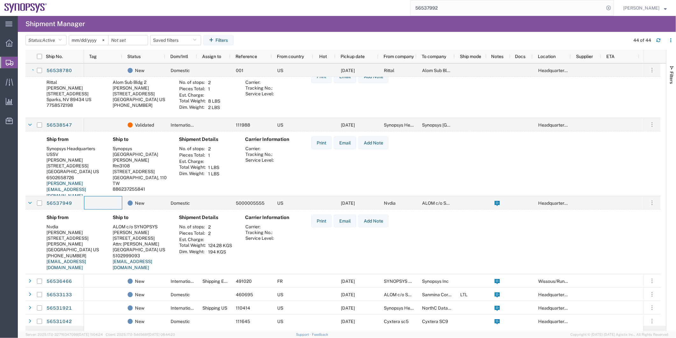
scroll to position [247, 0]
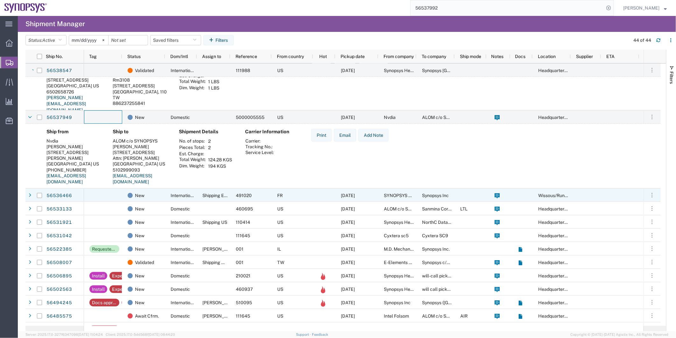
click at [113, 195] on div at bounding box center [103, 194] width 38 height 13
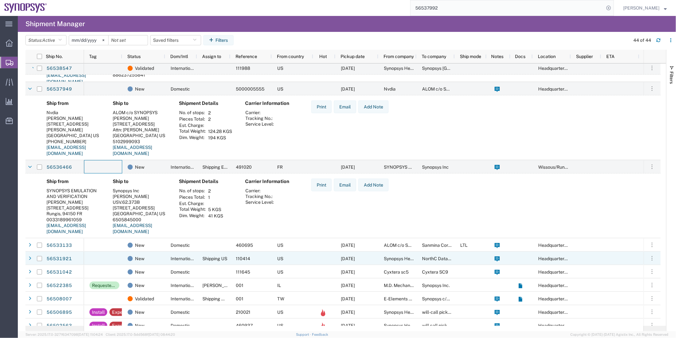
scroll to position [283, 0]
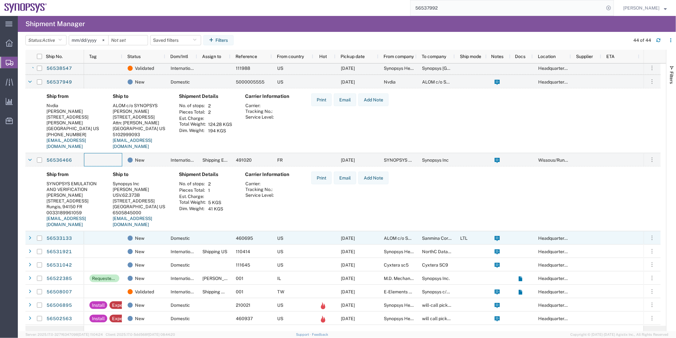
click at [106, 236] on div at bounding box center [103, 237] width 38 height 13
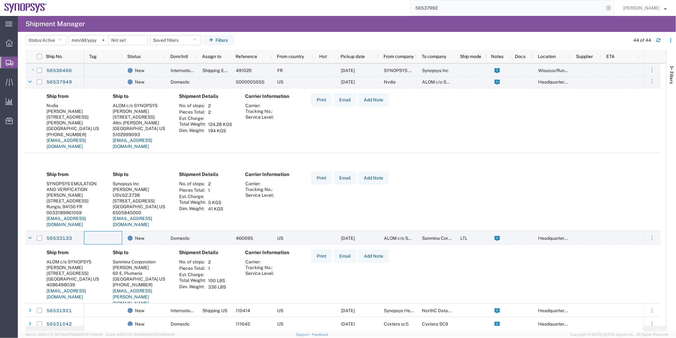
scroll to position [425, 0]
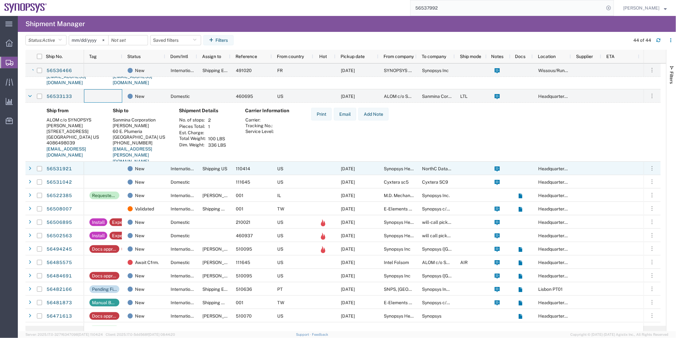
click at [109, 172] on div at bounding box center [103, 167] width 38 height 13
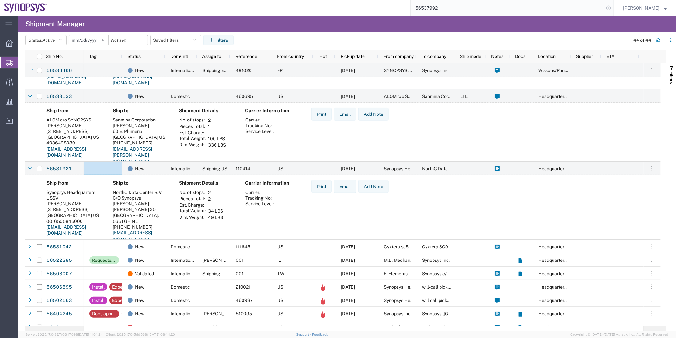
click at [607, 6] on icon at bounding box center [608, 8] width 9 height 9
click at [608, 5] on icon at bounding box center [608, 8] width 9 height 9
click at [579, 8] on input "search" at bounding box center [508, 7] width 194 height 15
paste input "56531042"
type input "56531042"
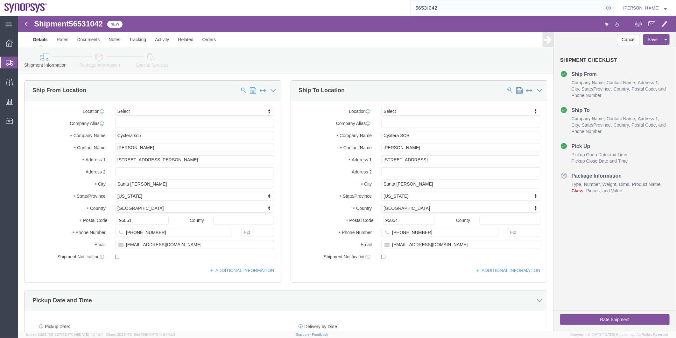
select select
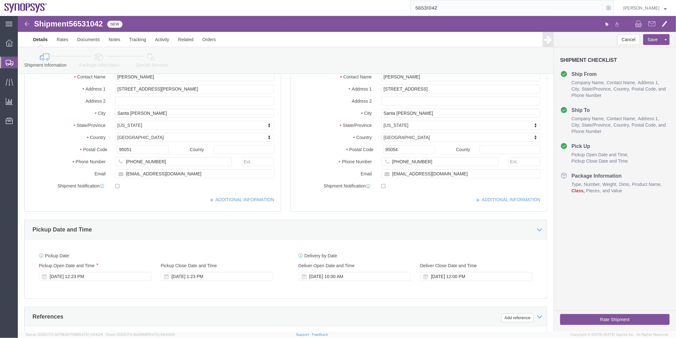
click icon
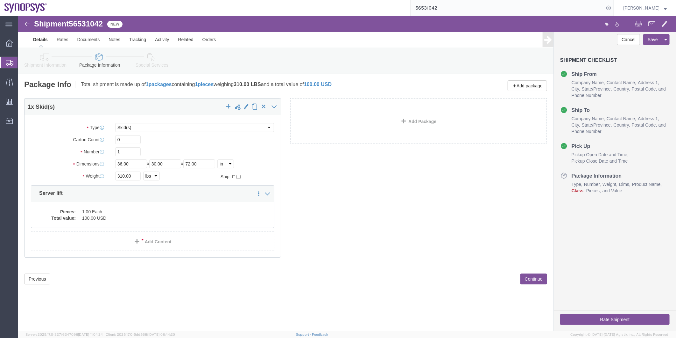
click icon
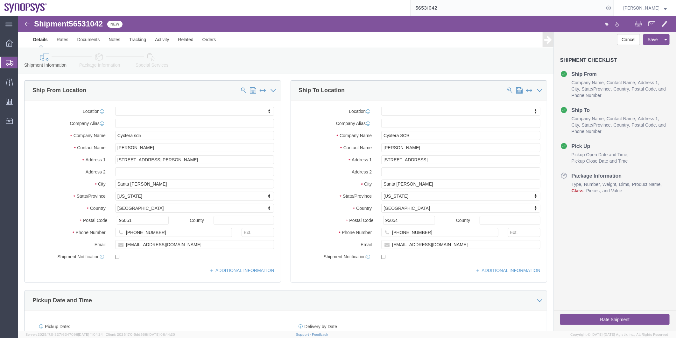
click icon
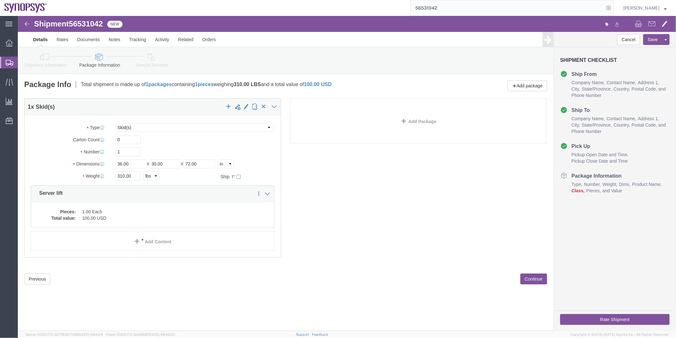
click icon
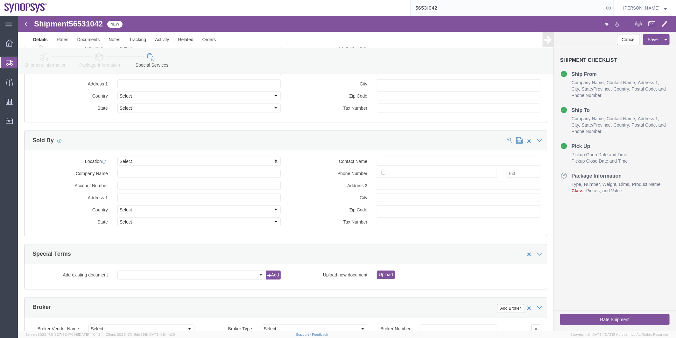
click icon
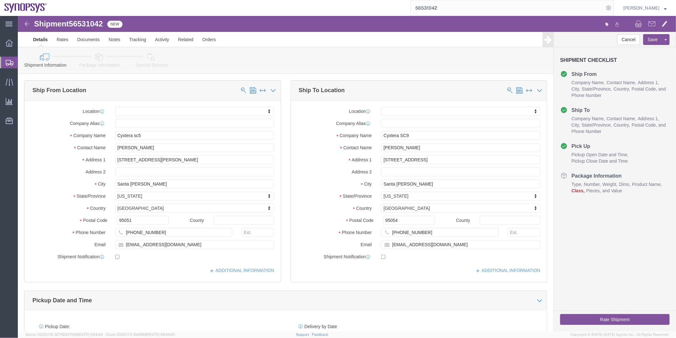
click icon
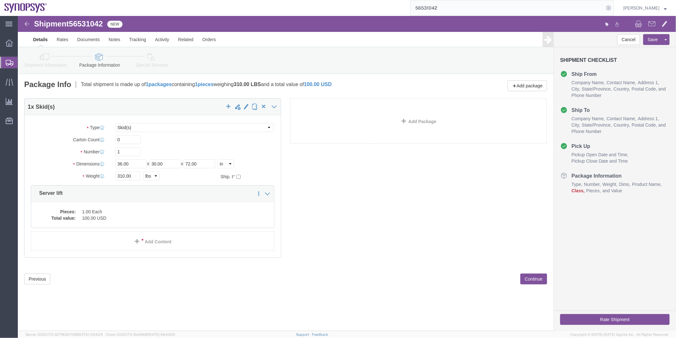
click icon
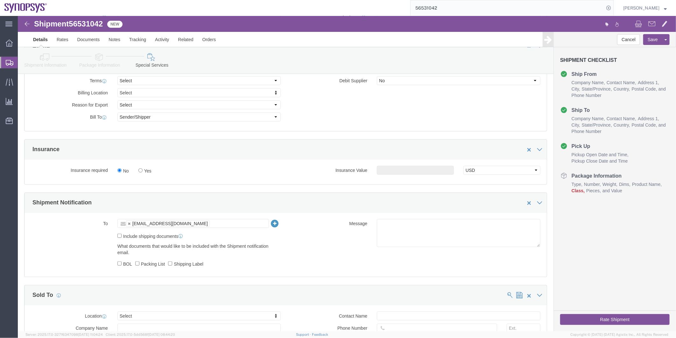
scroll to position [283, 0]
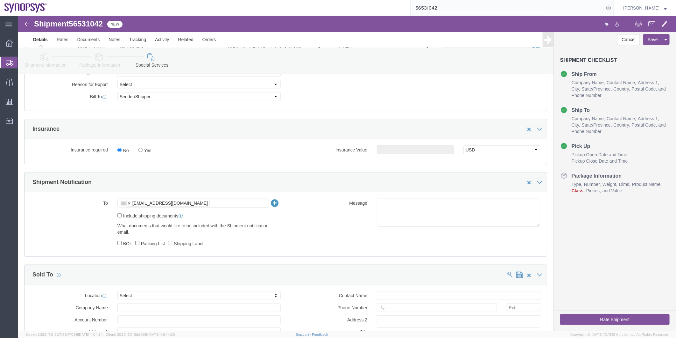
click icon
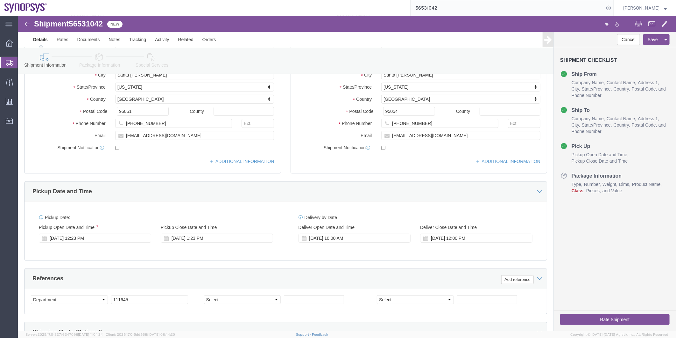
scroll to position [58, 0]
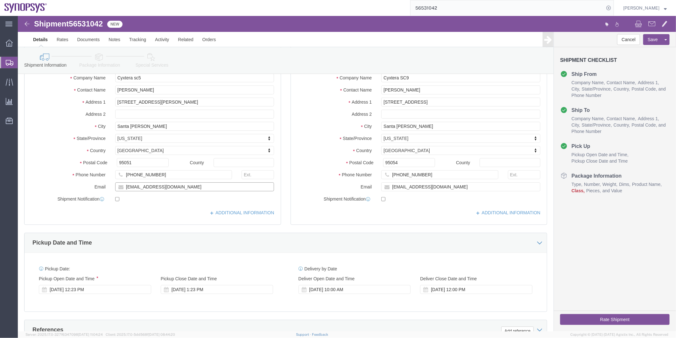
drag, startPoint x: 171, startPoint y: 171, endPoint x: 81, endPoint y: 174, distance: 90.2
click div "Email hnguy@synopsys.com"
click icon
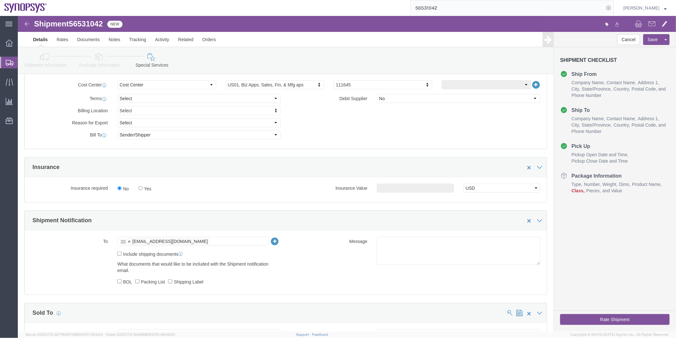
scroll to position [305, 0]
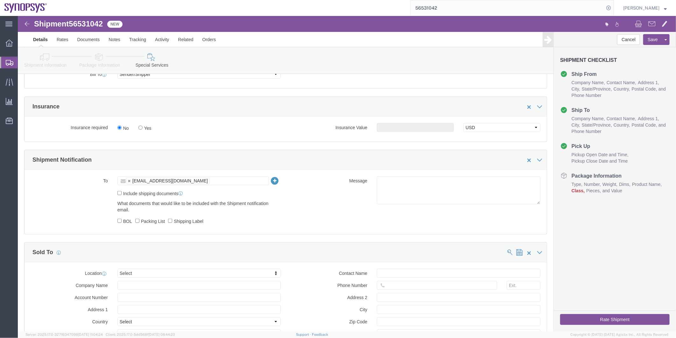
click ul "ntomaro@synopsys.com"
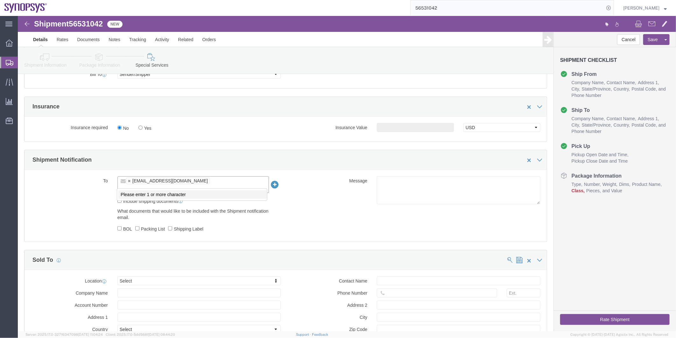
paste input "hnguy@synopsys.com"
type input "hnguy@synopsys.com"
type input "ntomaro@synopsys.com,hnguy@synopsys.com"
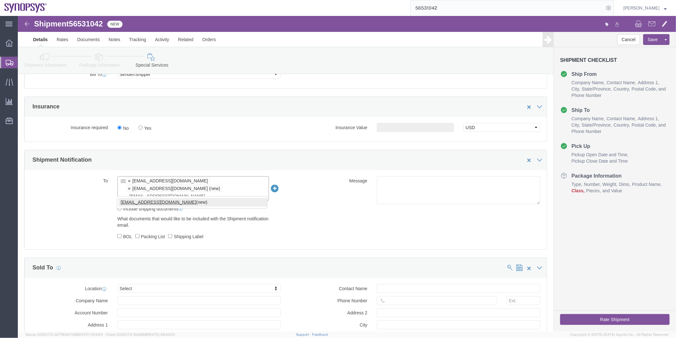
type input "Shipping@synopsys.com"
type input "ntomaro@synopsys.com,hnguy@synopsys.com,Shipping@synopsys.com"
click input "Include shipping documents"
checkbox input "true"
click input "BOL"
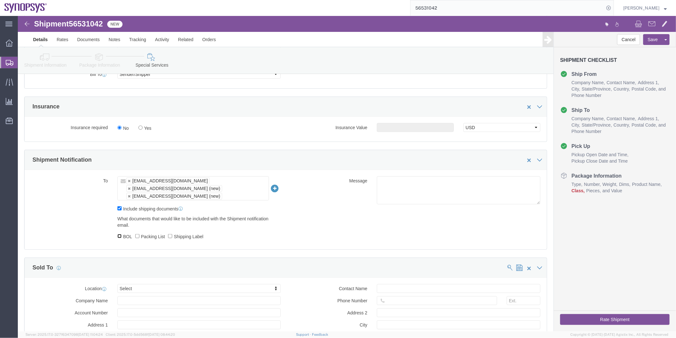
checkbox input "true"
click label "Packing List"
click input "Packing List"
checkbox input "true"
click label "Shipping Label"
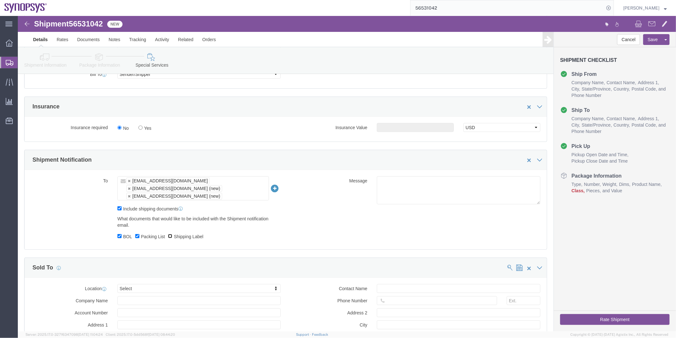
click input "Shipping Label"
checkbox input "true"
click div "To ntomaro@synopsys.com hnguy@synopsys.com (new) Shipping@synopsys.com (new) nt…"
click textarea
type textarea "Please see attached. -Kaelen"
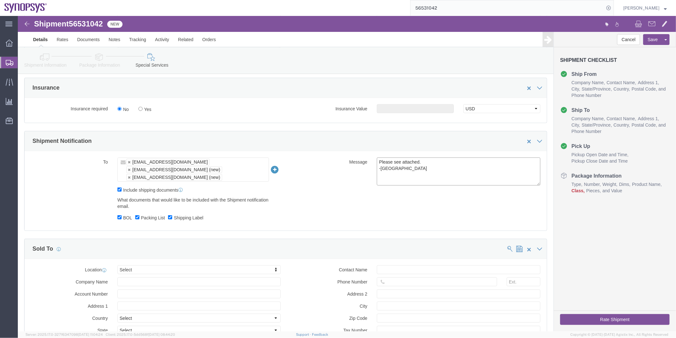
scroll to position [389, 0]
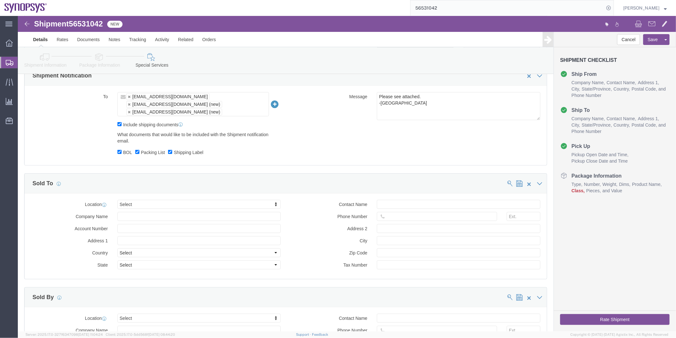
click button "Rate Shipment"
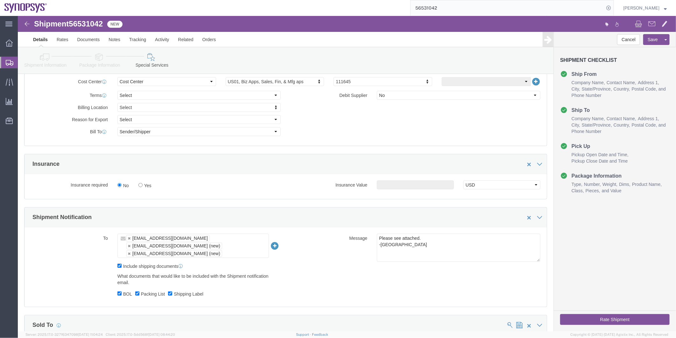
scroll to position [132, 0]
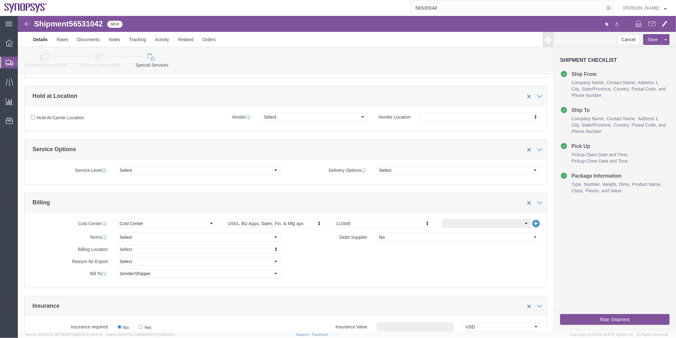
click button "Rate Shipment"
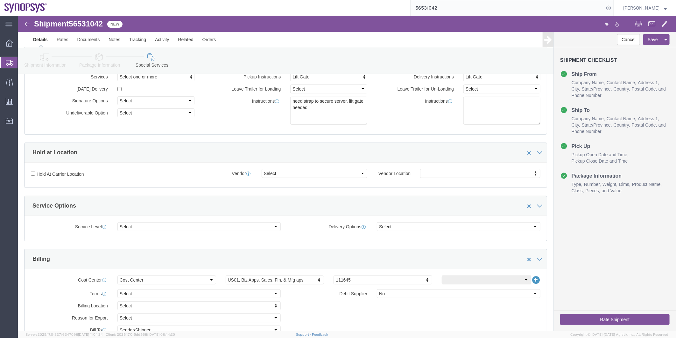
scroll to position [0, 0]
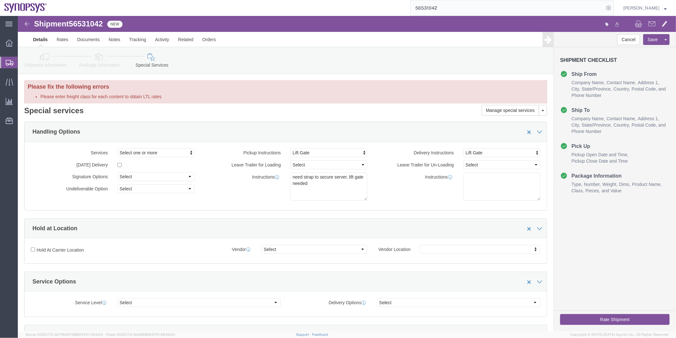
click link "Package Information"
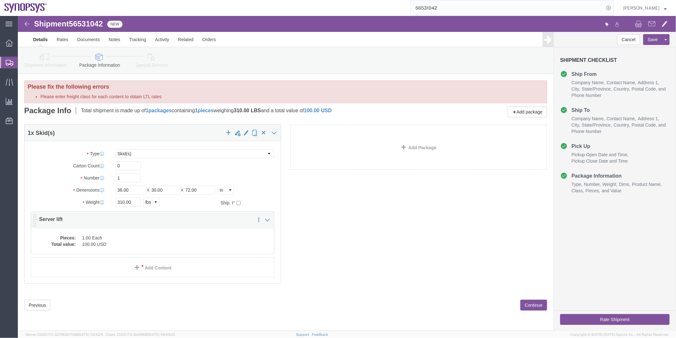
click dd "100.00 USD"
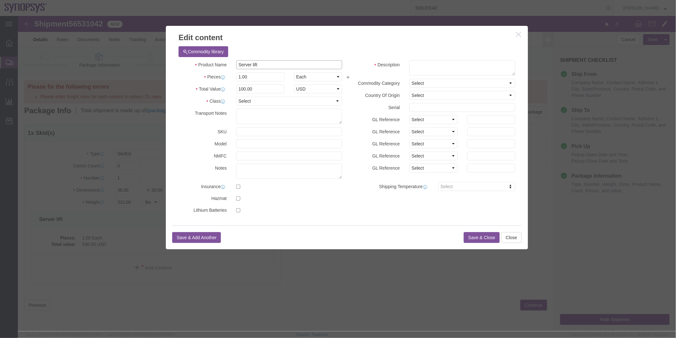
drag, startPoint x: 241, startPoint y: 46, endPoint x: 192, endPoint y: 46, distance: 48.7
click div "Product Name Server lift"
click textarea
paste textarea "Server lift"
type textarea "Server lift"
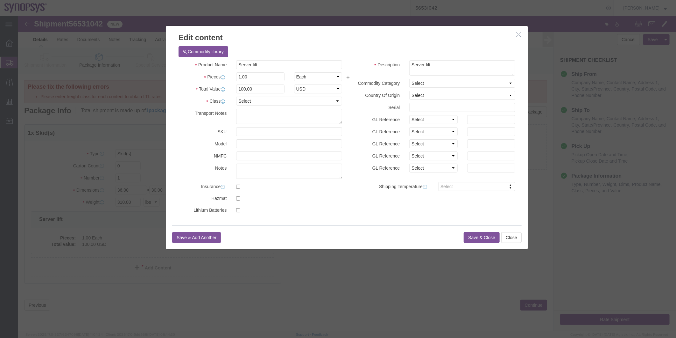
drag, startPoint x: 332, startPoint y: 143, endPoint x: 274, endPoint y: 116, distance: 64.0
click label "GL Reference"
click select "Select 50 55 60 65 70 85 92.5 100 125 175 250 300 400"
select select "55"
click select "Select 50 55 60 65 70 85 92.5 100 125 175 250 300 400"
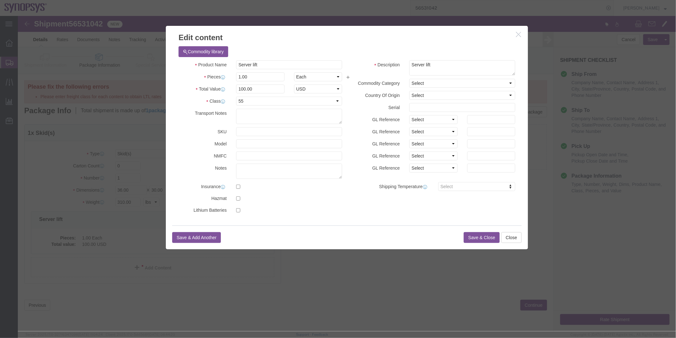
click button "Save & Close"
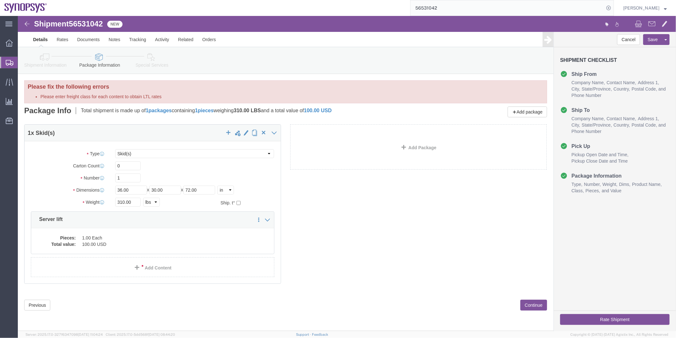
click icon
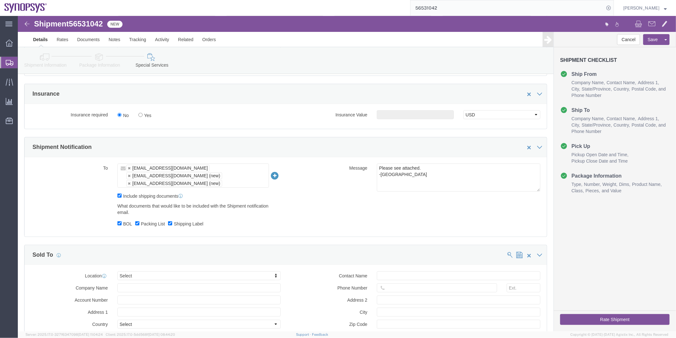
scroll to position [283, 0]
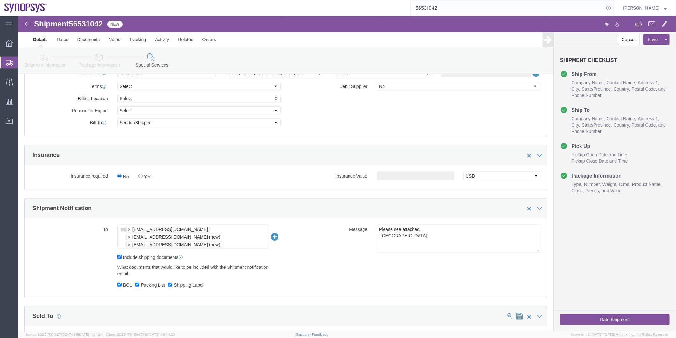
click button "Rate Shipment"
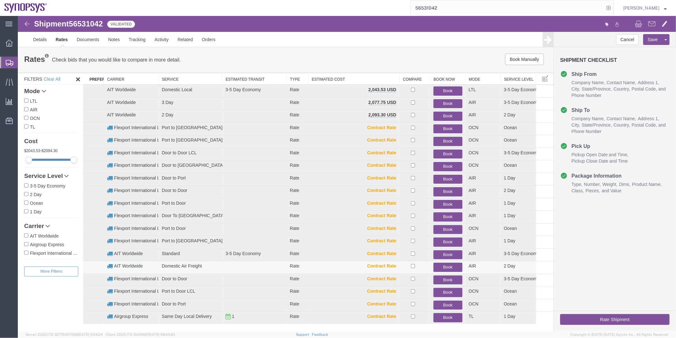
scroll to position [0, 0]
click at [443, 88] on button "Book" at bounding box center [447, 90] width 29 height 9
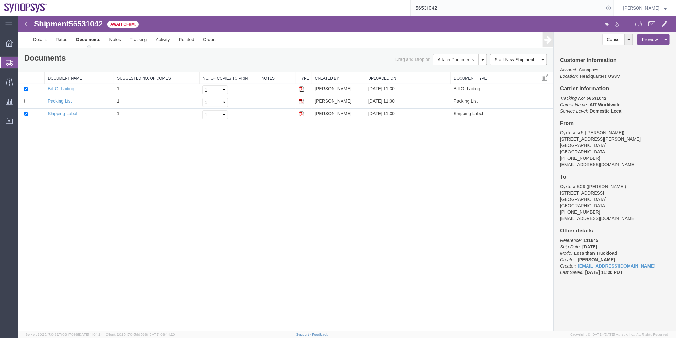
click at [0, 0] on span "Shipment Manager" at bounding box center [0, 0] width 0 height 0
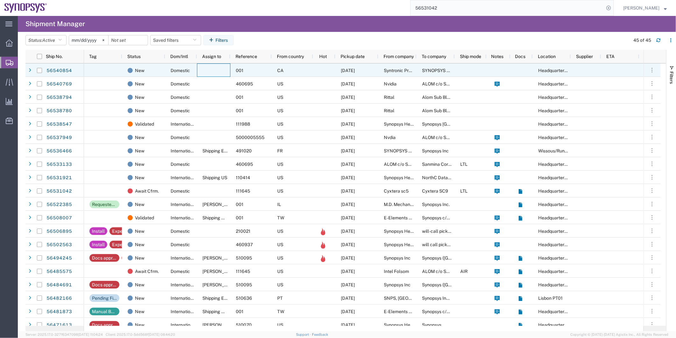
click at [214, 70] on div at bounding box center [213, 69] width 33 height 13
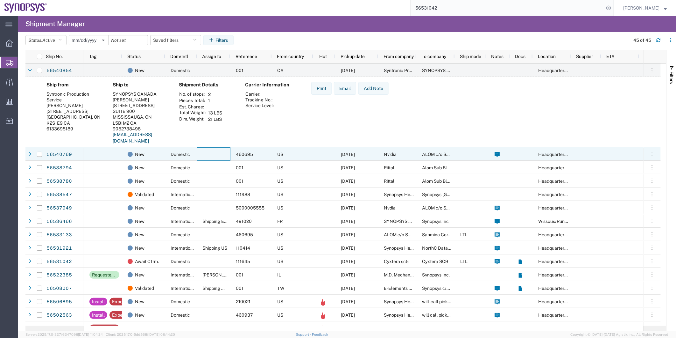
click at [198, 155] on div at bounding box center [213, 153] width 33 height 13
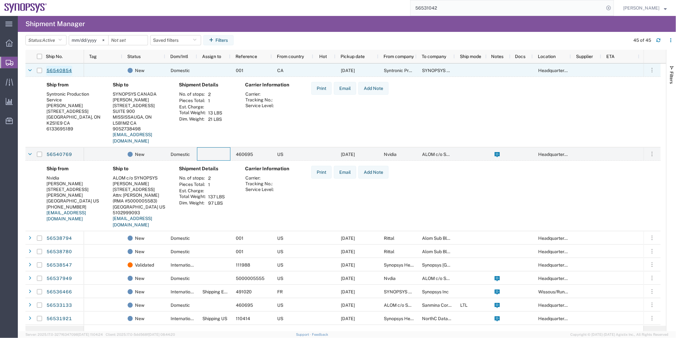
click at [60, 70] on link "56540854" at bounding box center [59, 71] width 26 height 10
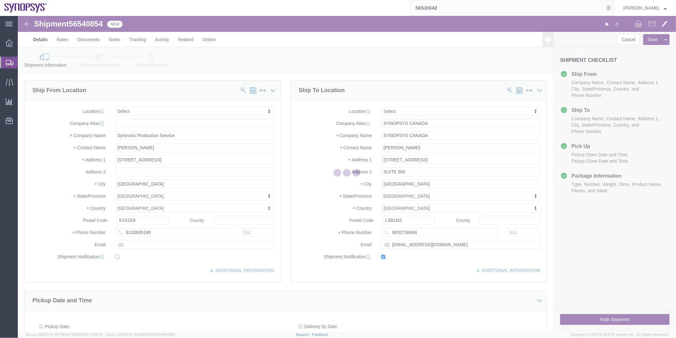
select select
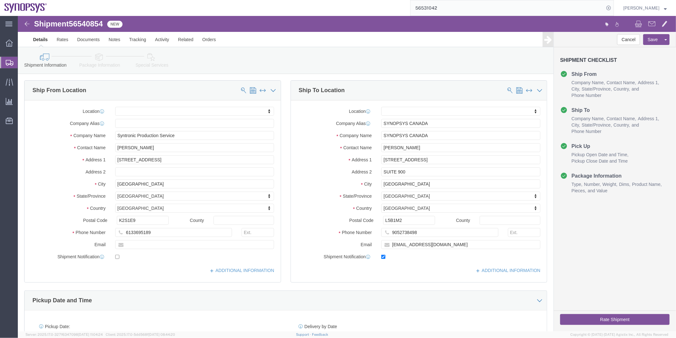
click icon
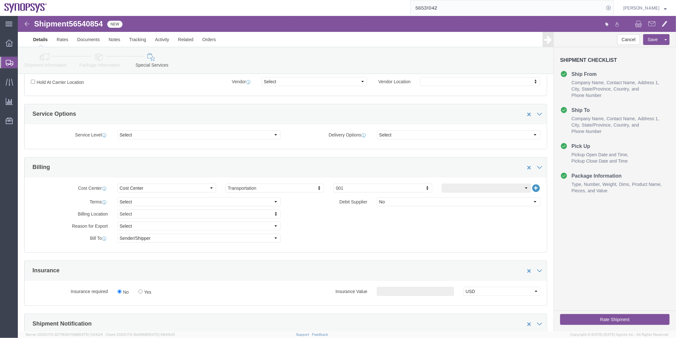
scroll to position [283, 0]
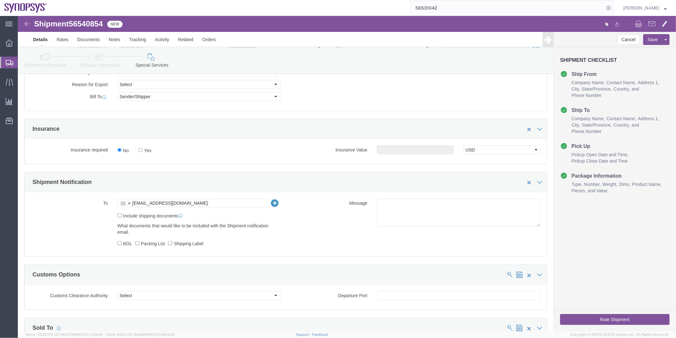
click icon
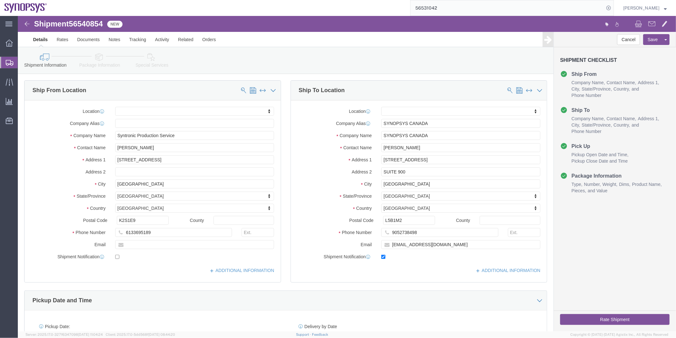
click icon
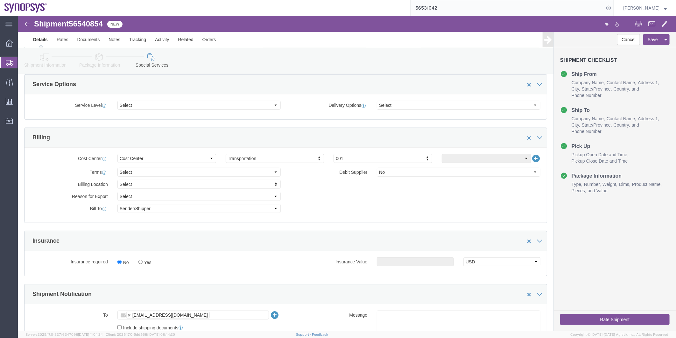
scroll to position [247, 0]
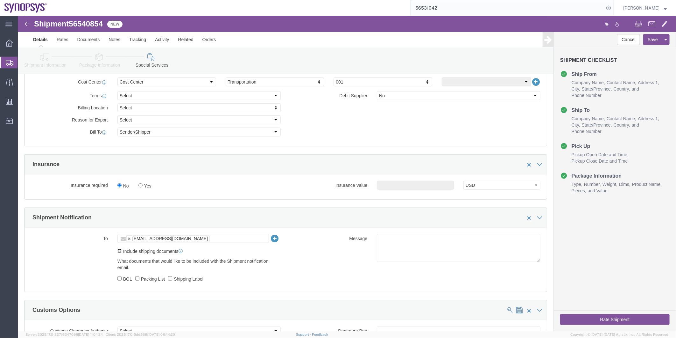
click input "Include shipping documents"
checkbox input "true"
click label "BOL"
click input "BOL"
checkbox input "true"
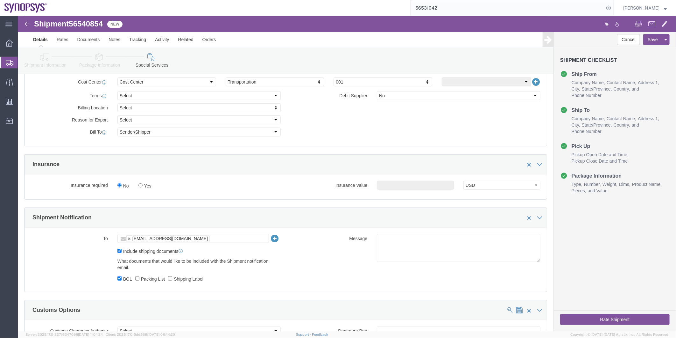
click label "Packing List"
click input "Packing List"
checkbox input "true"
click input "Shipping Label"
checkbox input "true"
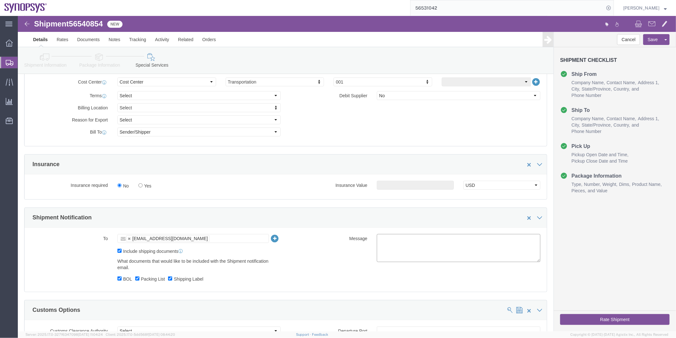
click textarea
type textarea "Please see attached. -Kaelen"
click button "Rate Shipment"
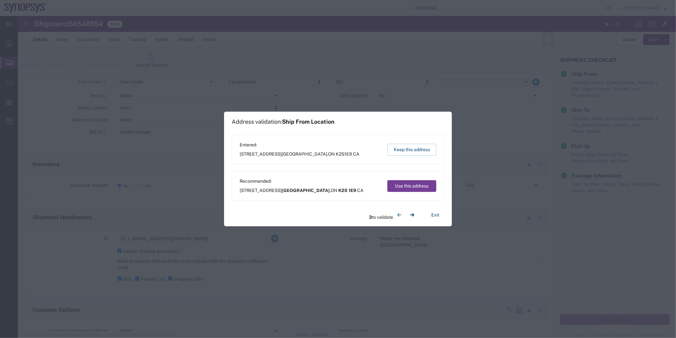
click at [409, 183] on button "Use this address" at bounding box center [412, 186] width 49 height 12
click at [407, 185] on button "Use this address" at bounding box center [412, 186] width 49 height 12
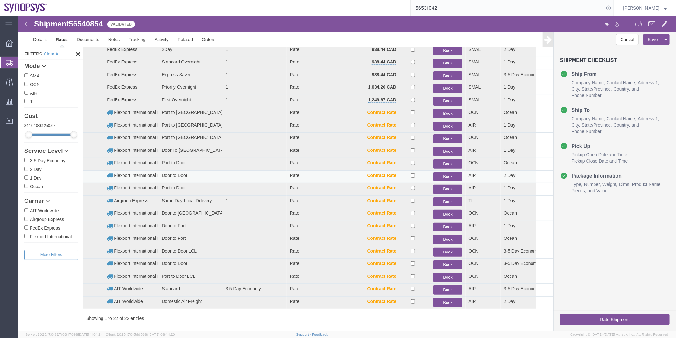
scroll to position [0, 0]
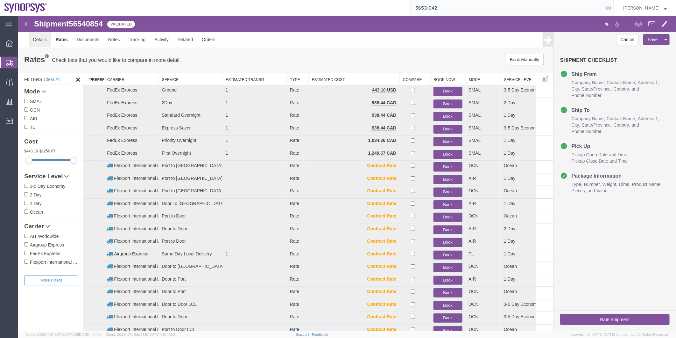
click at [39, 36] on link "Details" at bounding box center [39, 39] width 23 height 15
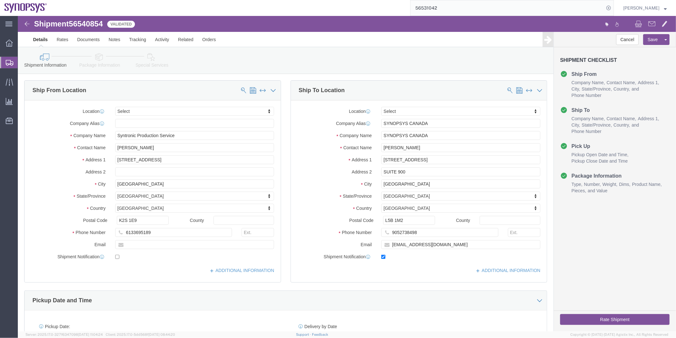
click icon
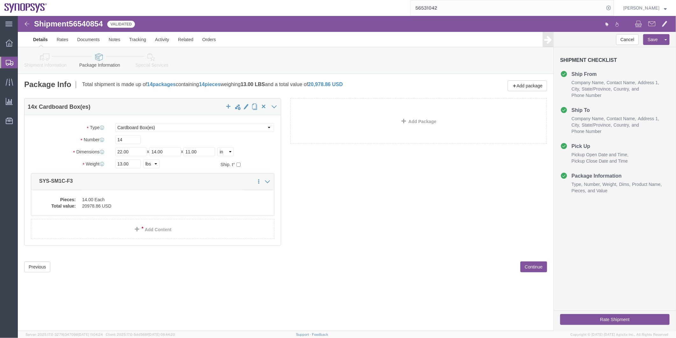
click icon
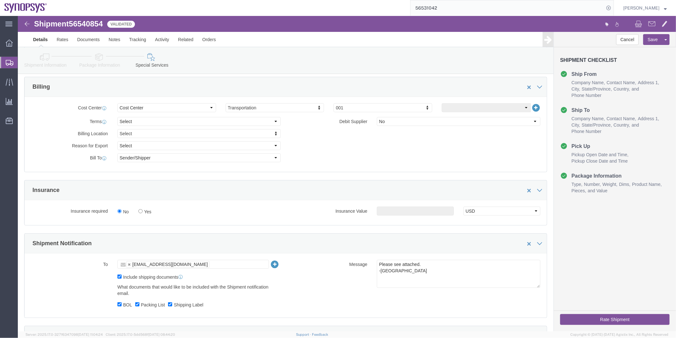
scroll to position [283, 0]
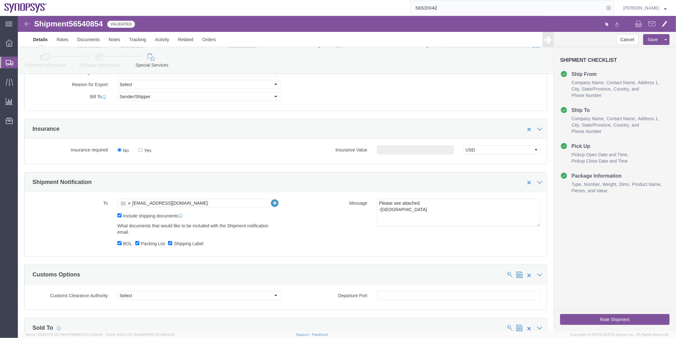
click icon
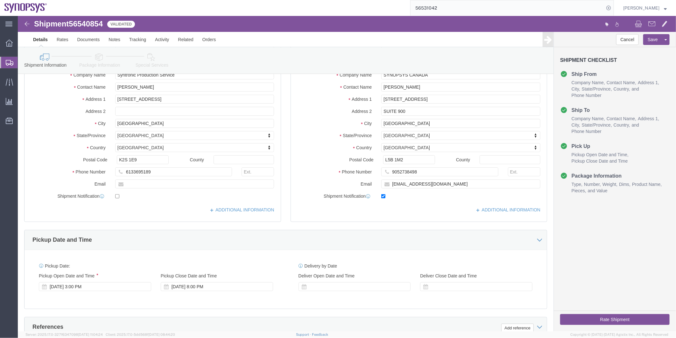
scroll to position [58, 0]
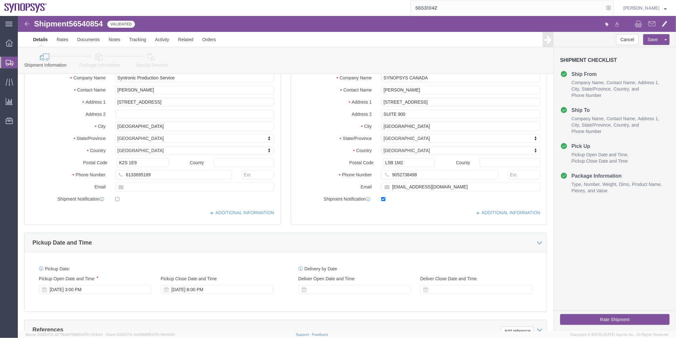
click icon
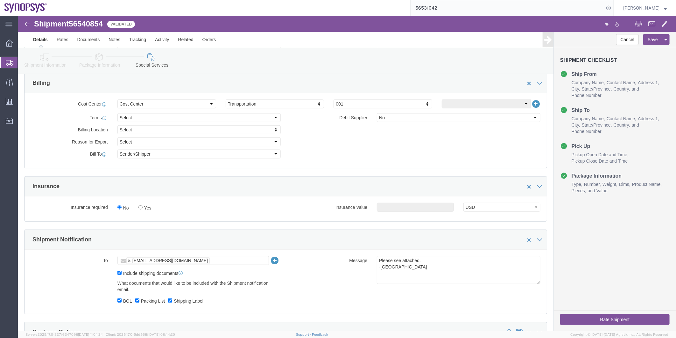
scroll to position [270, 0]
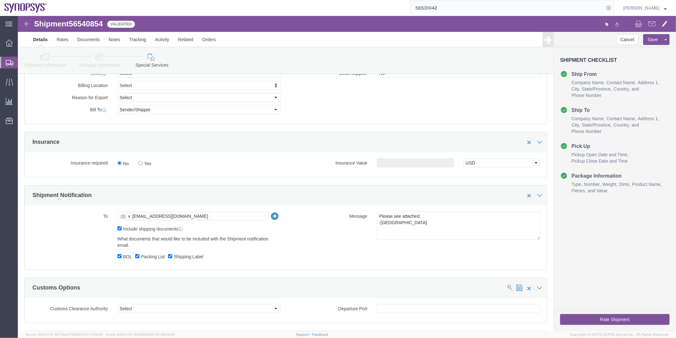
click button "Rate Shipment"
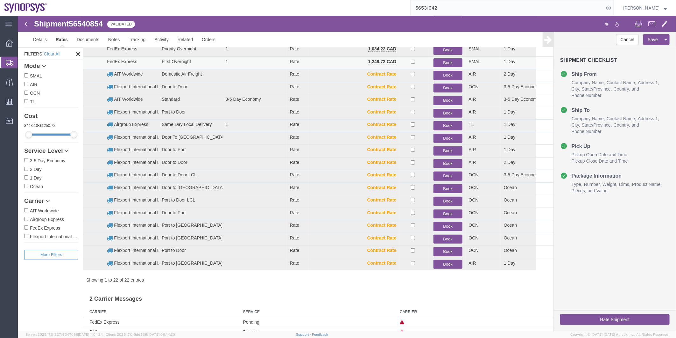
scroll to position [56, 0]
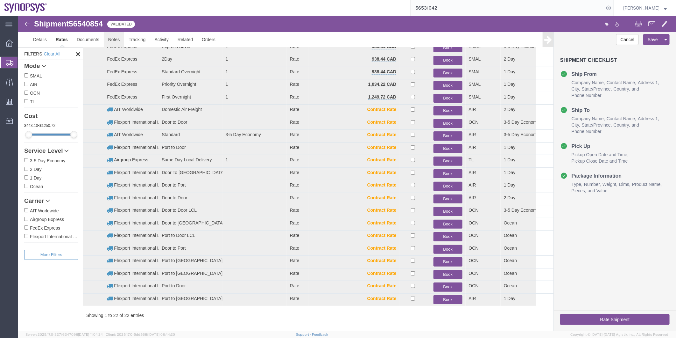
click at [110, 42] on link "Notes" at bounding box center [113, 39] width 21 height 15
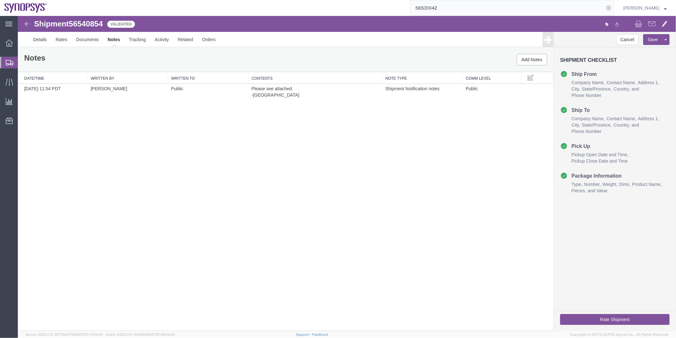
click at [610, 317] on button "Rate Shipment" at bounding box center [615, 318] width 110 height 11
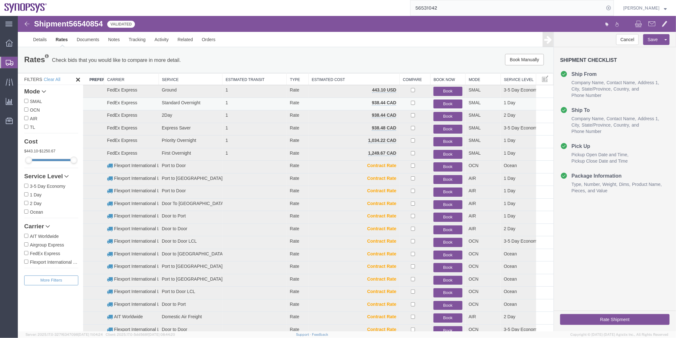
click at [443, 100] on button "Book" at bounding box center [447, 103] width 29 height 9
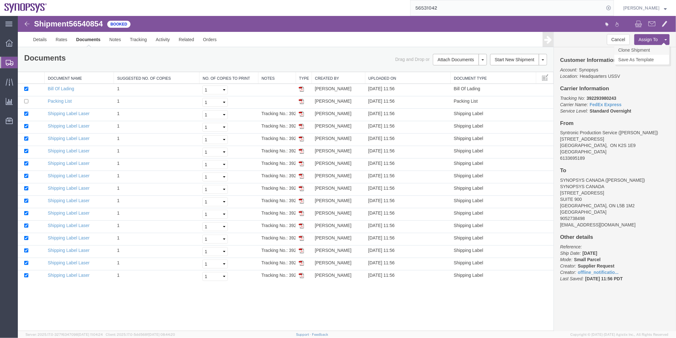
click at [644, 47] on link "Clone Shipment" at bounding box center [641, 50] width 55 height 10
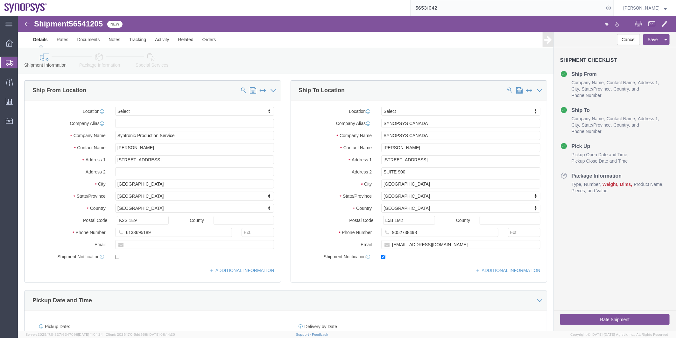
click link "Package Information"
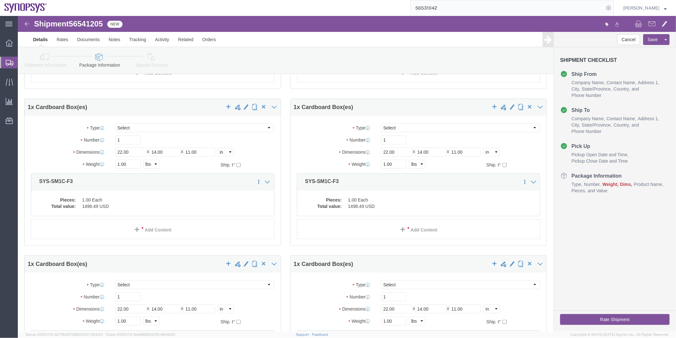
scroll to position [172, 0]
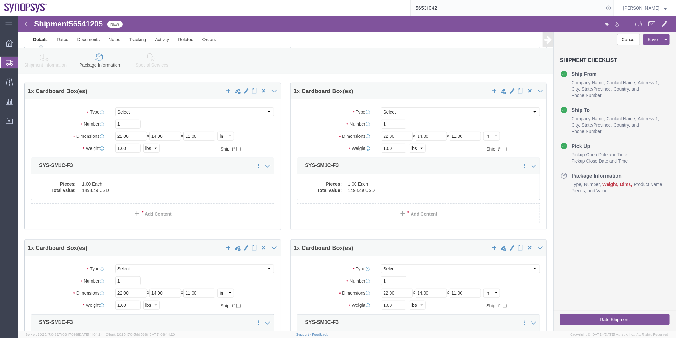
click div "Shipment Information Package Information Special Services"
click icon
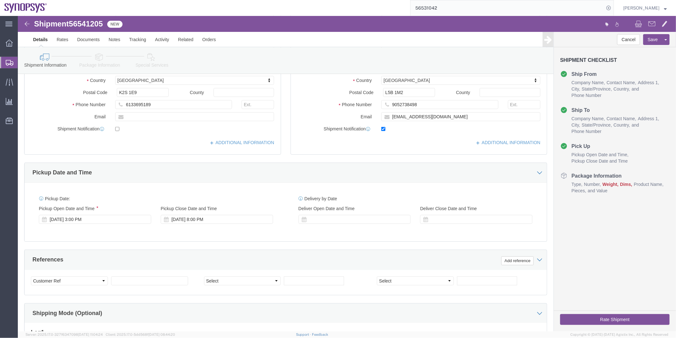
scroll to position [30, 0]
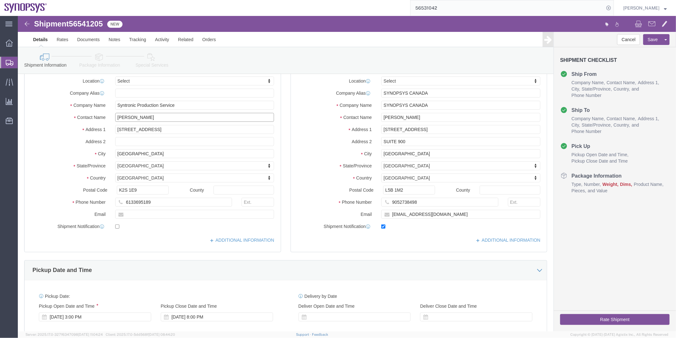
drag, startPoint x: 127, startPoint y: 100, endPoint x: 87, endPoint y: 100, distance: 39.8
click div "Contact Name Kin Chow"
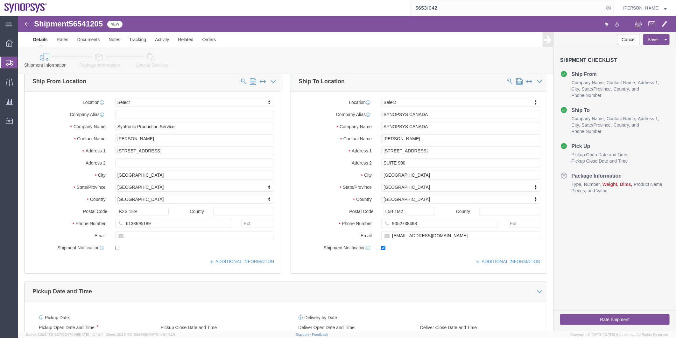
scroll to position [0, 0]
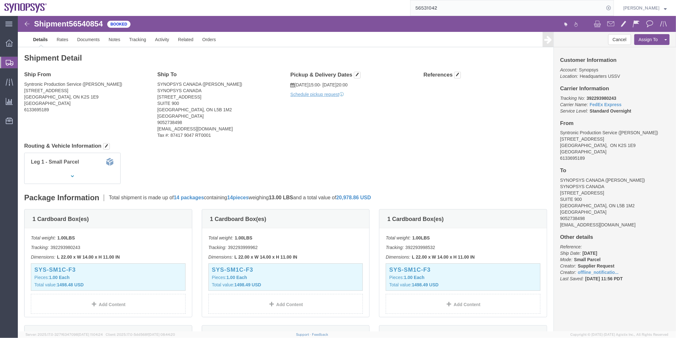
click span "56540854"
drag, startPoint x: 88, startPoint y: 6, endPoint x: 18, endPoint y: 11, distance: 70.5
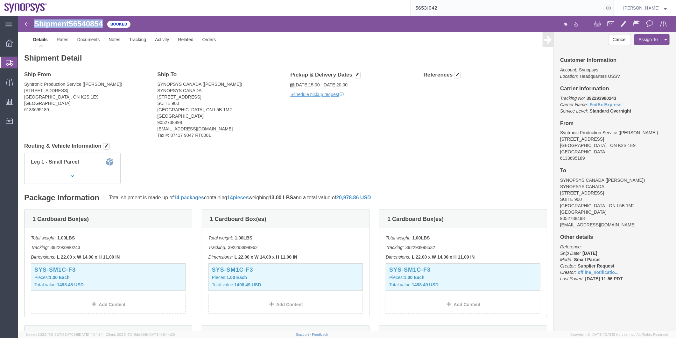
click div "Shipment 56540854 Booked"
copy h1 "Shipment 56540854"
click at [0, 0] on span "Shipment Manager" at bounding box center [0, 0] width 0 height 0
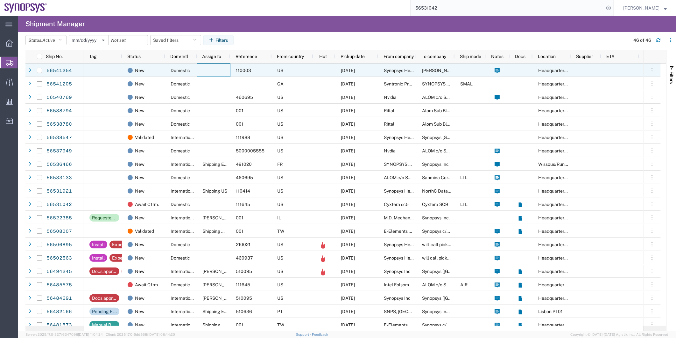
click at [211, 71] on div at bounding box center [213, 69] width 33 height 13
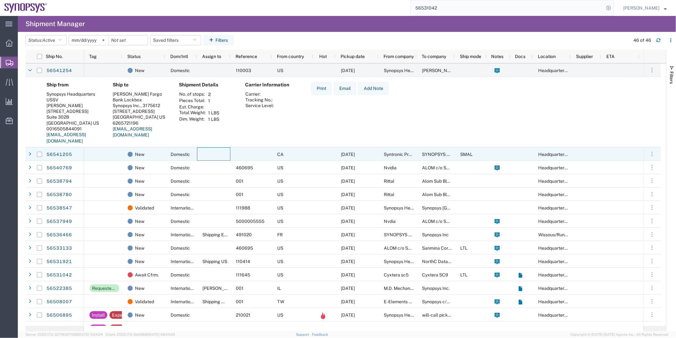
click at [206, 157] on div at bounding box center [213, 153] width 33 height 13
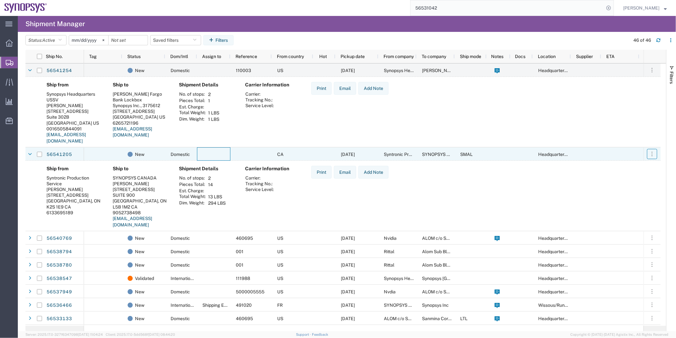
click at [651, 154] on icon "button" at bounding box center [652, 154] width 6 height 6
click at [432, 192] on div "Ship from Syntronic Production Service Kin Chow 130 Iber Road Ottawa, ON K2S 1E…" at bounding box center [348, 199] width 615 height 67
click at [68, 153] on link "56541205" at bounding box center [59, 154] width 26 height 10
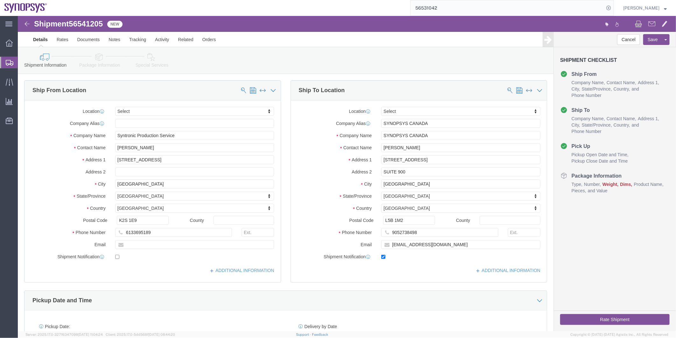
select select
click button "button"
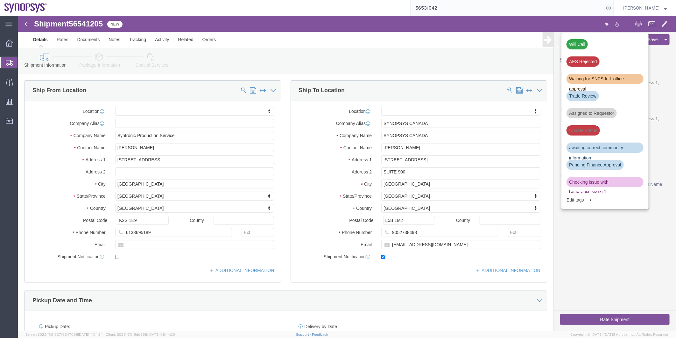
click h3 "Shipment Checklist"
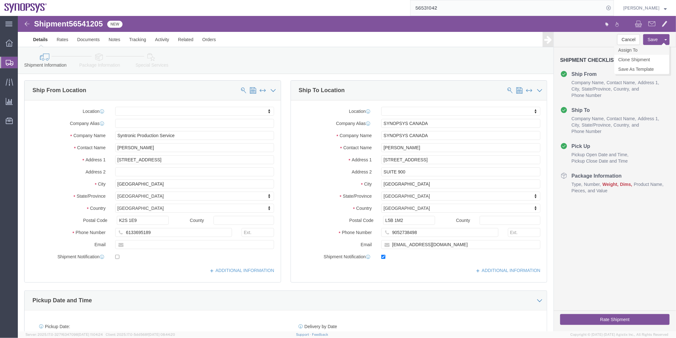
click link "Assign To"
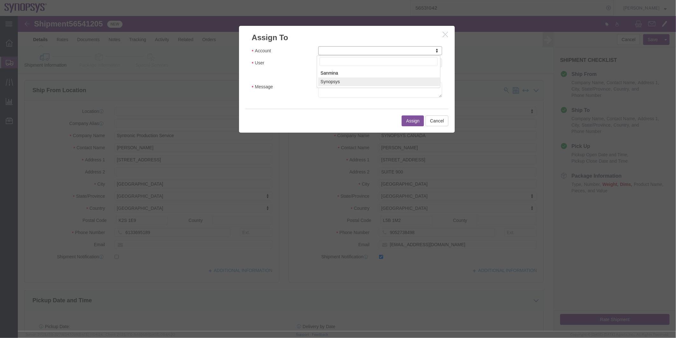
select select "117156"
select select
drag, startPoint x: 336, startPoint y: 63, endPoint x: 318, endPoint y: 47, distance: 23.9
type input "kae"
select select "98361"
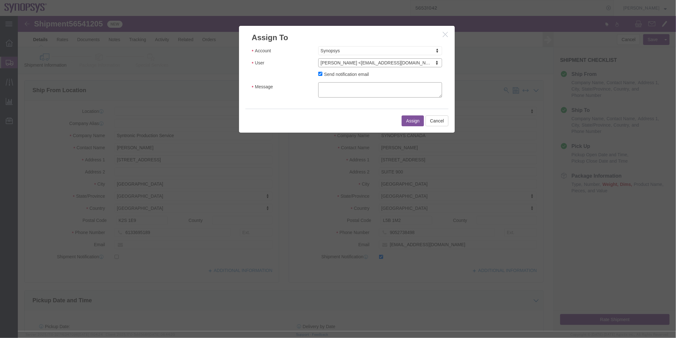
click textarea "Message"
type textarea "do this"
click button "Assign"
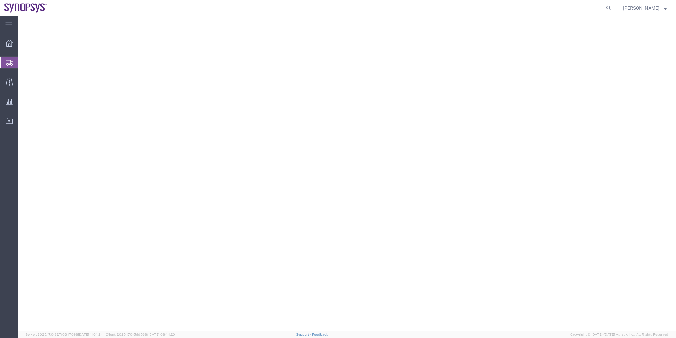
select select
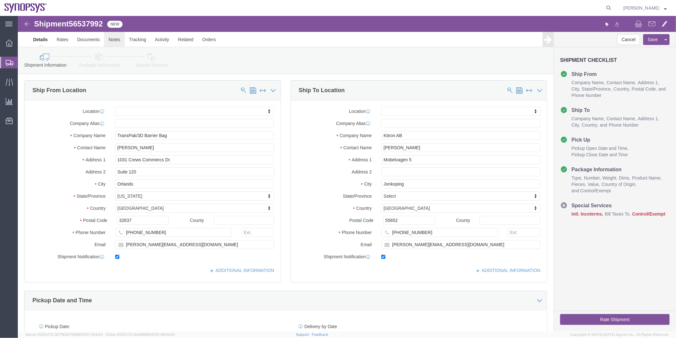
click link "Notes"
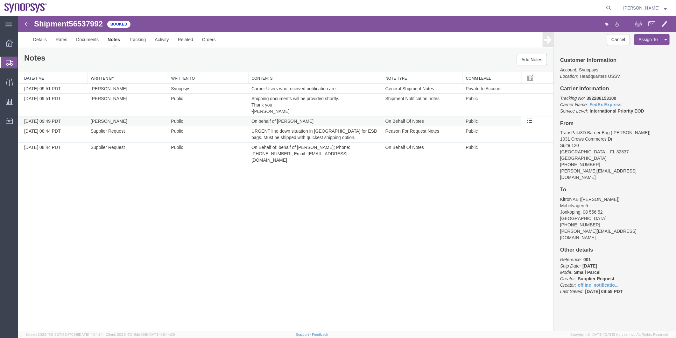
drag, startPoint x: 308, startPoint y: 120, endPoint x: 281, endPoint y: 121, distance: 26.4
click at [282, 121] on td "On behalf of [PERSON_NAME]" at bounding box center [315, 121] width 134 height 10
drag, startPoint x: 276, startPoint y: 120, endPoint x: 310, endPoint y: 119, distance: 34.1
click at [310, 119] on td "On behalf of [PERSON_NAME]" at bounding box center [315, 121] width 134 height 10
copy td "[PERSON_NAME]"
